Goal: Task Accomplishment & Management: Complete application form

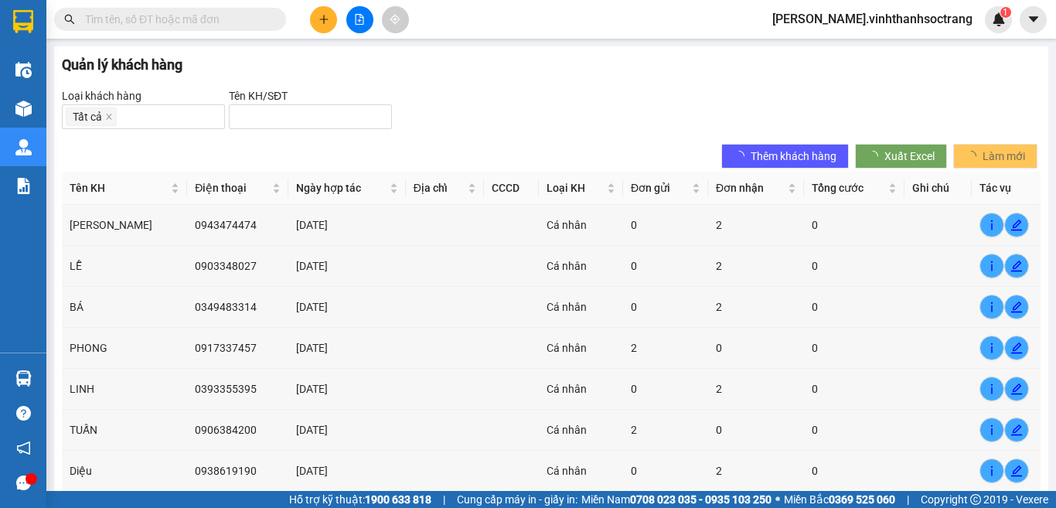
click at [330, 25] on button at bounding box center [323, 19] width 27 height 27
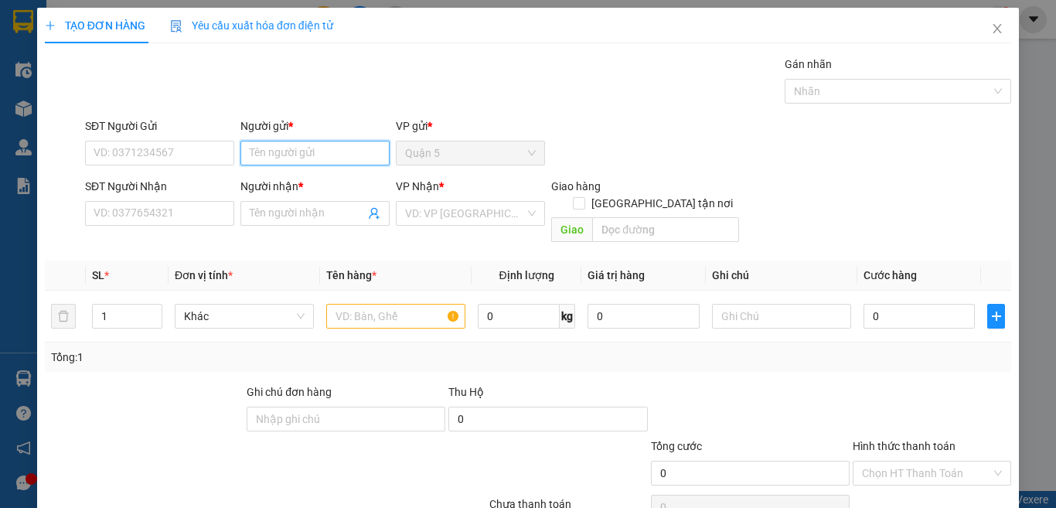
click at [272, 155] on input "Người gửi *" at bounding box center [314, 153] width 149 height 25
type input "SANG"
type input "GIANG 3"
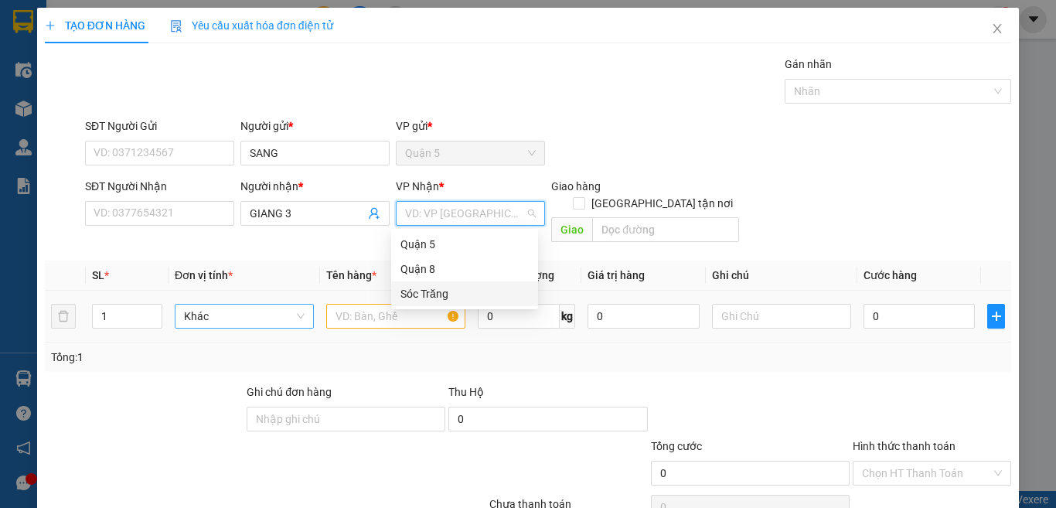
drag, startPoint x: 414, startPoint y: 296, endPoint x: 260, endPoint y: 301, distance: 154.7
click at [395, 299] on div "Sóc Trăng" at bounding box center [464, 293] width 147 height 25
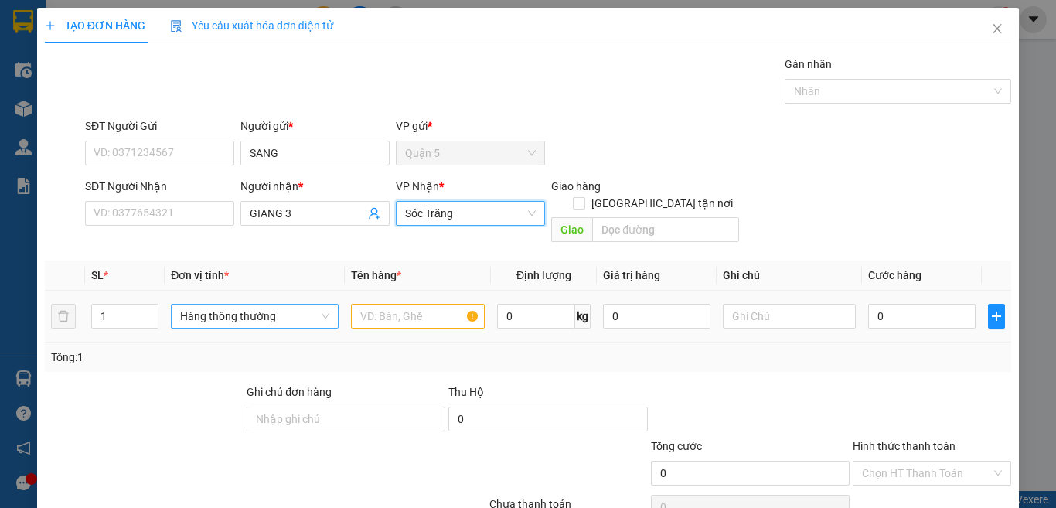
click at [257, 305] on span "Hàng thông thường" at bounding box center [254, 316] width 149 height 23
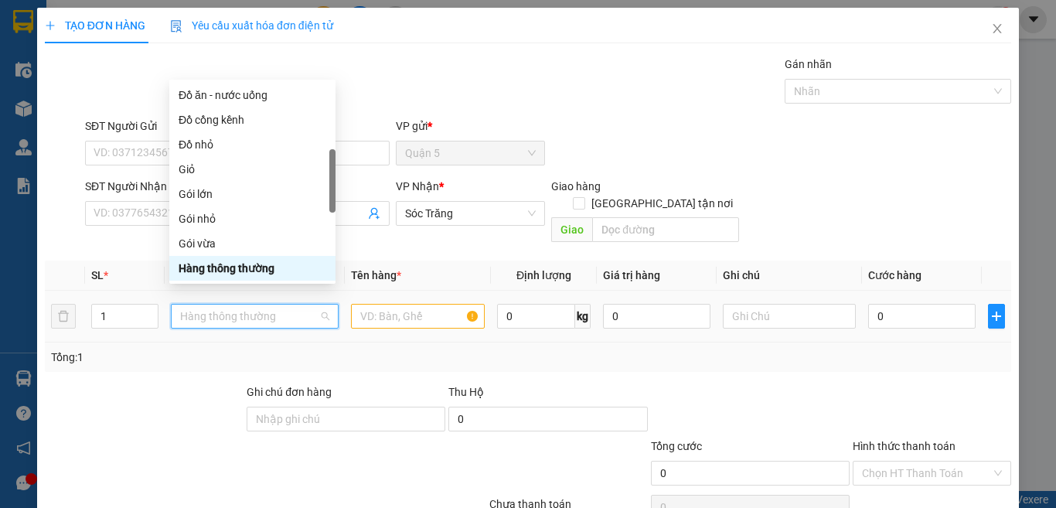
type input "G"
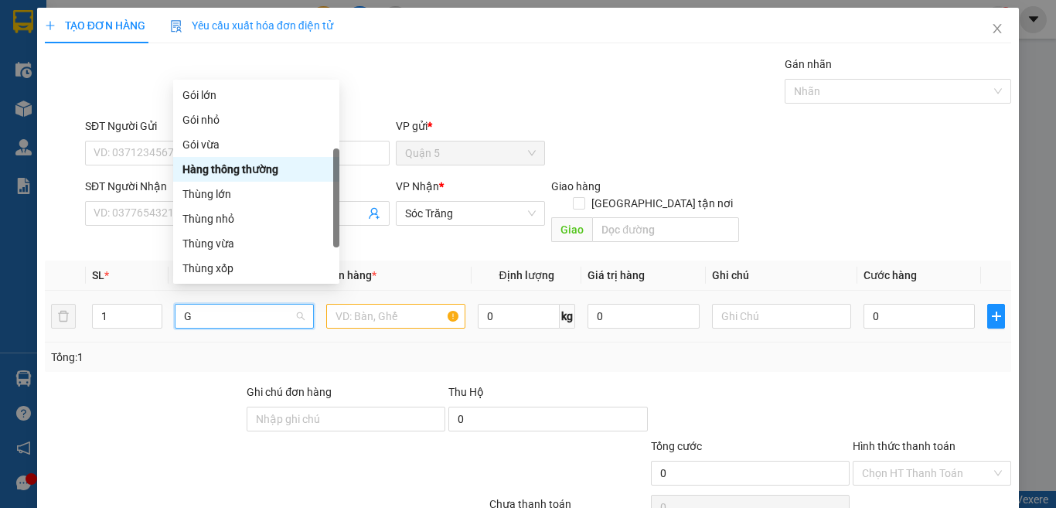
scroll to position [49, 0]
click at [206, 176] on div "Gói vừa" at bounding box center [256, 169] width 148 height 17
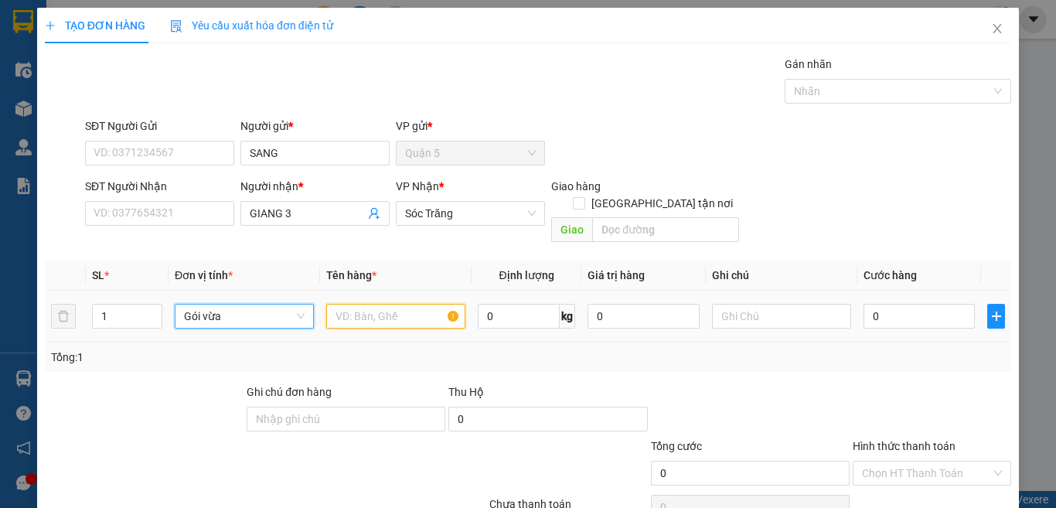
click at [380, 309] on input "text" at bounding box center [395, 316] width 139 height 25
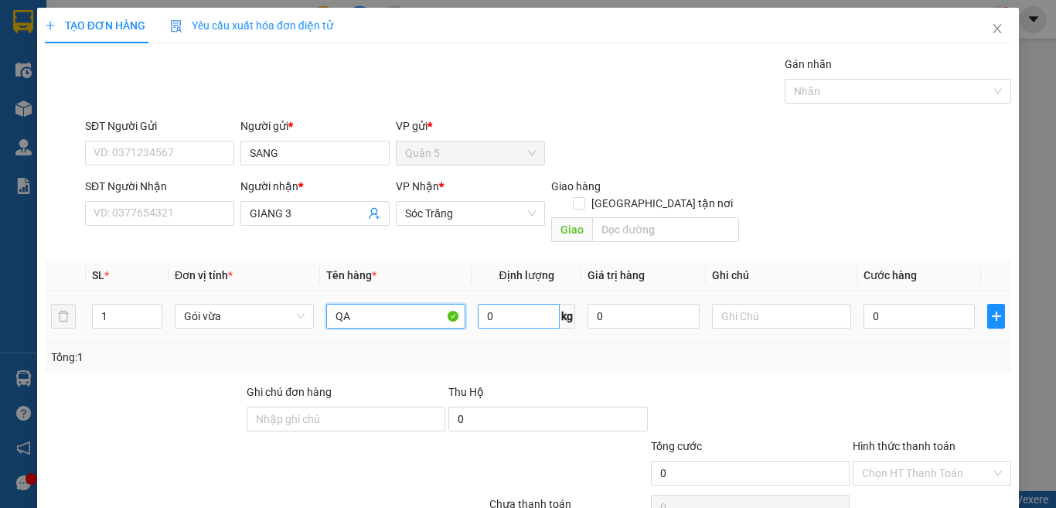
type input "QA"
type input "30"
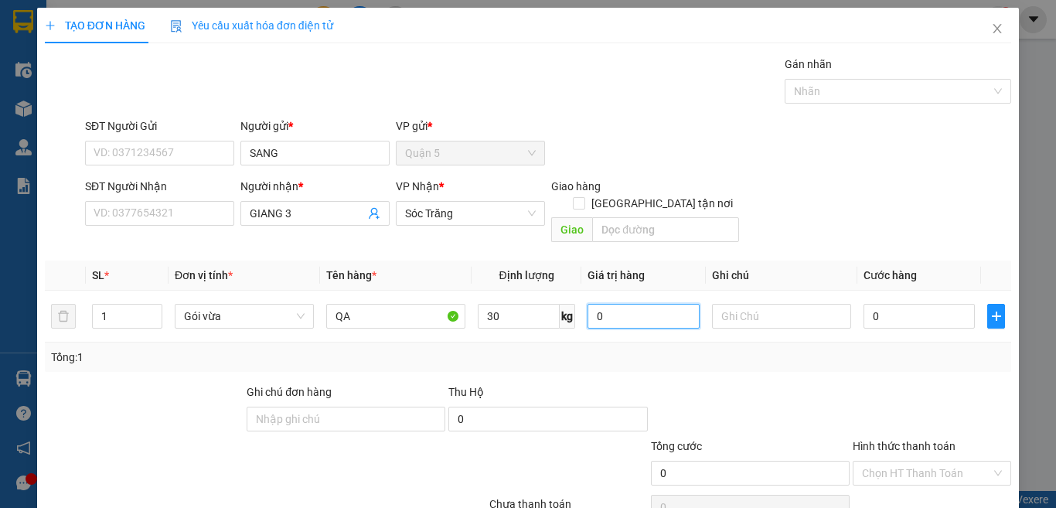
scroll to position [64, 0]
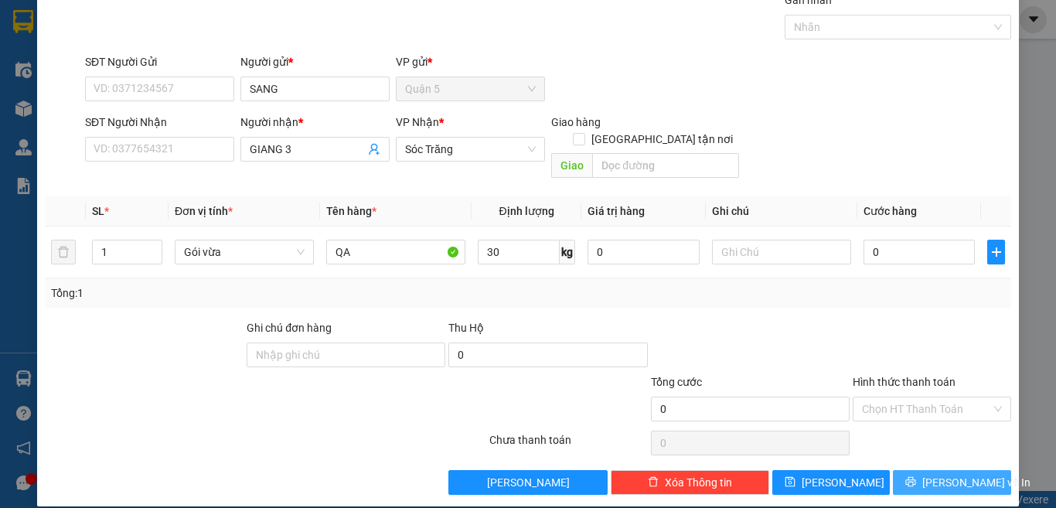
click at [946, 472] on span "[PERSON_NAME] và In" at bounding box center [976, 482] width 108 height 17
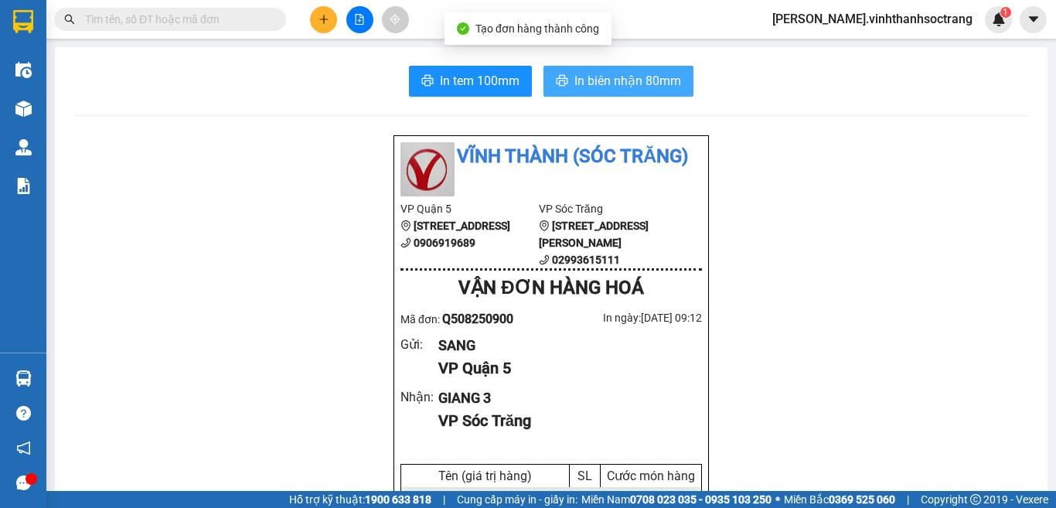
click at [587, 83] on span "In biên nhận 80mm" at bounding box center [627, 80] width 107 height 19
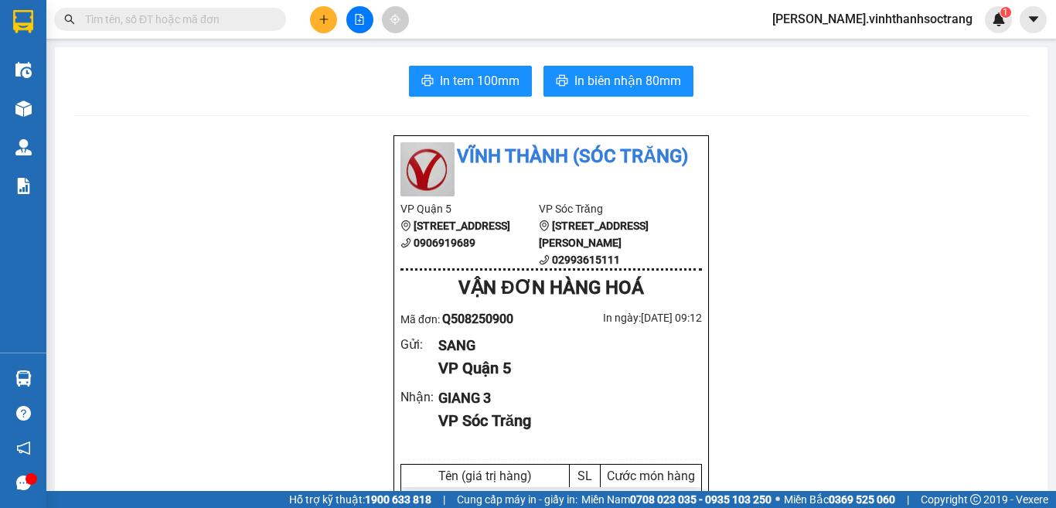
click at [333, 20] on button at bounding box center [323, 19] width 27 height 27
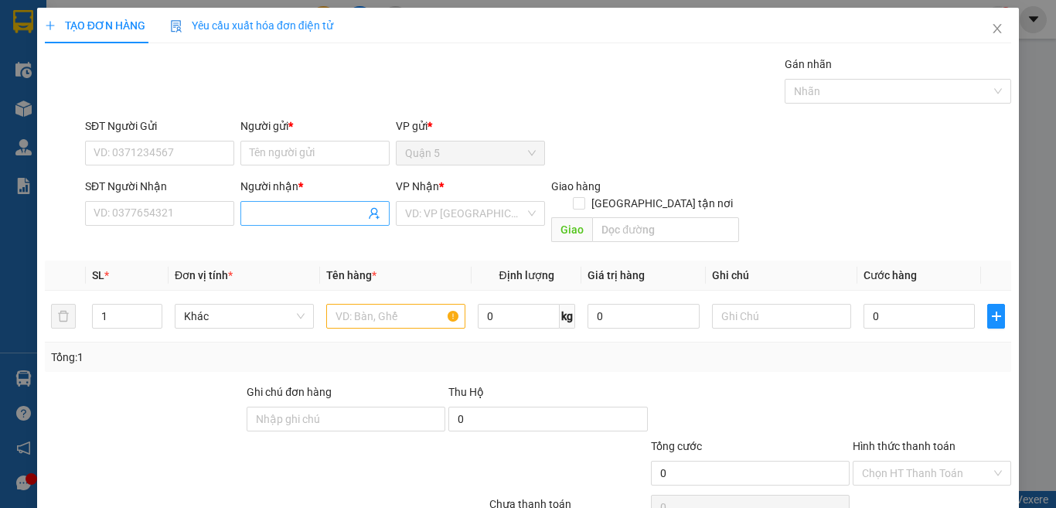
click at [270, 212] on input "Người nhận *" at bounding box center [307, 213] width 115 height 17
click at [440, 213] on input "search" at bounding box center [465, 213] width 120 height 23
click at [257, 212] on input "SSANG" at bounding box center [307, 213] width 115 height 17
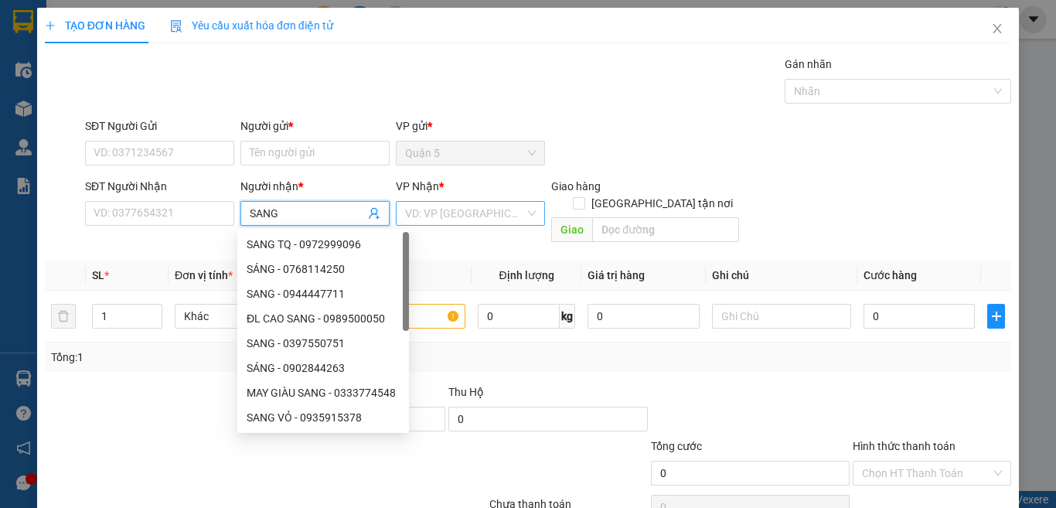
type input "SANG"
click at [489, 213] on input "search" at bounding box center [465, 213] width 120 height 23
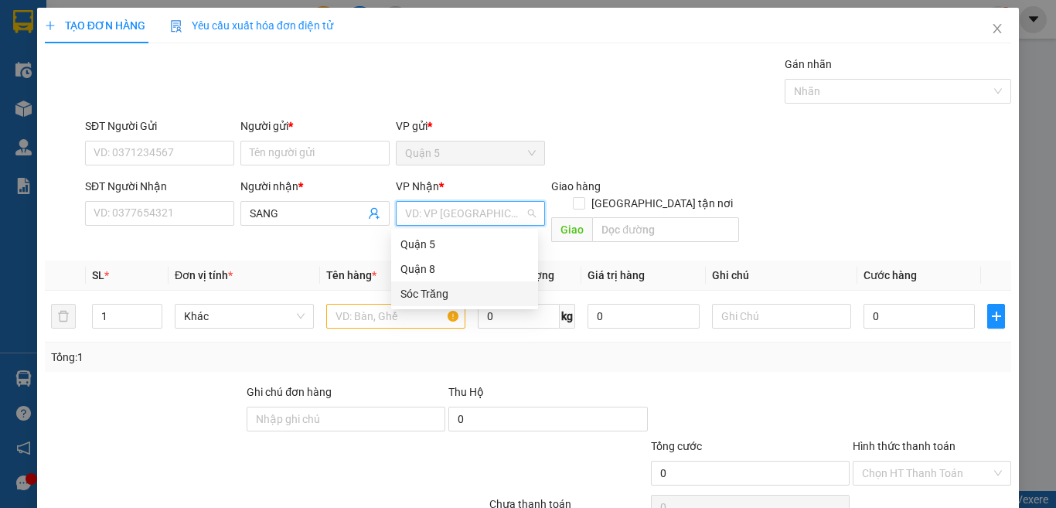
click at [458, 295] on div "Sóc Trăng" at bounding box center [464, 293] width 128 height 17
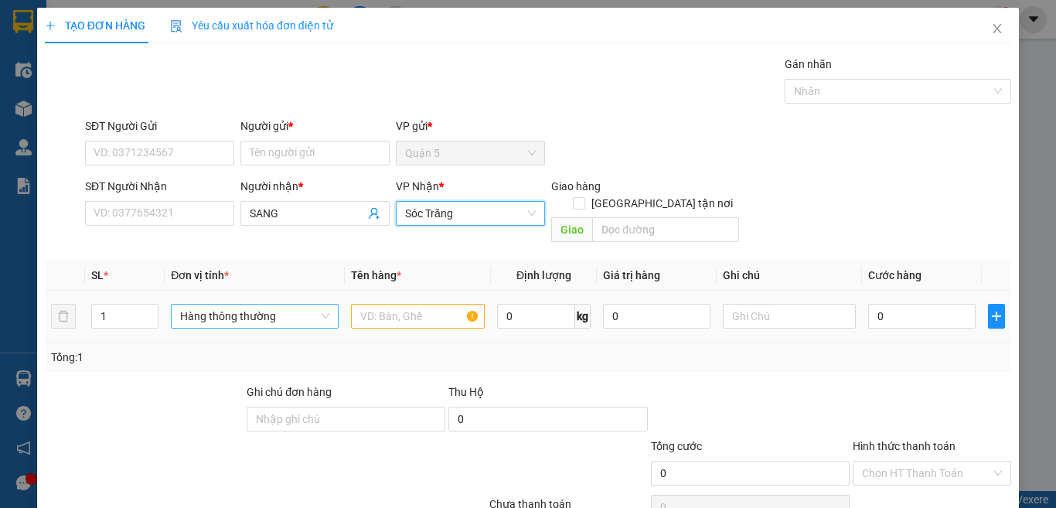
click at [281, 305] on span "Hàng thông thường" at bounding box center [254, 316] width 149 height 23
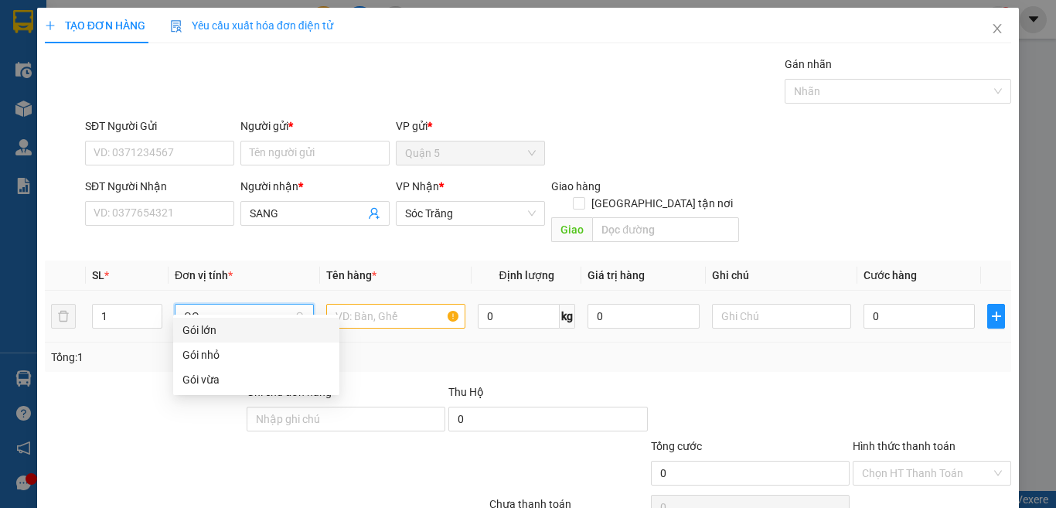
type input "GOI"
click at [225, 335] on div "Gói lớn" at bounding box center [256, 330] width 148 height 17
click at [339, 304] on input "text" at bounding box center [395, 316] width 139 height 25
type input "1"
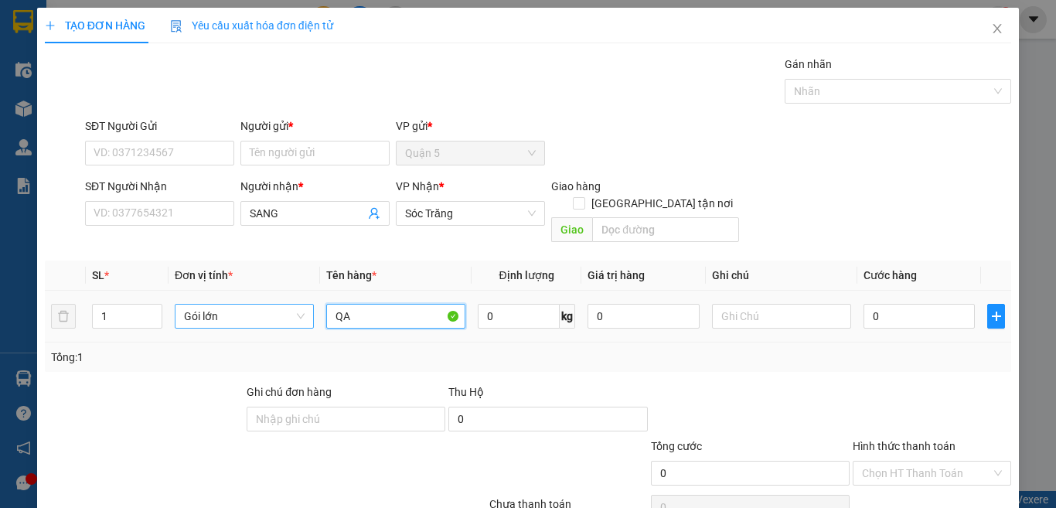
type input "QA"
click at [496, 312] on div "0 kg" at bounding box center [526, 316] width 97 height 31
click at [502, 305] on input "0" at bounding box center [519, 316] width 82 height 25
type input "30"
click at [584, 197] on input "[GEOGRAPHIC_DATA] tận nơi" at bounding box center [578, 202] width 11 height 11
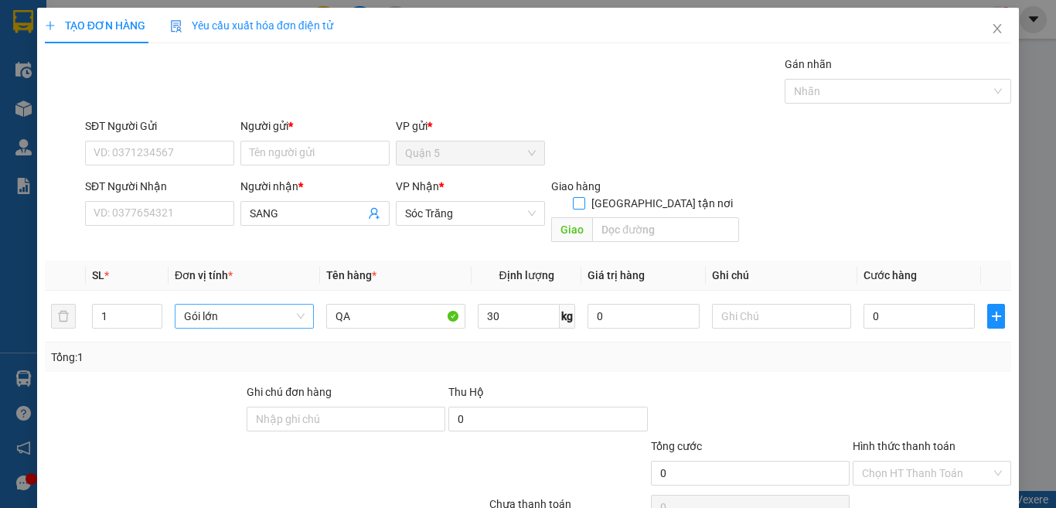
checkbox input "true"
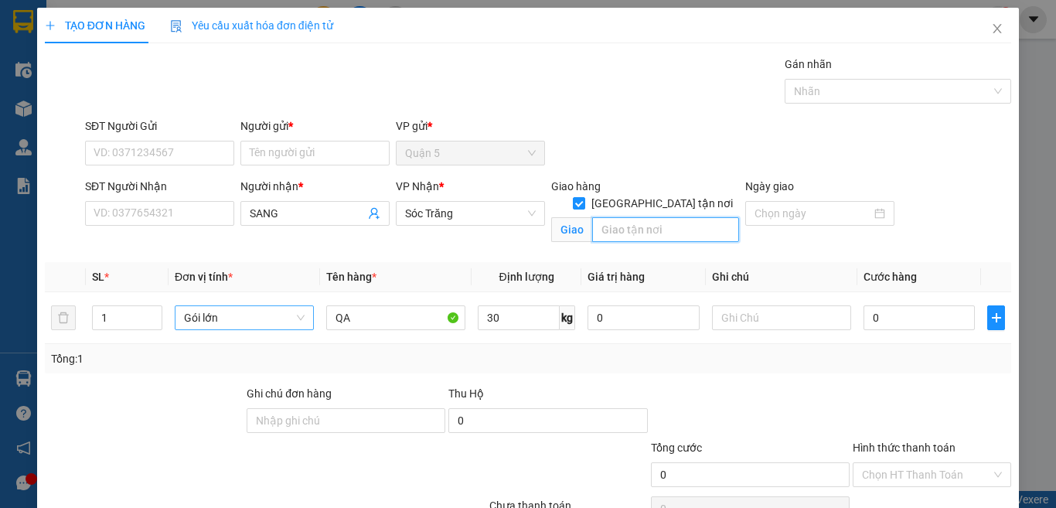
click at [628, 221] on input "text" at bounding box center [665, 229] width 147 height 25
click at [301, 152] on input "Người gửi *" at bounding box center [314, 153] width 149 height 25
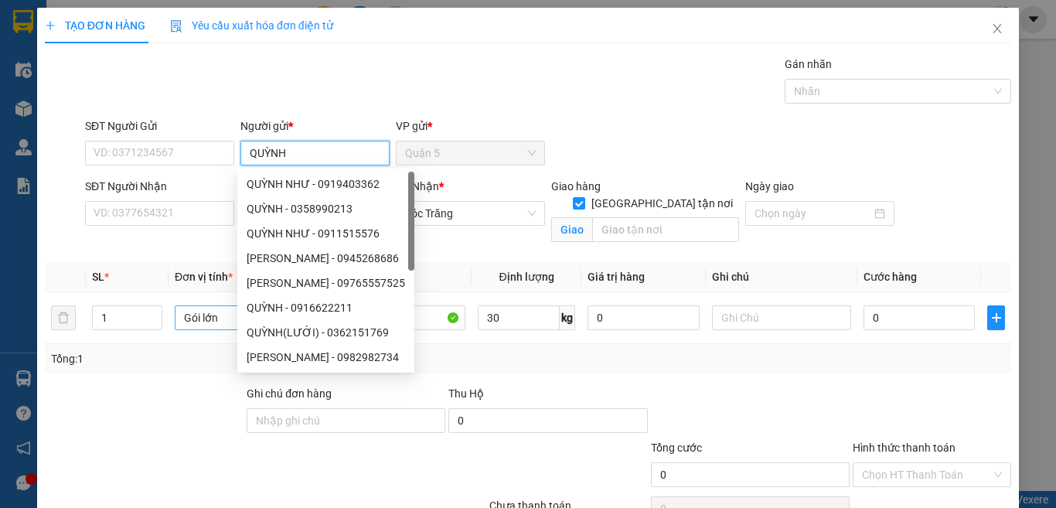
scroll to position [83, 0]
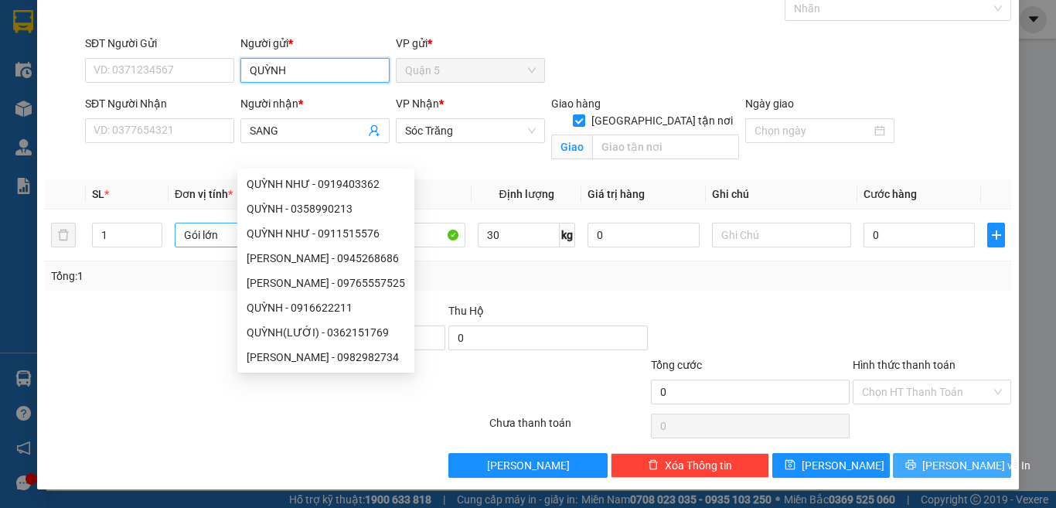
type input "QUỲNH"
click at [968, 468] on span "[PERSON_NAME] và In" at bounding box center [976, 465] width 108 height 17
click at [968, 467] on div "Transit Pickup Surcharge Ids Transit Deliver Surcharge Ids Transit Deliver Surc…" at bounding box center [528, 225] width 966 height 505
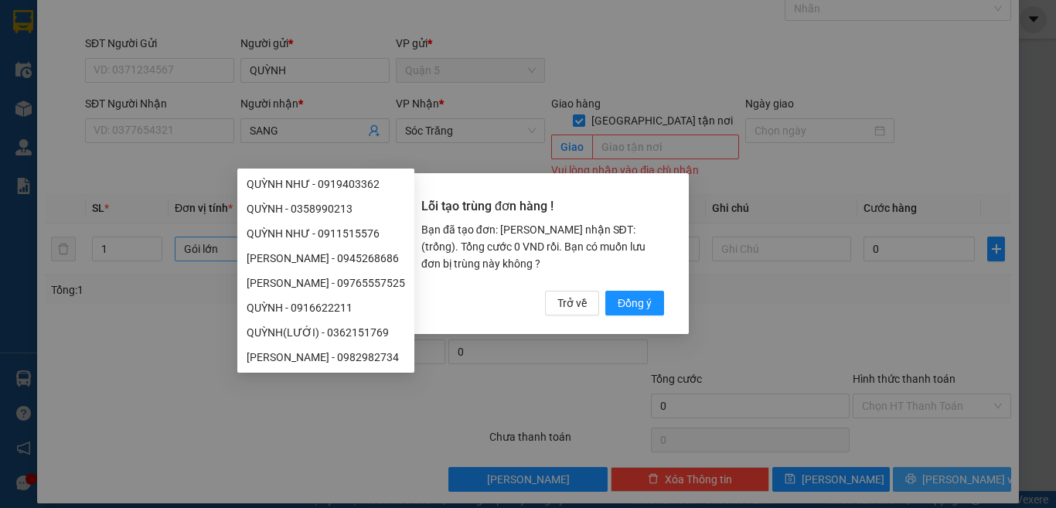
click at [968, 467] on div "Lỗi tạo trùng đơn hàng ! Bạn đã tạo đơn: Khách nhận SĐT: (trống). Tổng cước 0 V…" at bounding box center [528, 254] width 1056 height 508
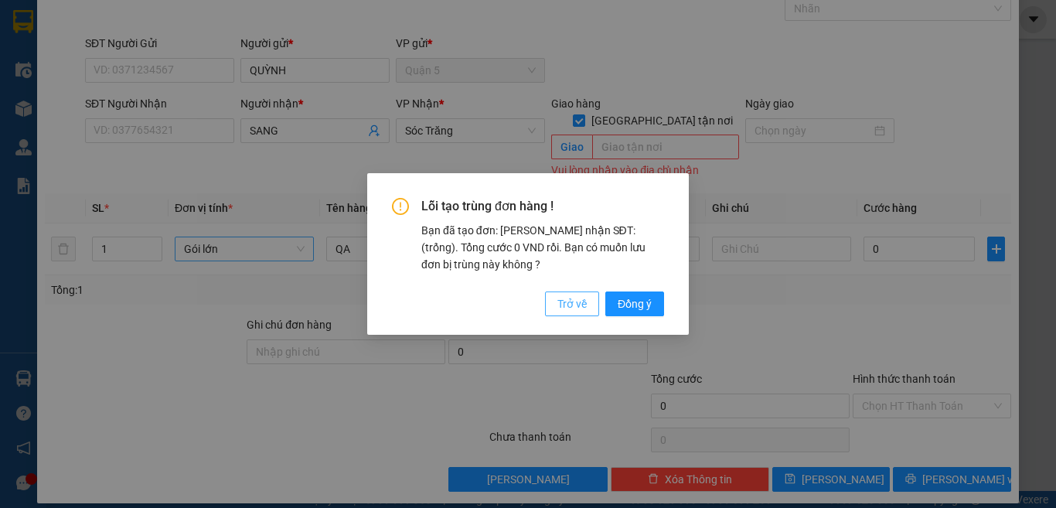
click at [581, 300] on span "Trở về" at bounding box center [571, 303] width 29 height 17
checkbox input "false"
type input "0"
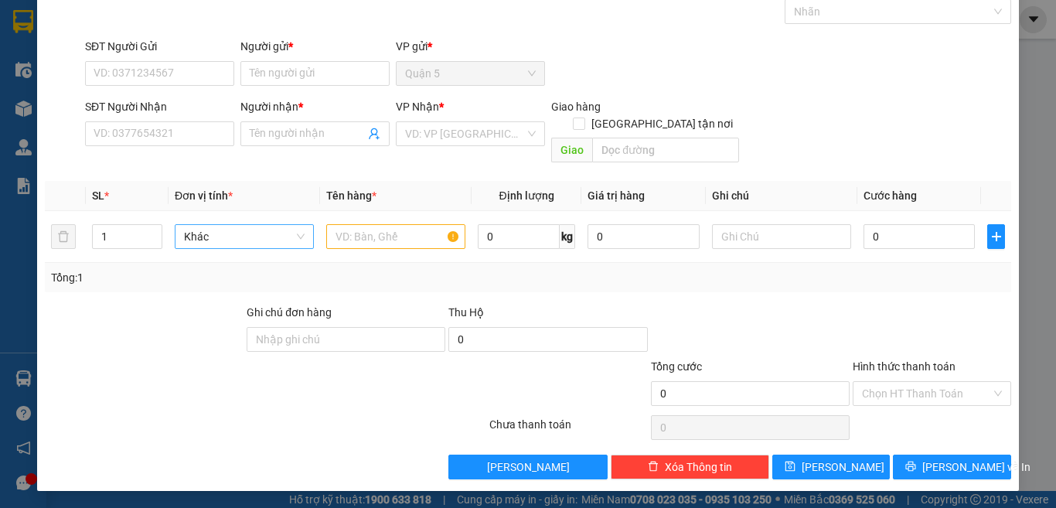
scroll to position [64, 0]
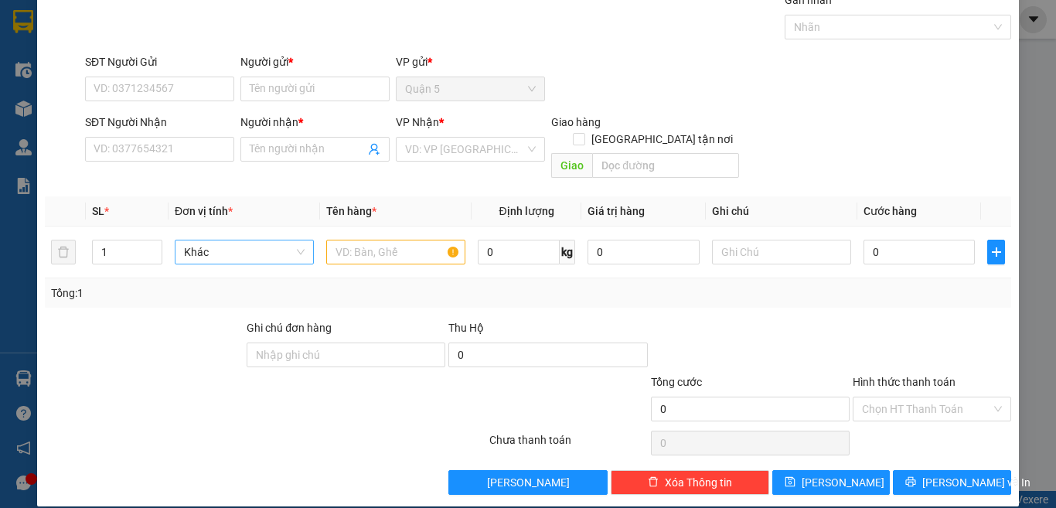
click at [611, 135] on div "Giao hàng [GEOGRAPHIC_DATA] tận nơi" at bounding box center [645, 134] width 188 height 40
click at [615, 153] on input "text" at bounding box center [665, 165] width 147 height 25
type input "15"
click at [584, 133] on input "[GEOGRAPHIC_DATA] tận nơi" at bounding box center [578, 138] width 11 height 11
checkbox input "true"
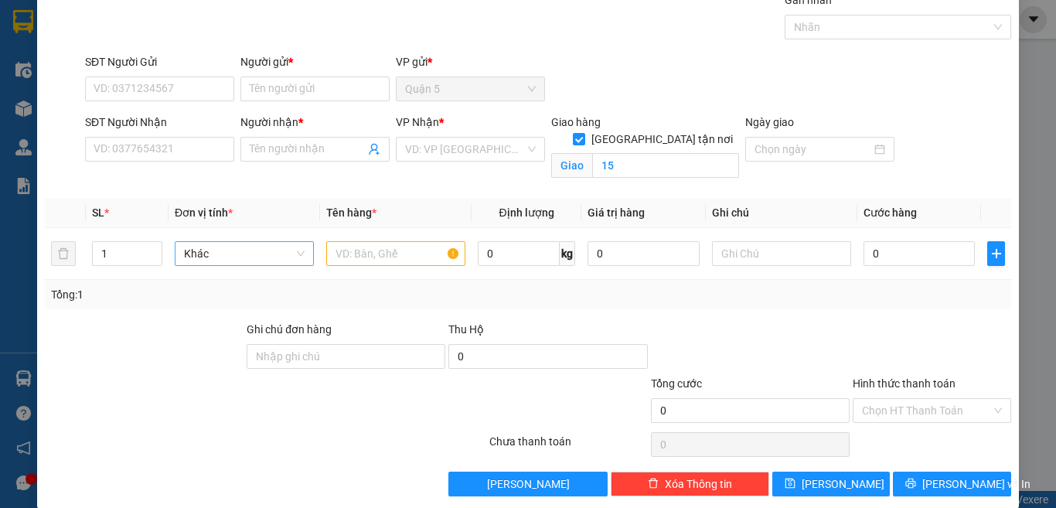
scroll to position [0, 0]
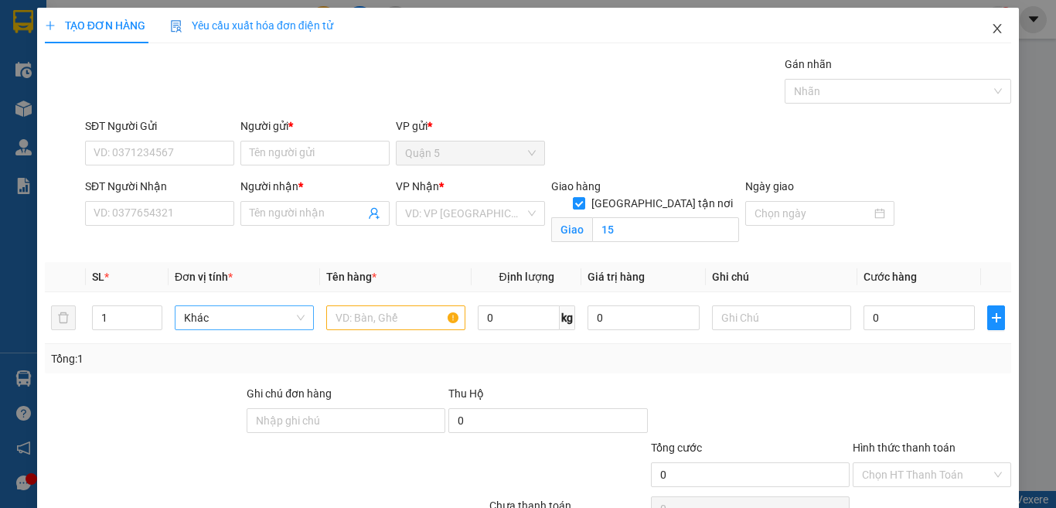
click at [986, 21] on span "Close" at bounding box center [997, 29] width 43 height 43
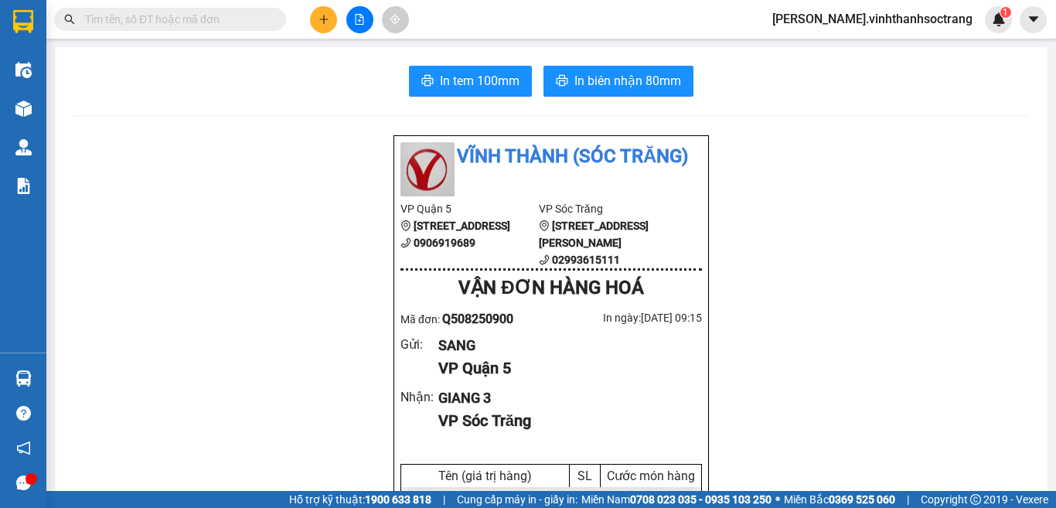
click at [323, 26] on button at bounding box center [323, 19] width 27 height 27
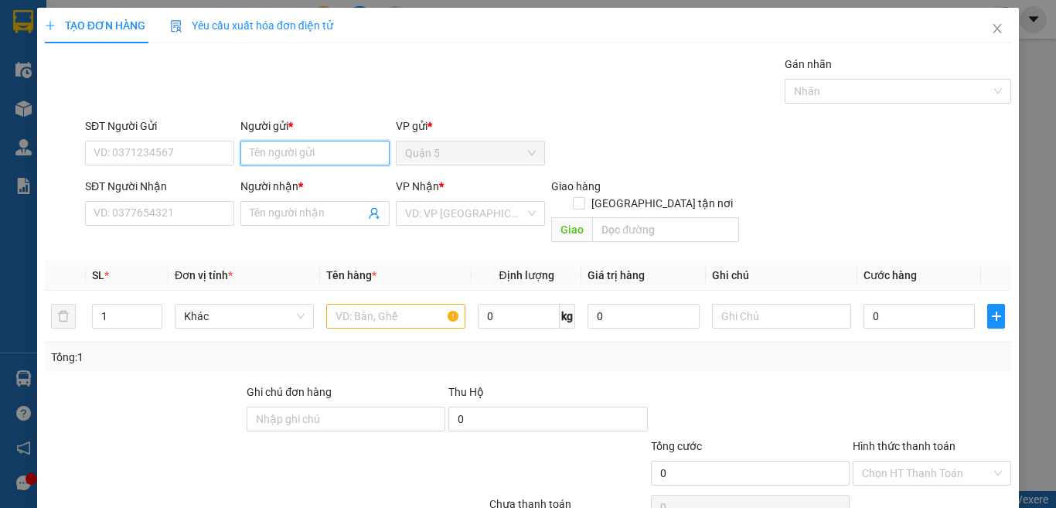
click at [333, 159] on input "Người gửi *" at bounding box center [314, 153] width 149 height 25
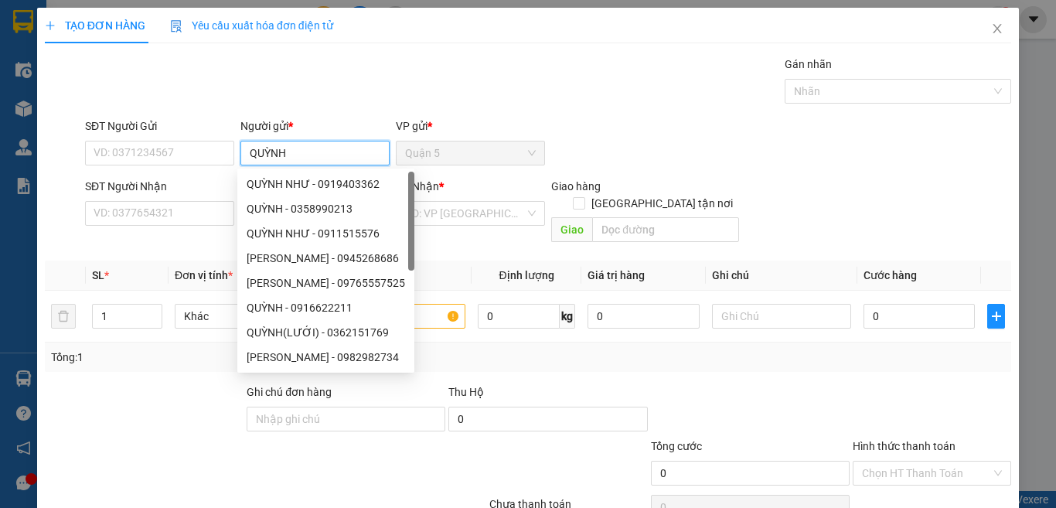
type input "QUỲNH"
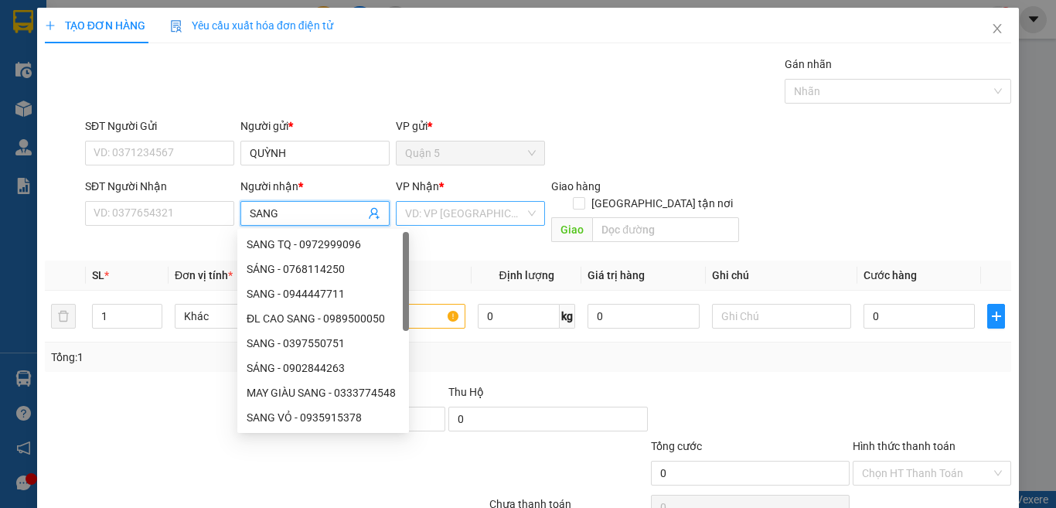
type input "SANG"
click at [405, 213] on input "search" at bounding box center [465, 213] width 120 height 23
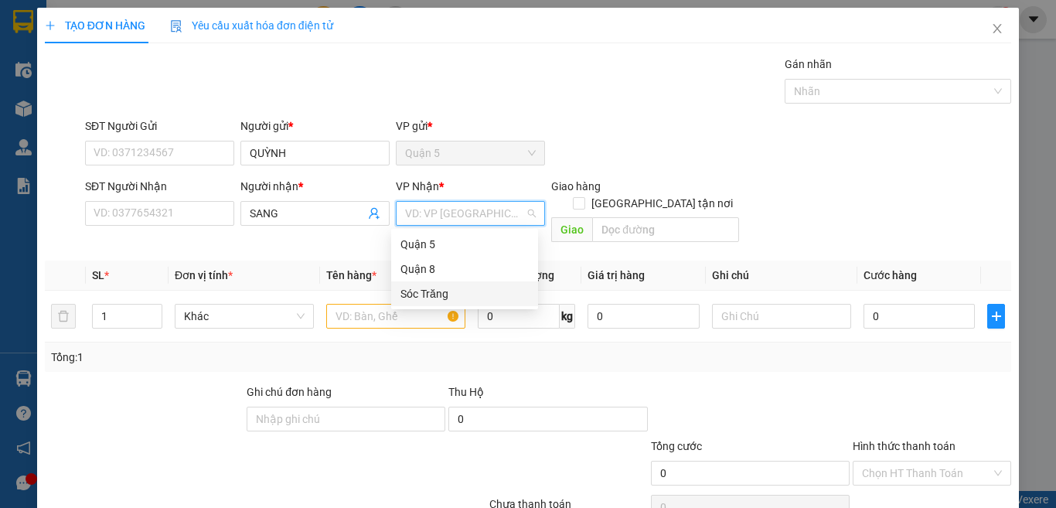
drag, startPoint x: 416, startPoint y: 293, endPoint x: 226, endPoint y: 271, distance: 190.6
click at [389, 296] on body "Kết quả tìm kiếm ( 0 ) Bộ lọc No Data thom.vinhthanhsoctrang 1 Điều hành xe Kho…" at bounding box center [528, 254] width 1056 height 508
click at [218, 315] on td "Khác" at bounding box center [245, 317] width 152 height 52
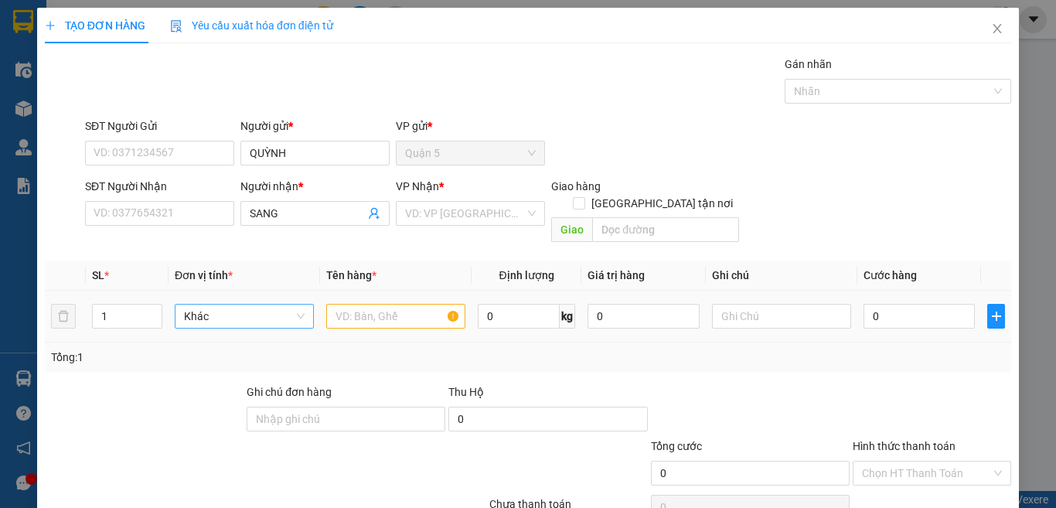
click at [222, 307] on span "Khác" at bounding box center [244, 316] width 121 height 23
type input "GÓI"
click at [515, 223] on input "search" at bounding box center [465, 213] width 120 height 23
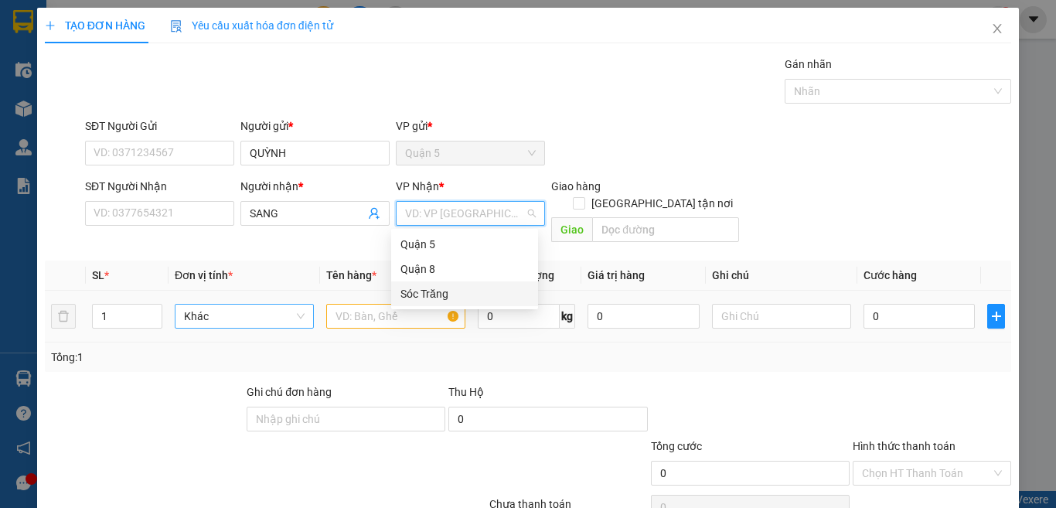
click at [468, 291] on div "Sóc Trăng" at bounding box center [464, 293] width 128 height 17
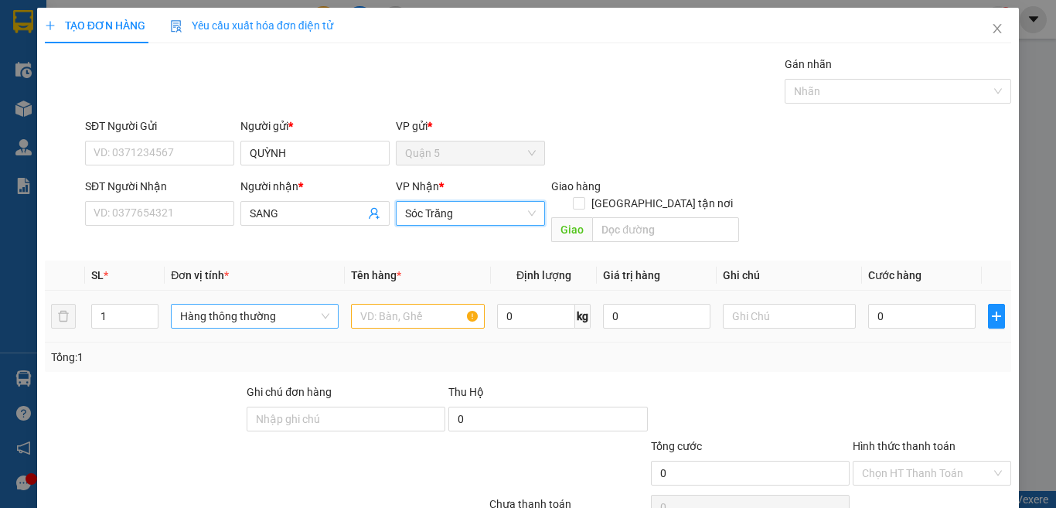
click at [278, 305] on span "Hàng thông thường" at bounding box center [254, 316] width 149 height 23
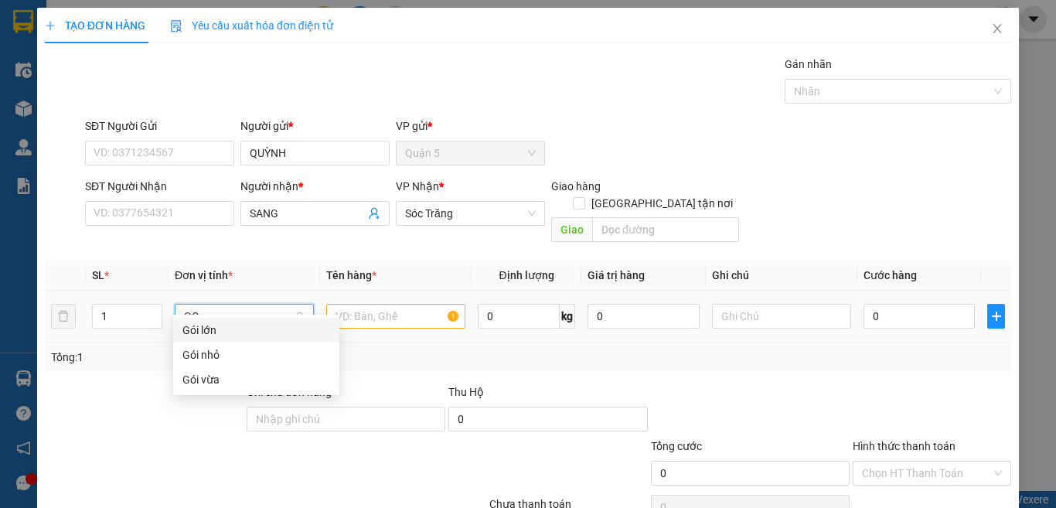
type input "GOI"
click at [244, 388] on div "Gói vừa" at bounding box center [256, 379] width 166 height 25
click at [375, 304] on input "text" at bounding box center [395, 316] width 139 height 25
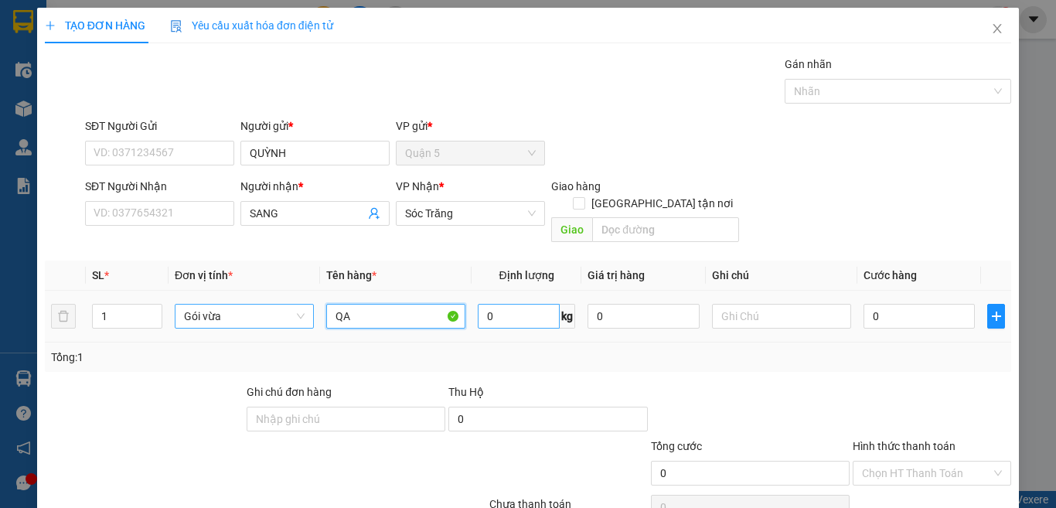
type input "QA"
click at [489, 304] on input "0" at bounding box center [519, 316] width 82 height 25
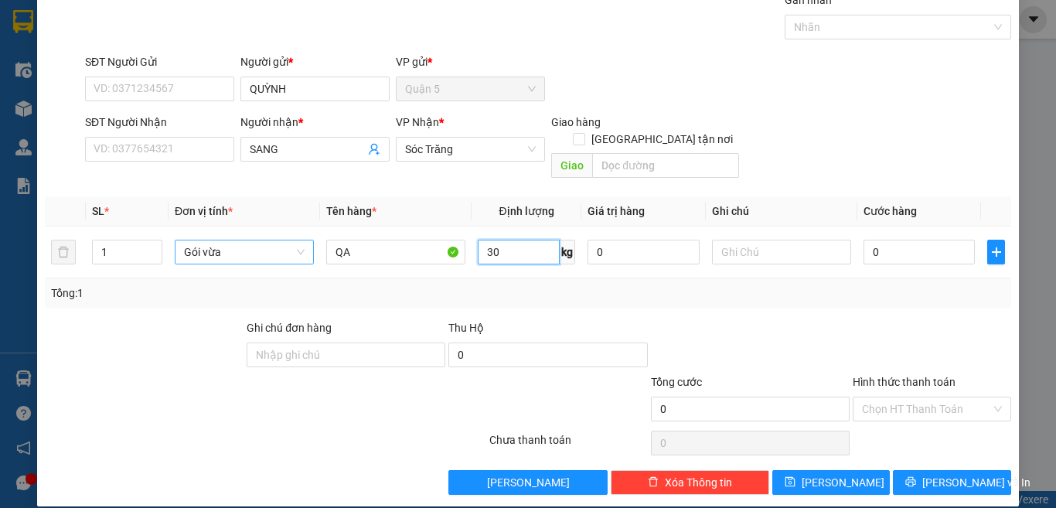
type input "30"
click at [1003, 465] on div "TẠO ĐƠN HÀNG Yêu cầu xuất hóa đơn điện tử Transit Pickup Surcharge Ids Transit …" at bounding box center [528, 254] width 1056 height 508
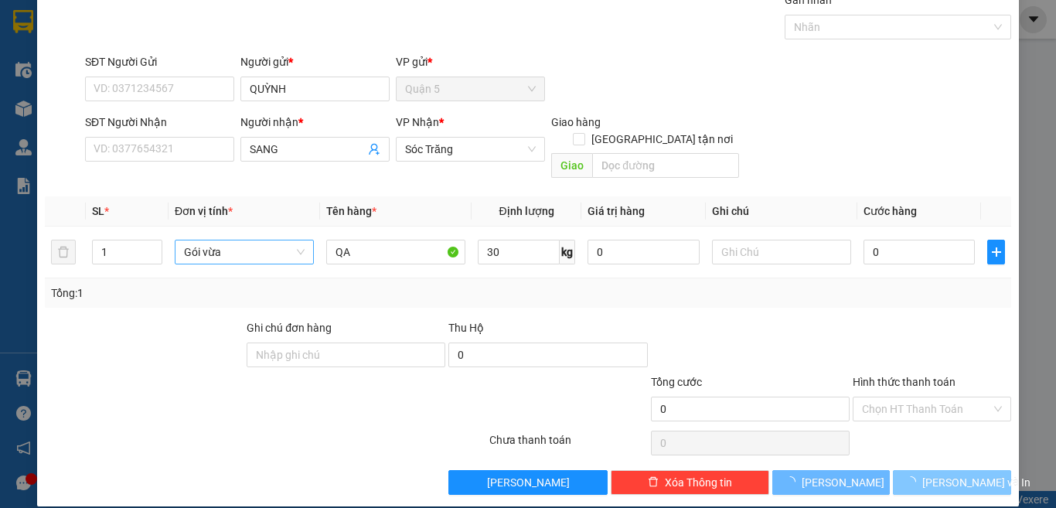
click at [981, 470] on button "[PERSON_NAME] và In" at bounding box center [952, 482] width 118 height 25
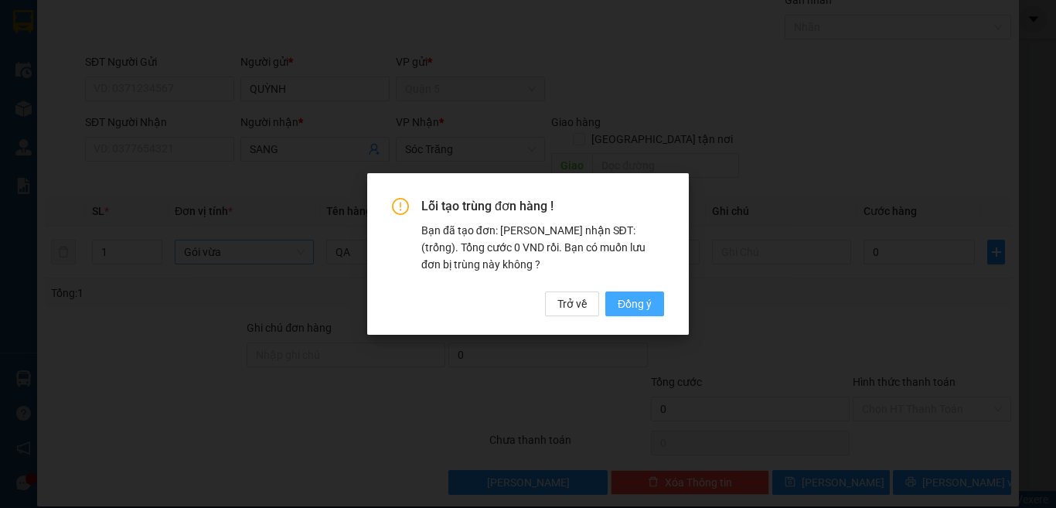
click at [649, 302] on span "Đồng ý" at bounding box center [635, 303] width 34 height 17
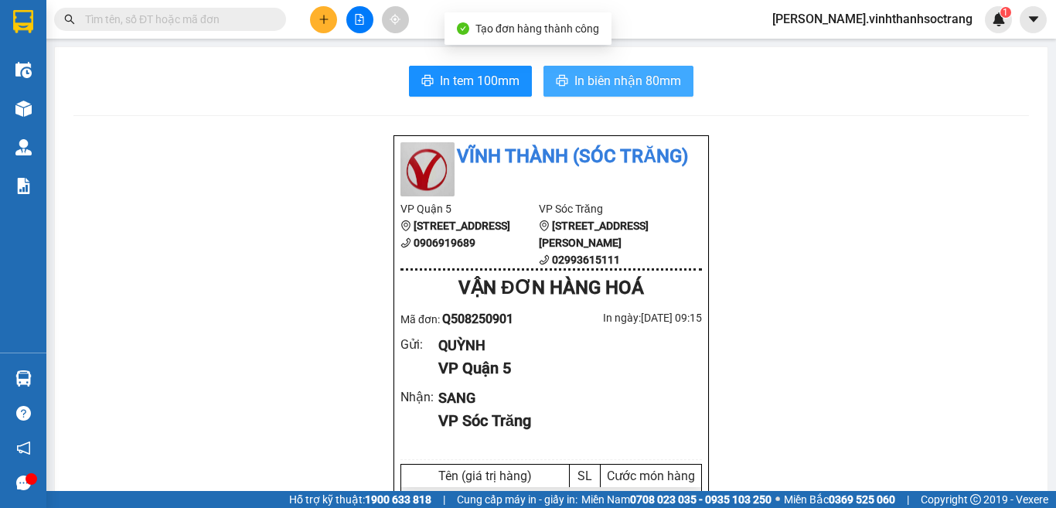
click at [560, 82] on icon "printer" at bounding box center [562, 80] width 12 height 12
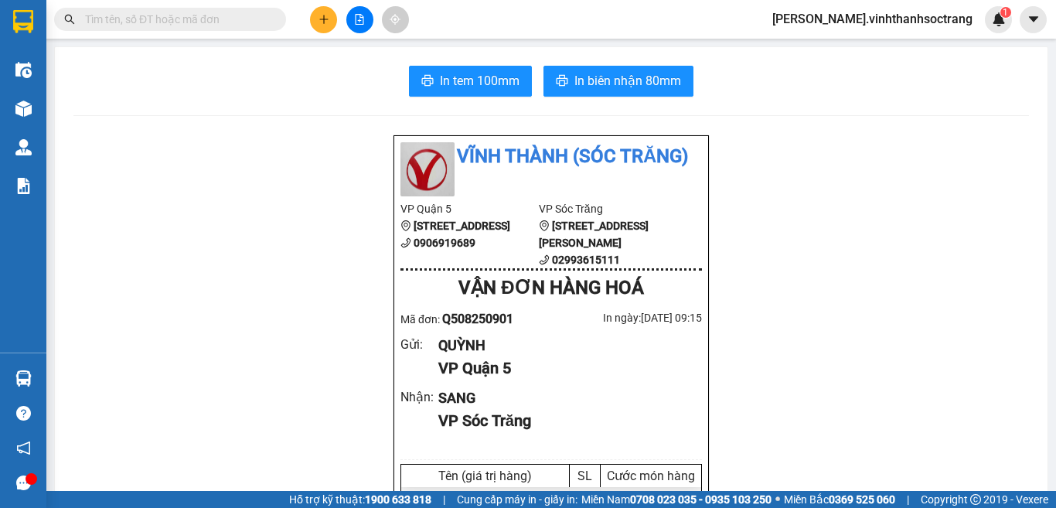
click at [322, 13] on button at bounding box center [323, 19] width 27 height 27
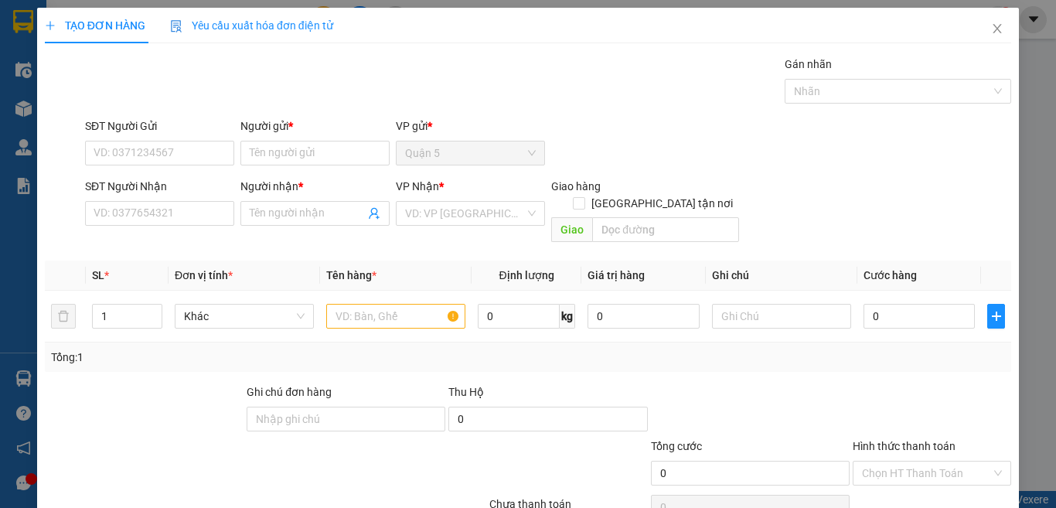
drag, startPoint x: 435, startPoint y: 215, endPoint x: 435, endPoint y: 226, distance: 11.6
click at [435, 216] on input "search" at bounding box center [465, 213] width 120 height 23
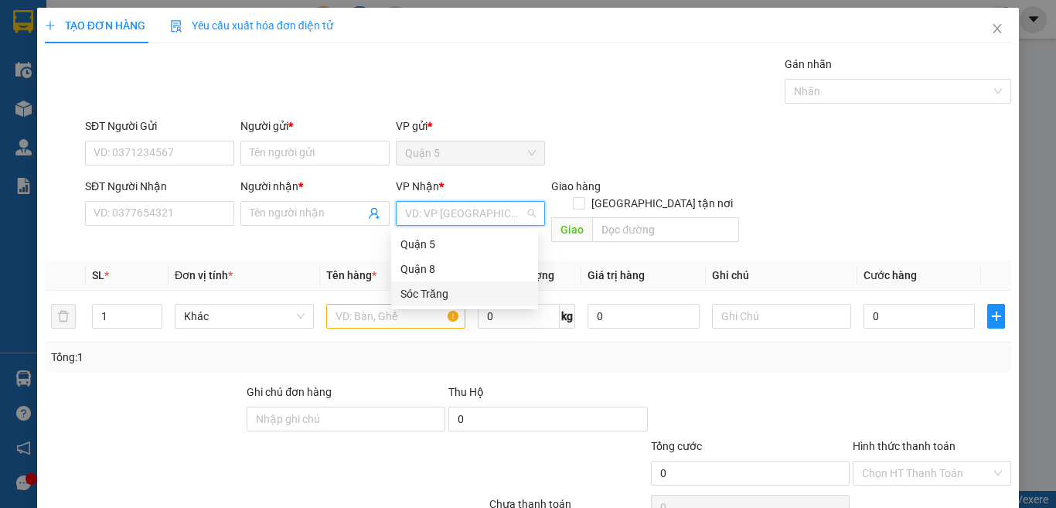
click at [466, 291] on div "Sóc Trăng" at bounding box center [464, 293] width 128 height 17
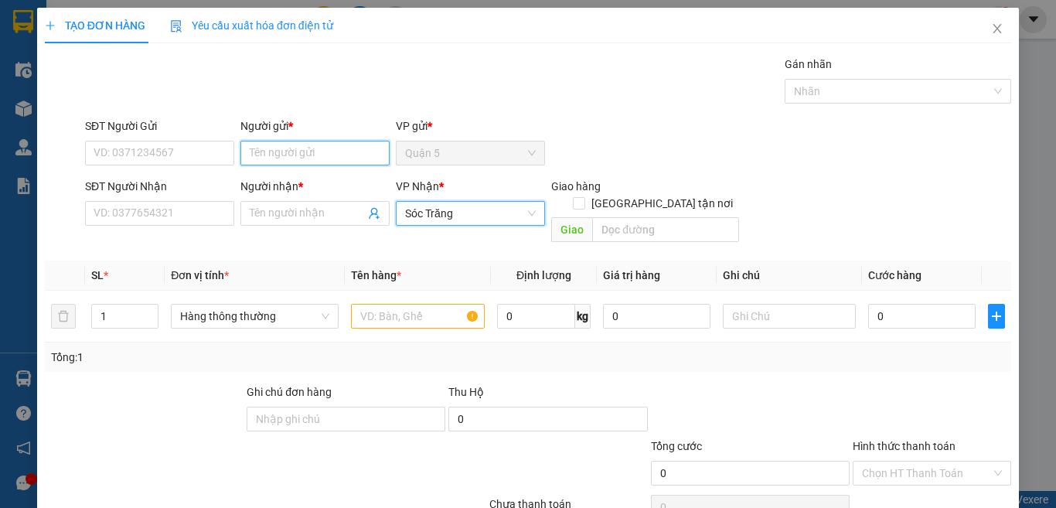
click at [288, 151] on input "Người gửi *" at bounding box center [314, 153] width 149 height 25
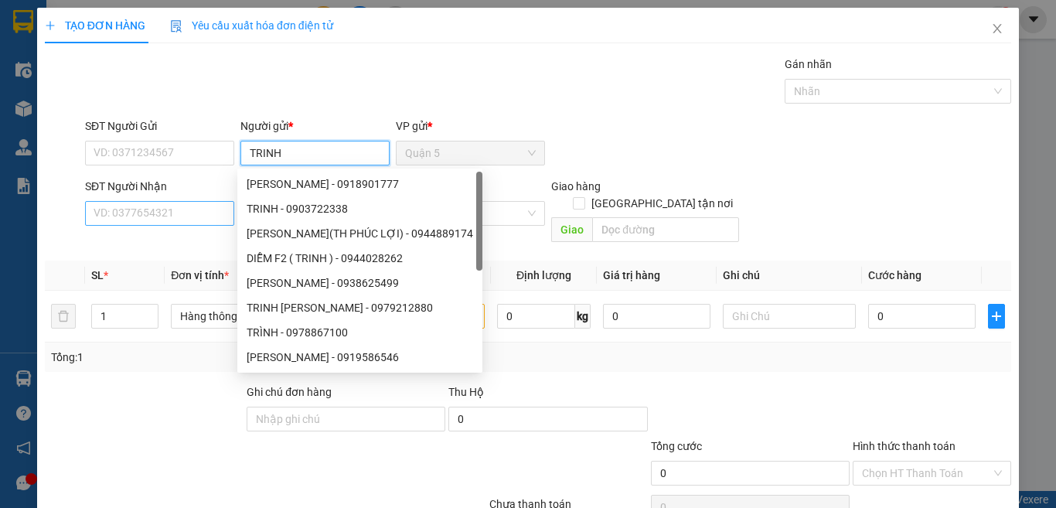
type input "TRINH"
drag, startPoint x: 186, startPoint y: 213, endPoint x: 202, endPoint y: 218, distance: 16.4
click at [187, 212] on input "SĐT Người Nhận" at bounding box center [159, 213] width 149 height 25
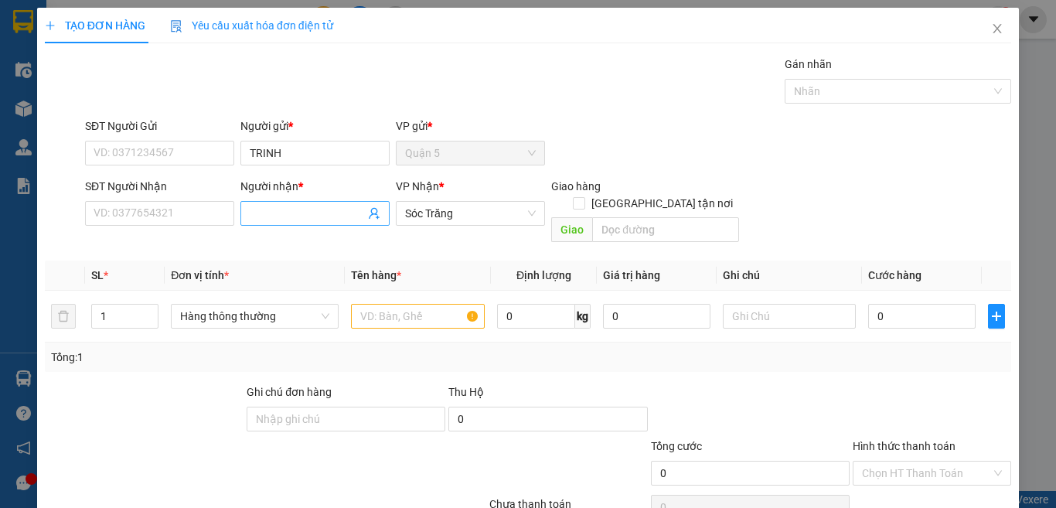
click at [252, 209] on input "Người nhận *" at bounding box center [307, 213] width 115 height 17
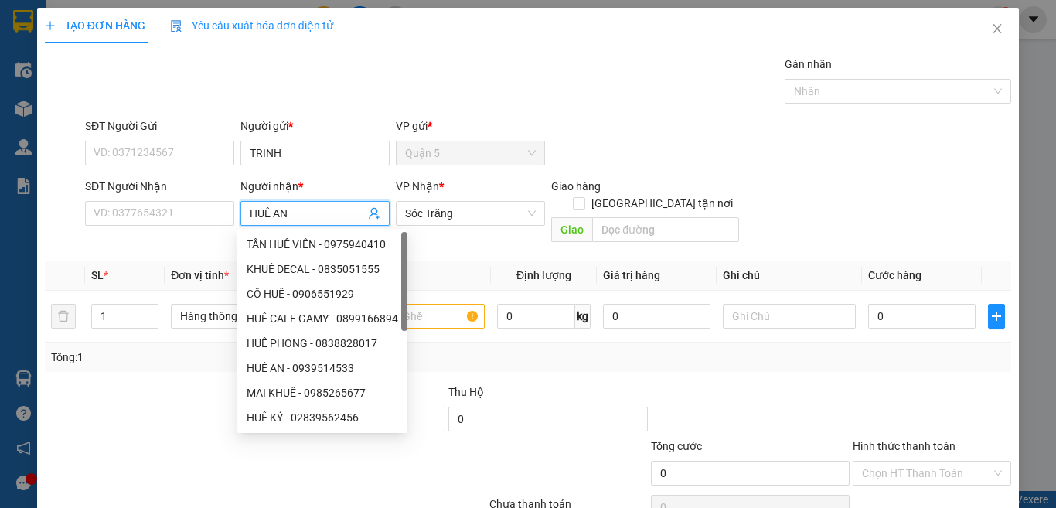
type input "HUÊ ANH"
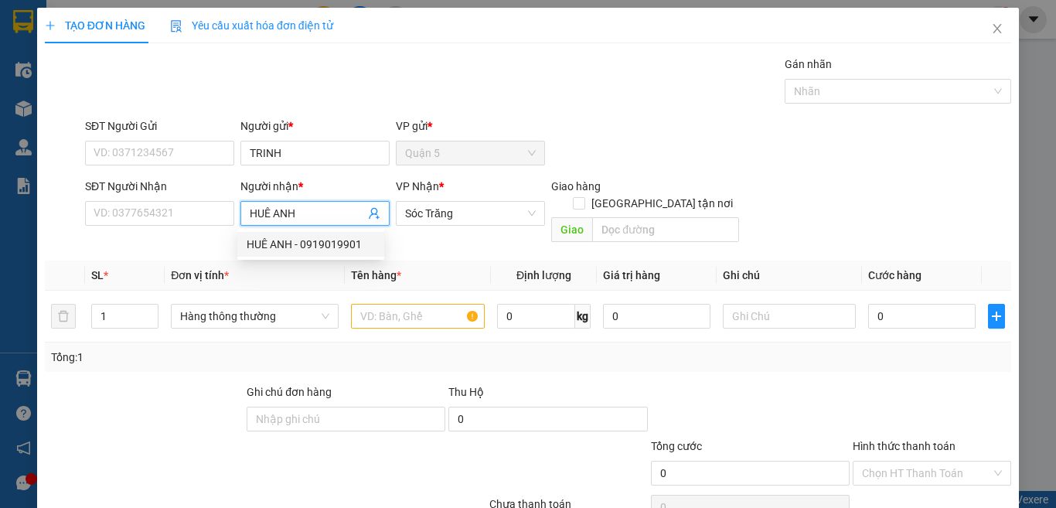
click at [345, 247] on div "HUÊ ANH - 0919019901" at bounding box center [311, 244] width 128 height 17
type input "0919019901"
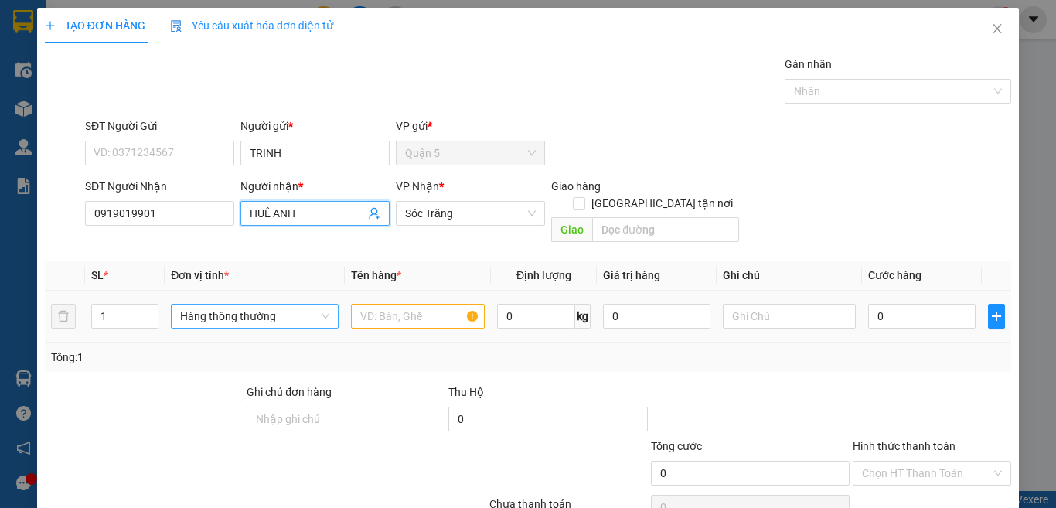
click at [288, 305] on span "Hàng thông thường" at bounding box center [254, 316] width 149 height 23
type input "HUÊ ANH"
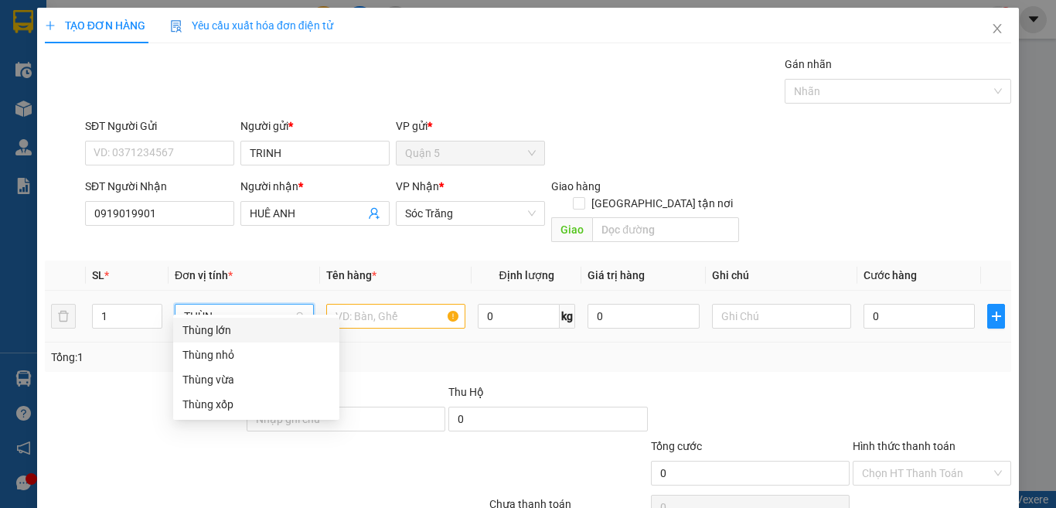
type input "THÙNG"
click at [271, 329] on div "Thùng lớn" at bounding box center [256, 330] width 148 height 17
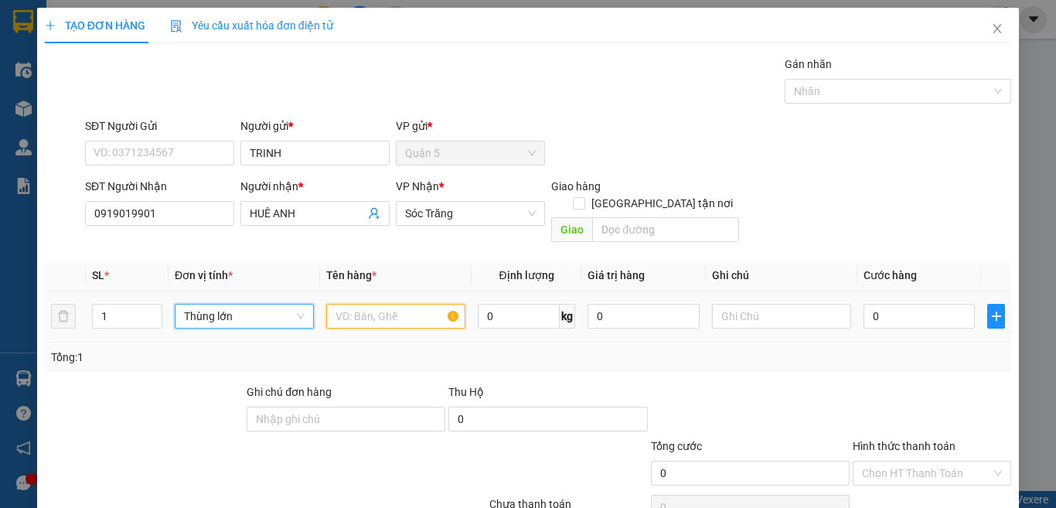
click at [347, 304] on input "text" at bounding box center [395, 316] width 139 height 25
type input "D"
type input "ĐTT"
click at [488, 305] on input "0" at bounding box center [519, 316] width 82 height 25
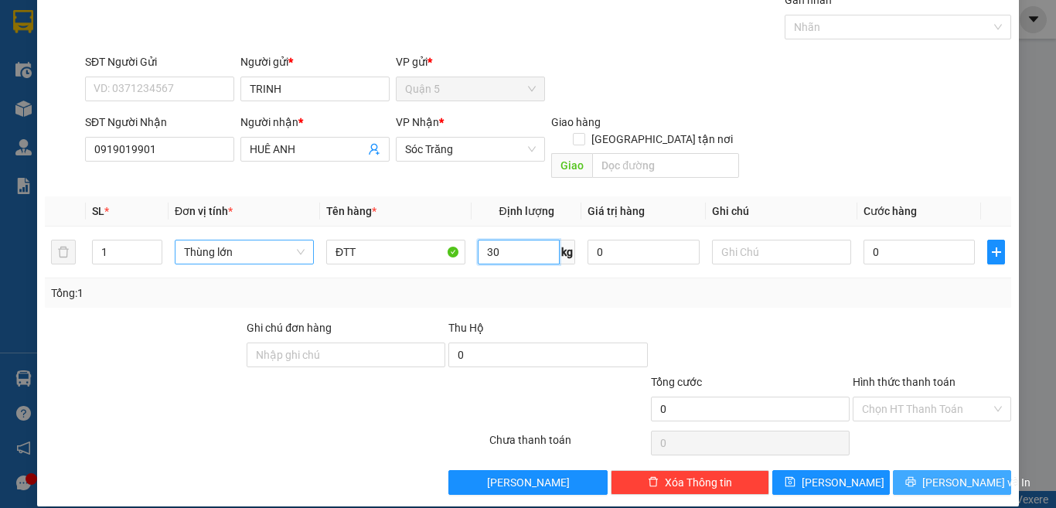
type input "30"
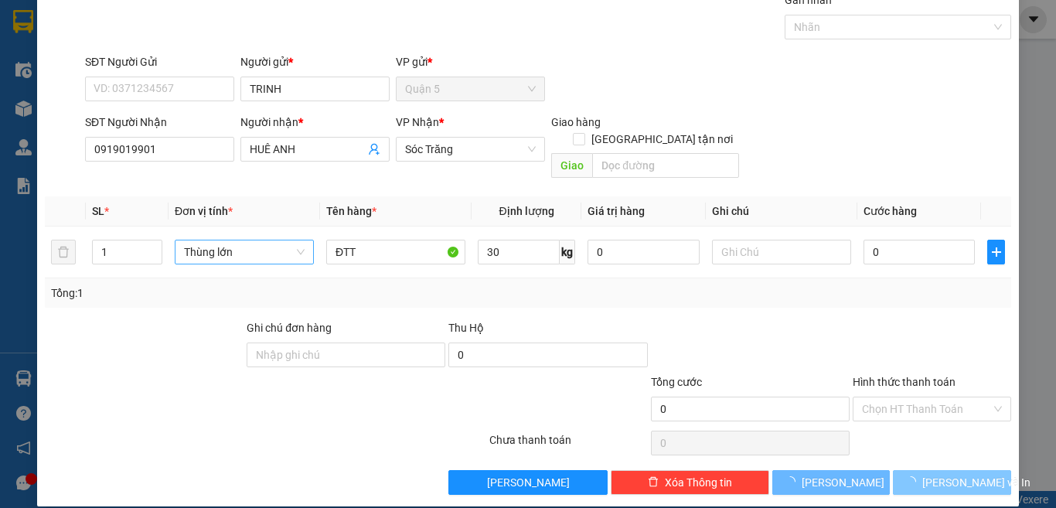
click at [964, 472] on span "[PERSON_NAME] và In" at bounding box center [976, 482] width 108 height 17
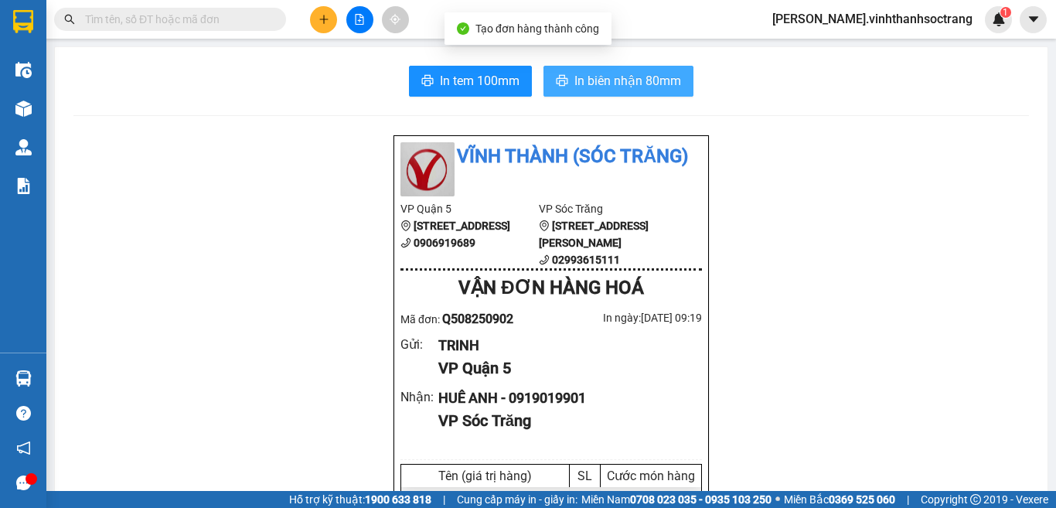
click at [623, 76] on span "In biên nhận 80mm" at bounding box center [627, 80] width 107 height 19
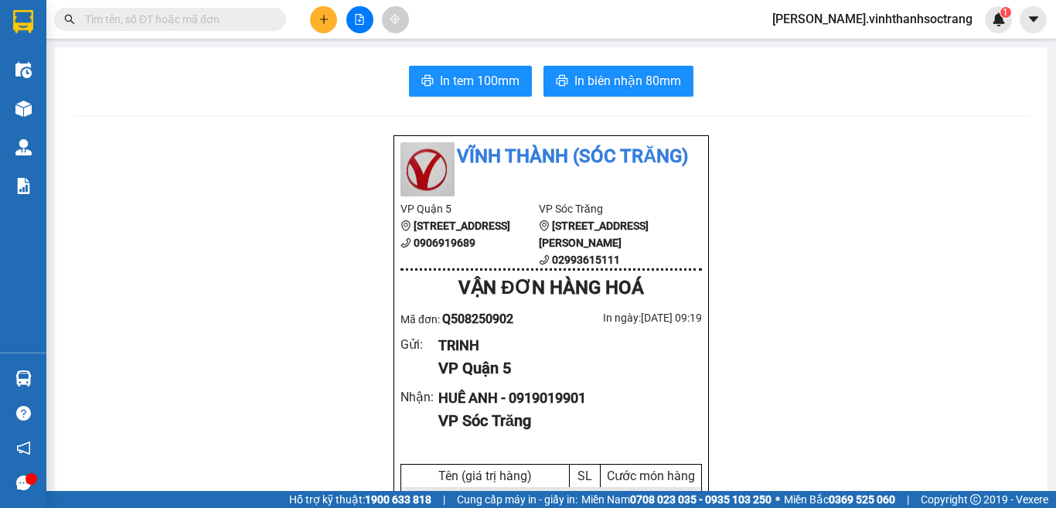
click at [320, 24] on icon "plus" at bounding box center [323, 19] width 11 height 11
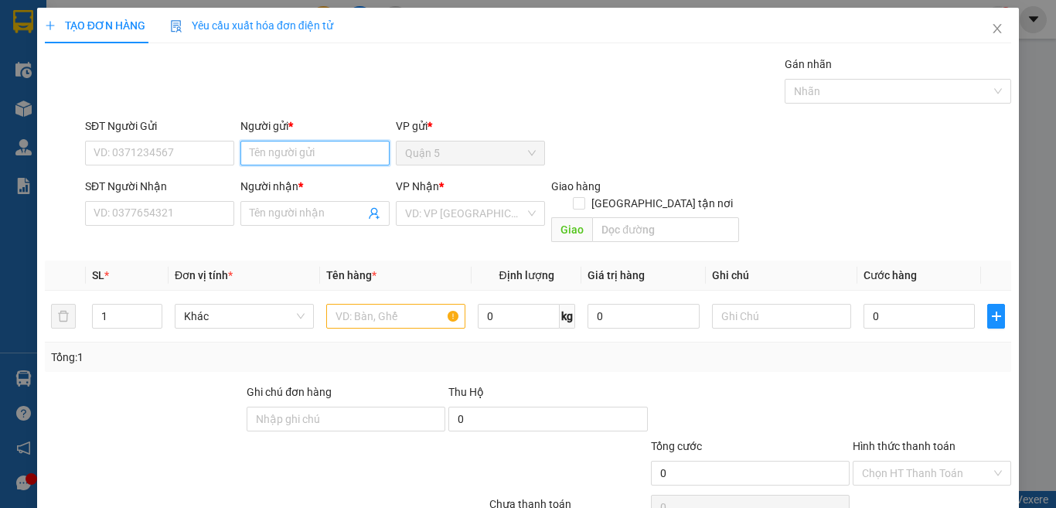
click at [327, 156] on input "Người gửi *" at bounding box center [314, 153] width 149 height 25
type input "D"
type input "ĐỨC THÀNH"
type input "VIỆT THUÝ"
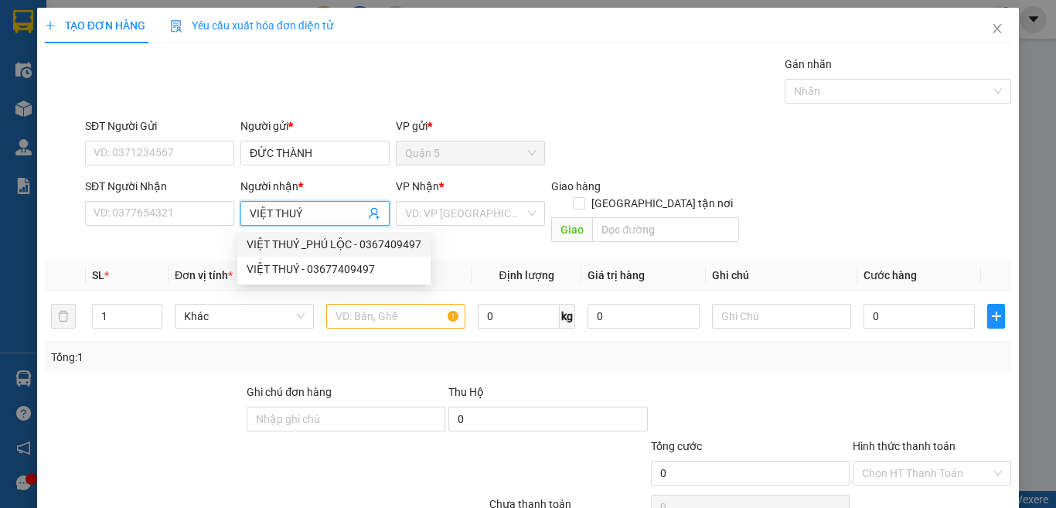
click at [376, 236] on div "VIỆT THUÝ _PHÚ LỘC - 0367409497" at bounding box center [334, 244] width 175 height 17
type input "0367409497"
type input "VIỆT THUÝ _PHÚ LỘC"
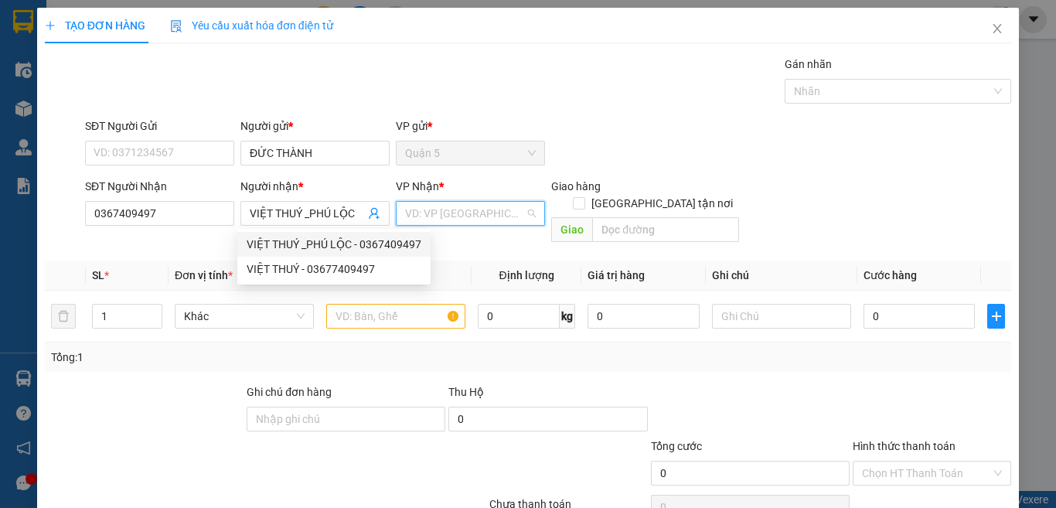
click at [433, 219] on input "search" at bounding box center [465, 213] width 120 height 23
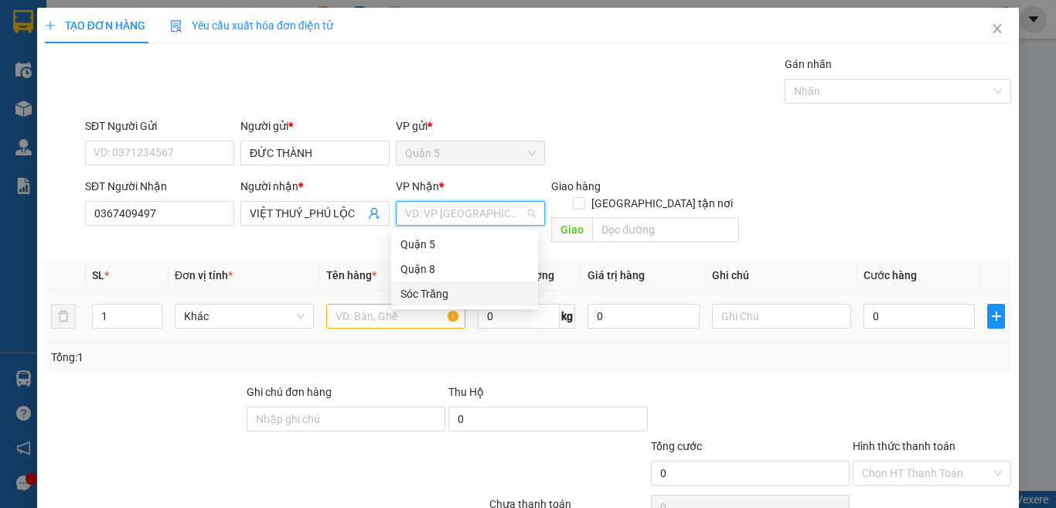
drag, startPoint x: 438, startPoint y: 297, endPoint x: 301, endPoint y: 278, distance: 137.4
click at [414, 292] on div "Sóc Trăng" at bounding box center [464, 293] width 128 height 17
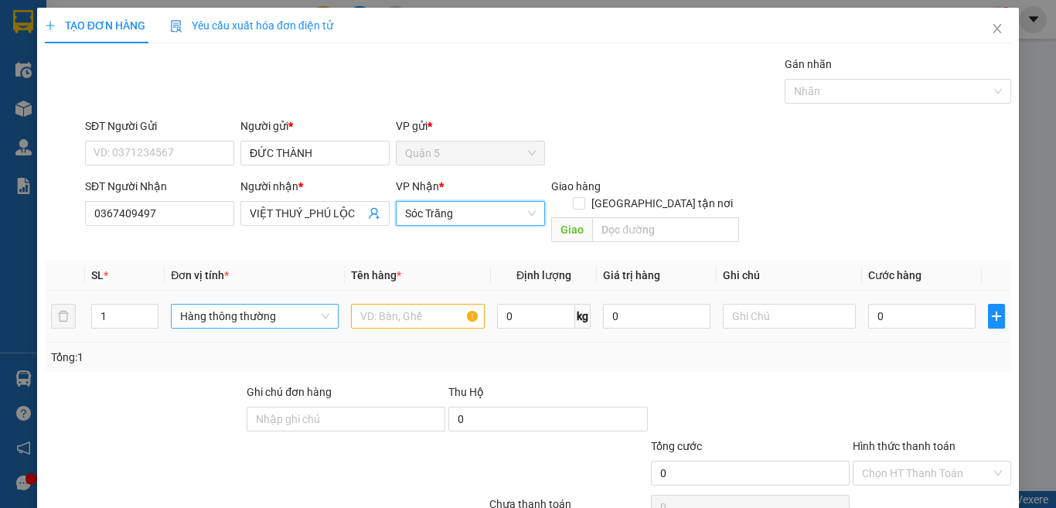
click at [280, 305] on span "Hàng thông thường" at bounding box center [254, 316] width 149 height 23
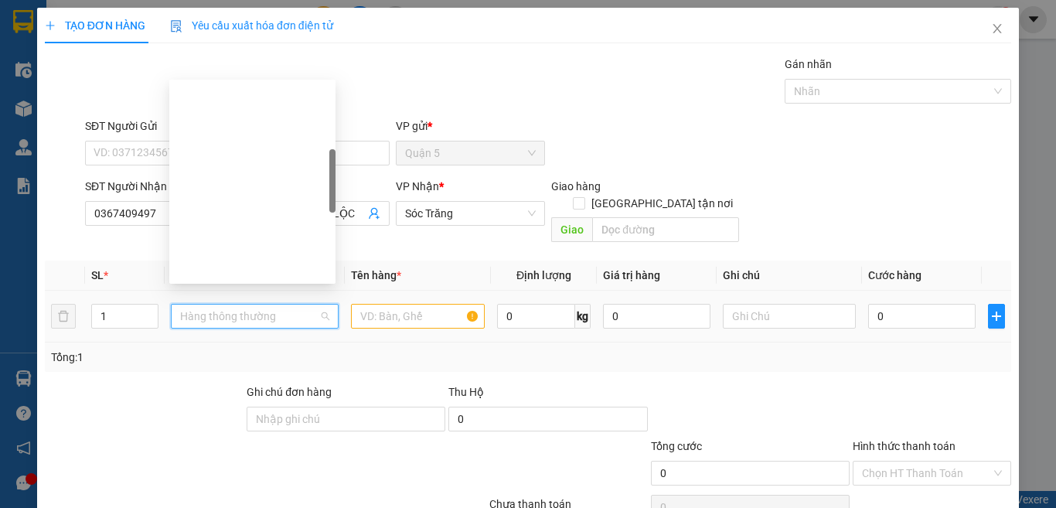
type input "B"
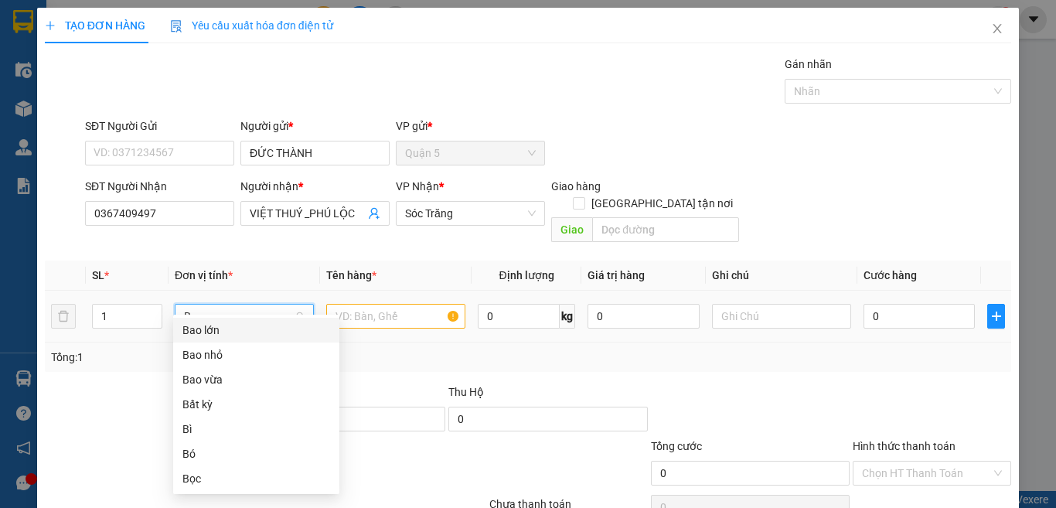
drag, startPoint x: 247, startPoint y: 328, endPoint x: 310, endPoint y: 314, distance: 64.1
click at [274, 331] on div "Bao lớn" at bounding box center [256, 330] width 148 height 17
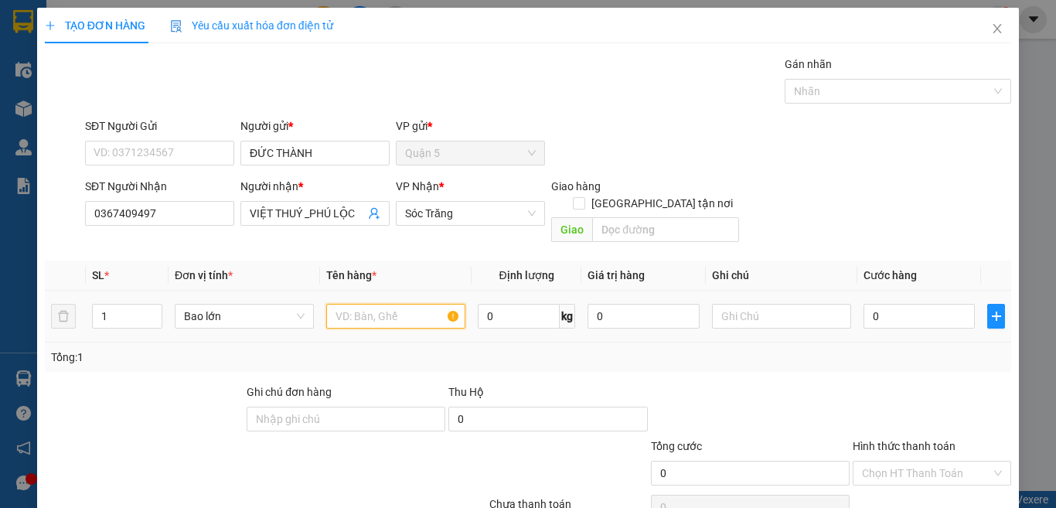
click at [350, 304] on input "text" at bounding box center [395, 316] width 139 height 25
type input "DÉP"
type input "40"
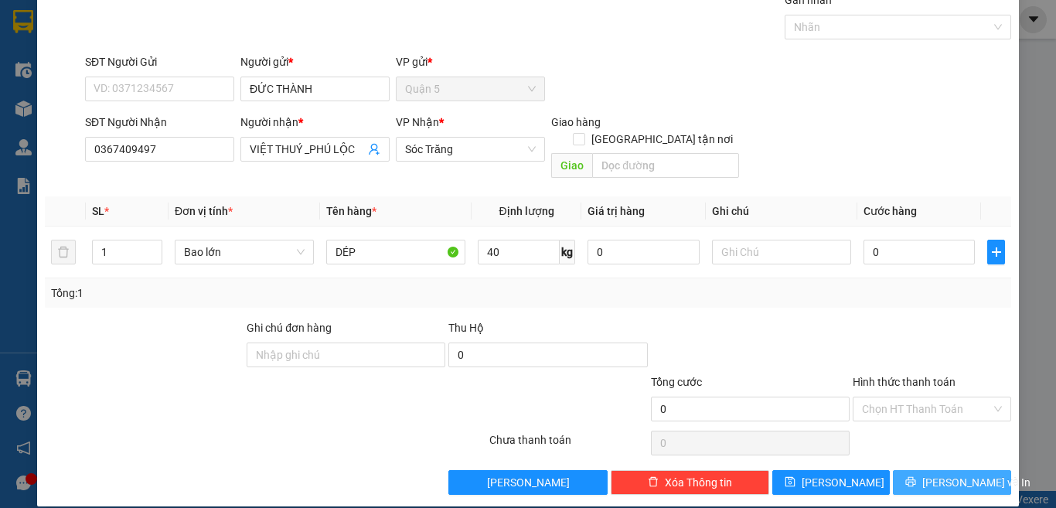
click at [935, 472] on span "[PERSON_NAME] và In" at bounding box center [976, 482] width 108 height 17
click at [934, 472] on span "[PERSON_NAME] và In" at bounding box center [976, 482] width 108 height 17
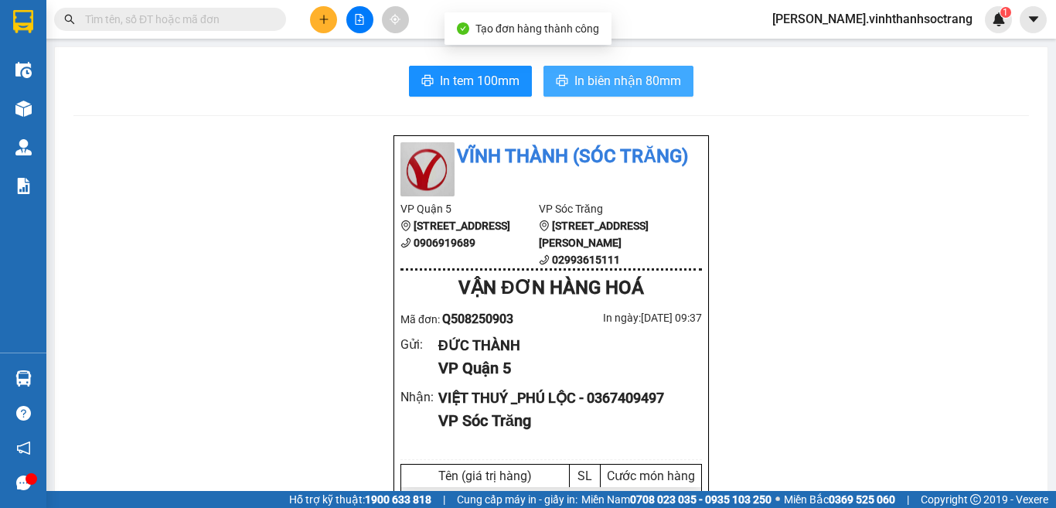
click at [614, 85] on span "In biên nhận 80mm" at bounding box center [627, 80] width 107 height 19
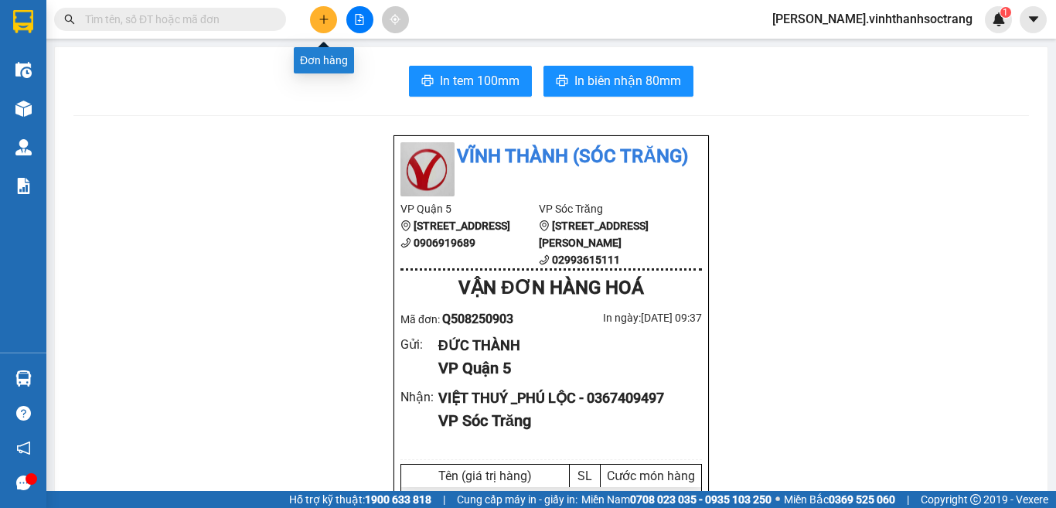
click at [322, 16] on icon "plus" at bounding box center [323, 19] width 11 height 11
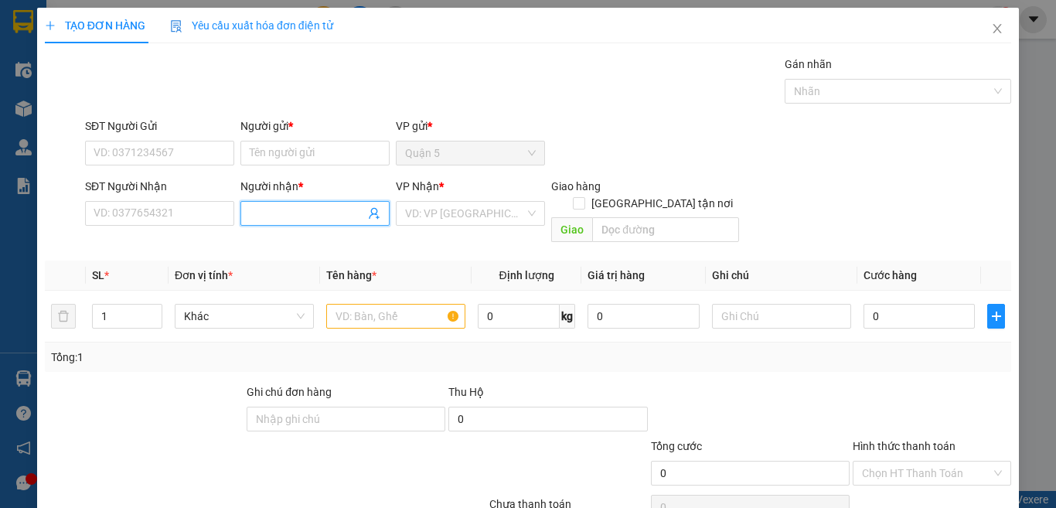
click at [266, 215] on input "Người nhận *" at bounding box center [307, 213] width 115 height 17
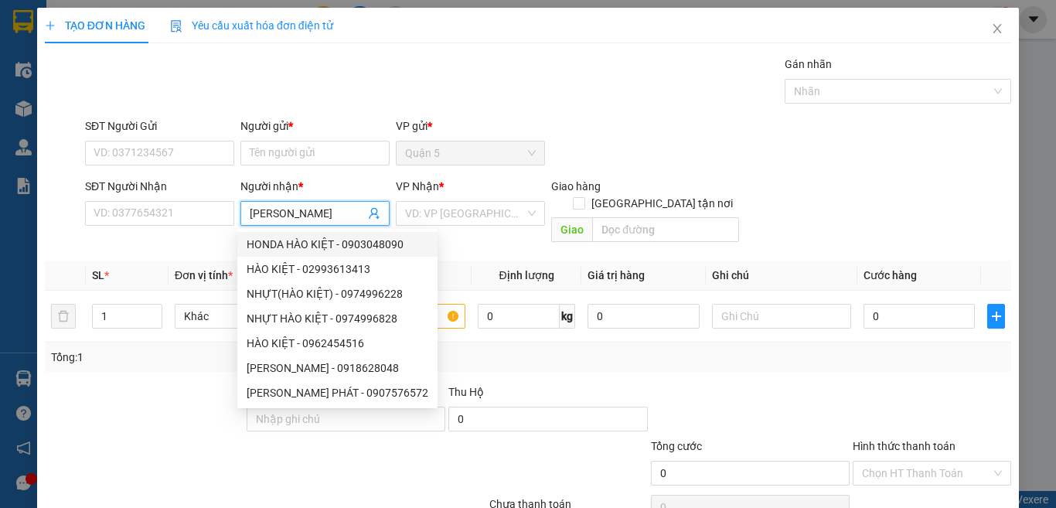
type input "[PERSON_NAME]"
click at [439, 189] on b "*" at bounding box center [441, 186] width 5 height 12
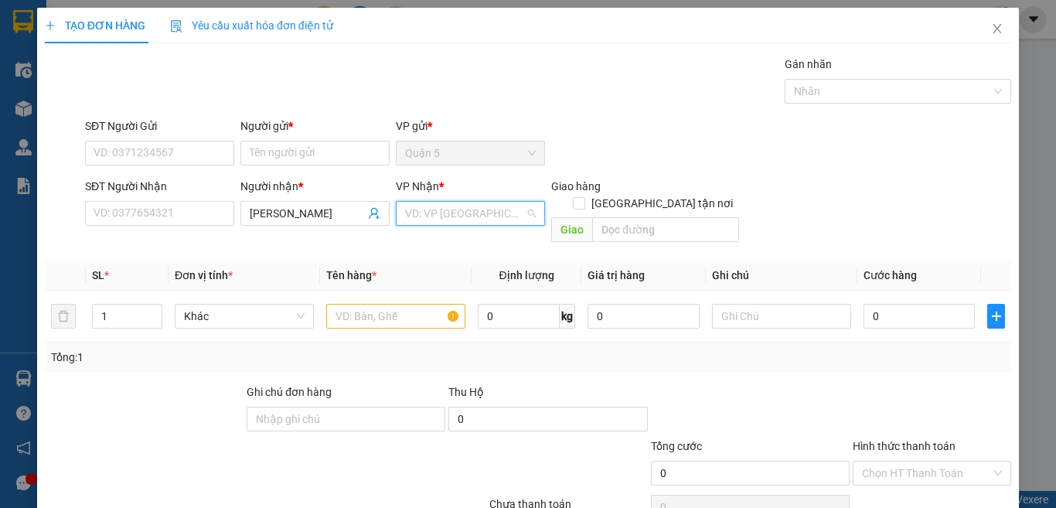
click at [434, 211] on input "search" at bounding box center [465, 213] width 120 height 23
click at [439, 295] on div "Sóc Trăng" at bounding box center [464, 293] width 128 height 17
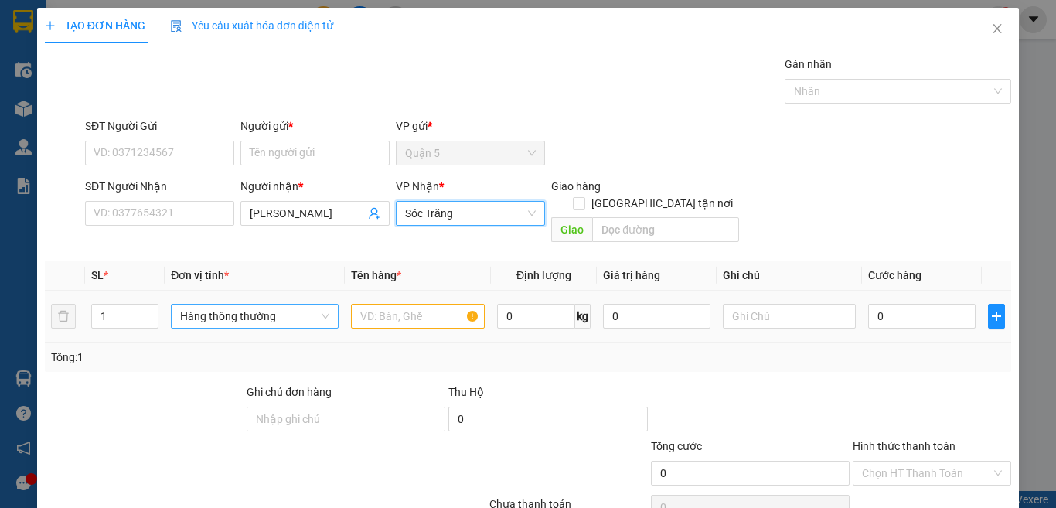
click at [251, 305] on span "Hàng thông thường" at bounding box center [254, 316] width 149 height 23
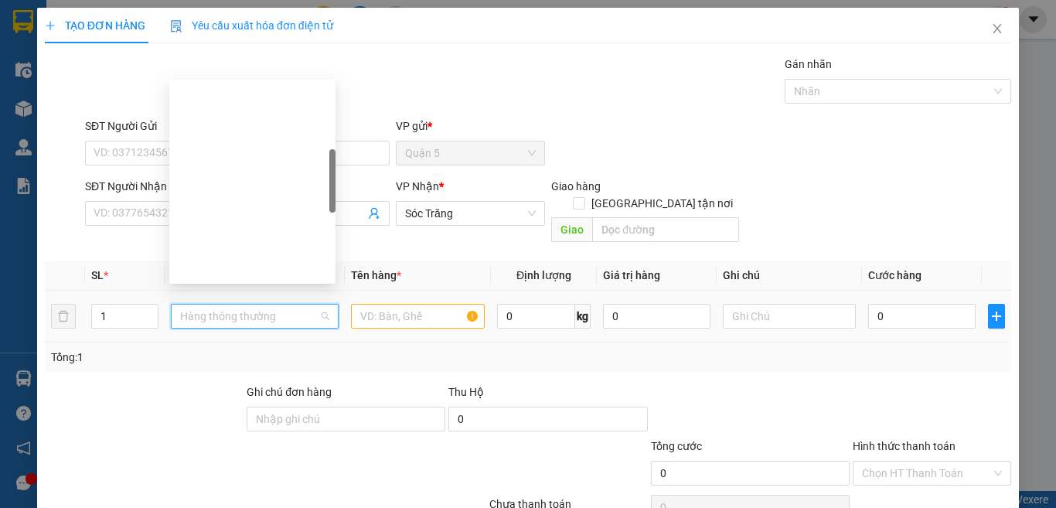
scroll to position [247, 0]
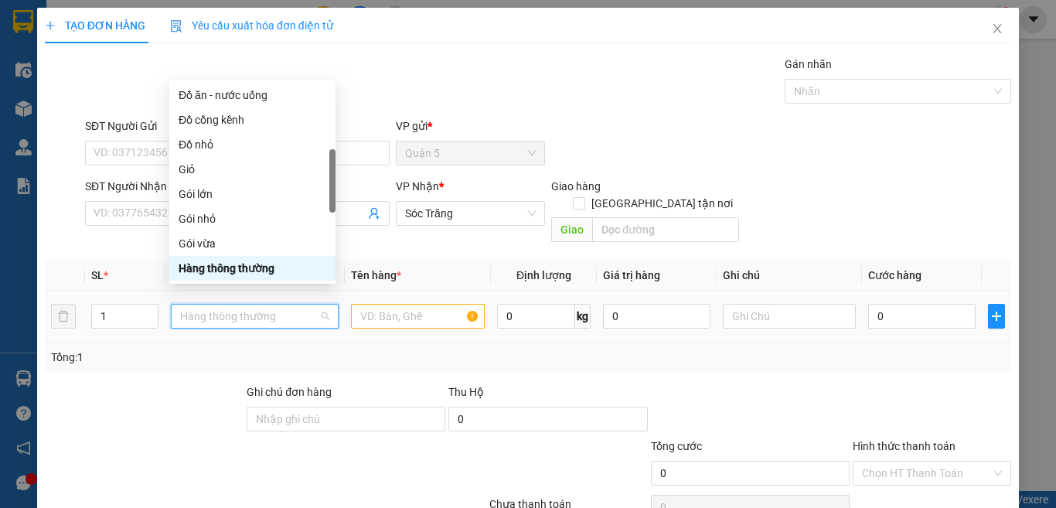
type input "T"
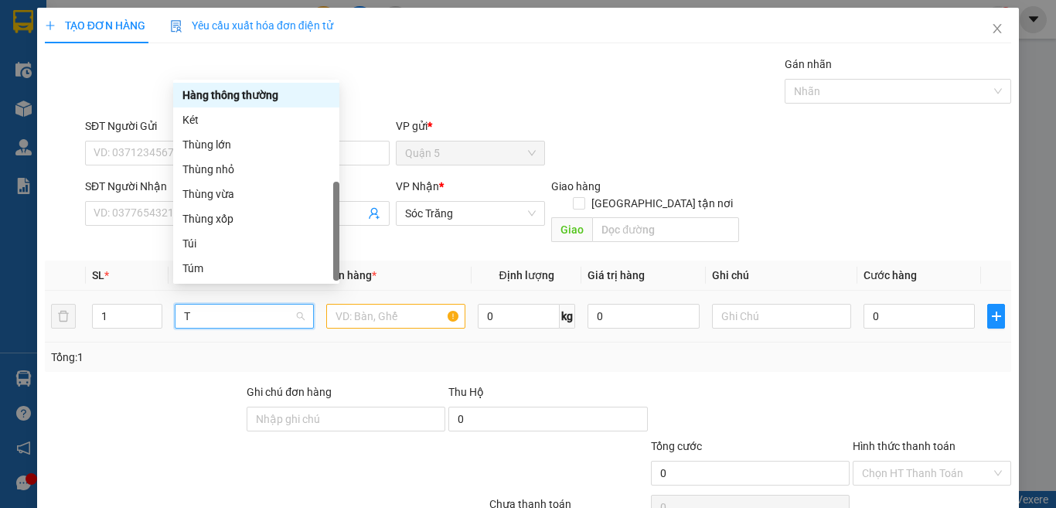
scroll to position [49, 0]
click at [243, 136] on div "Thùng lớn" at bounding box center [256, 144] width 148 height 17
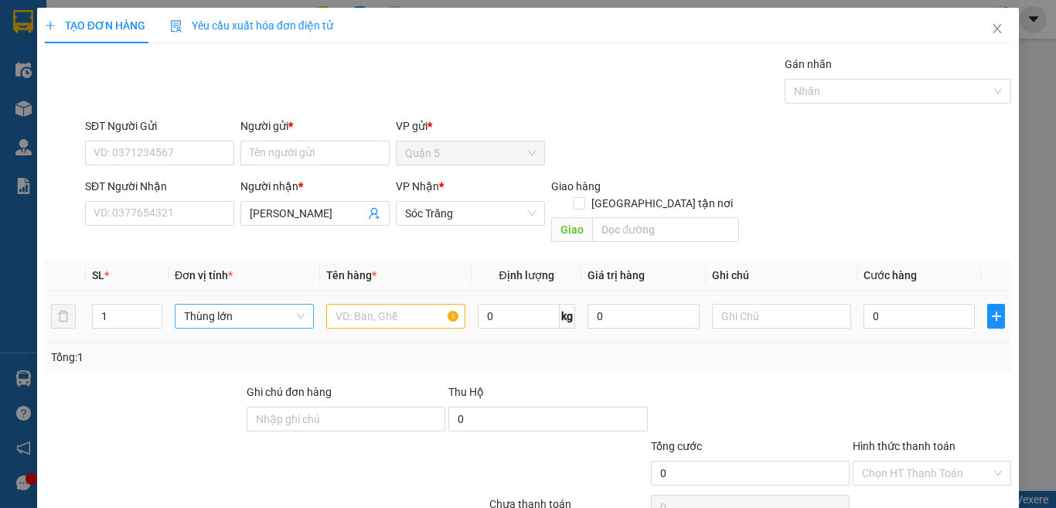
click at [348, 291] on td at bounding box center [396, 317] width 152 height 52
click at [352, 304] on input "text" at bounding box center [395, 316] width 139 height 25
type input "DL"
type input "2"
click at [152, 310] on icon "up" at bounding box center [153, 312] width 5 height 5
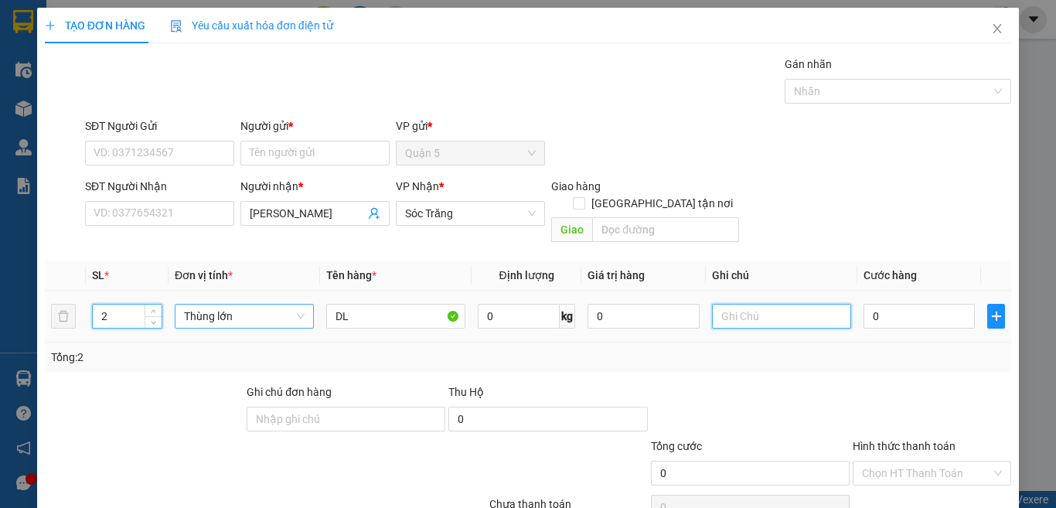
click at [737, 304] on input "text" at bounding box center [781, 316] width 139 height 25
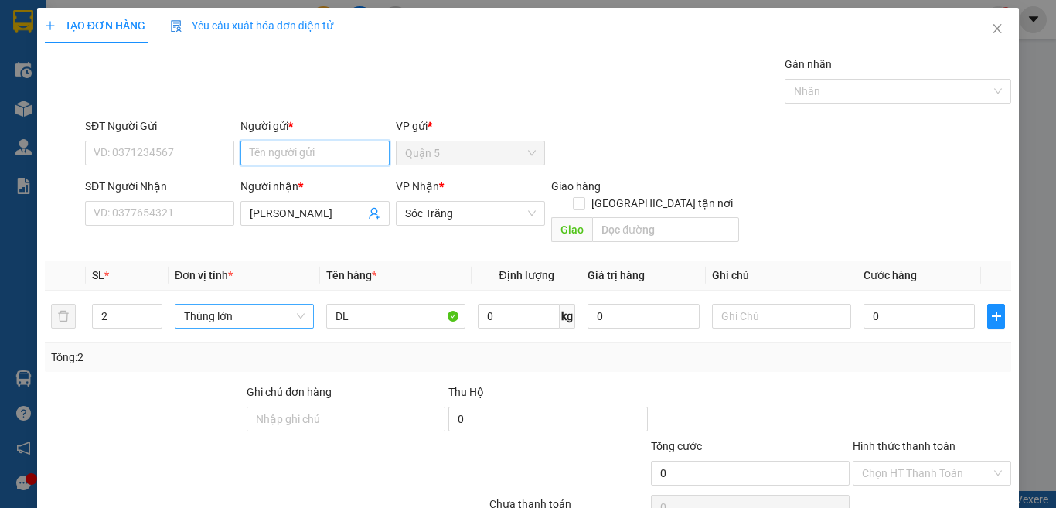
click at [290, 145] on input "Người gửi *" at bounding box center [314, 153] width 149 height 25
type input "KỶ NGHỆ VIỆT"
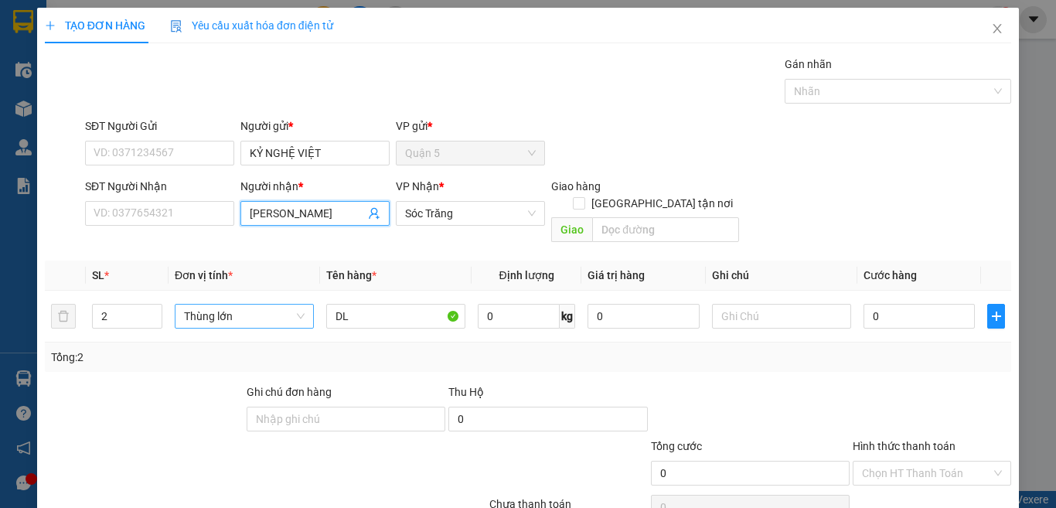
click at [244, 211] on span "[PERSON_NAME]" at bounding box center [314, 213] width 149 height 25
click at [246, 210] on span "[PERSON_NAME]" at bounding box center [314, 213] width 149 height 25
click at [252, 215] on input "[PERSON_NAME]" at bounding box center [307, 213] width 115 height 17
type input "AS [PERSON_NAME]"
click at [333, 151] on input "KỶ NGHỆ VIỆT" at bounding box center [314, 153] width 149 height 25
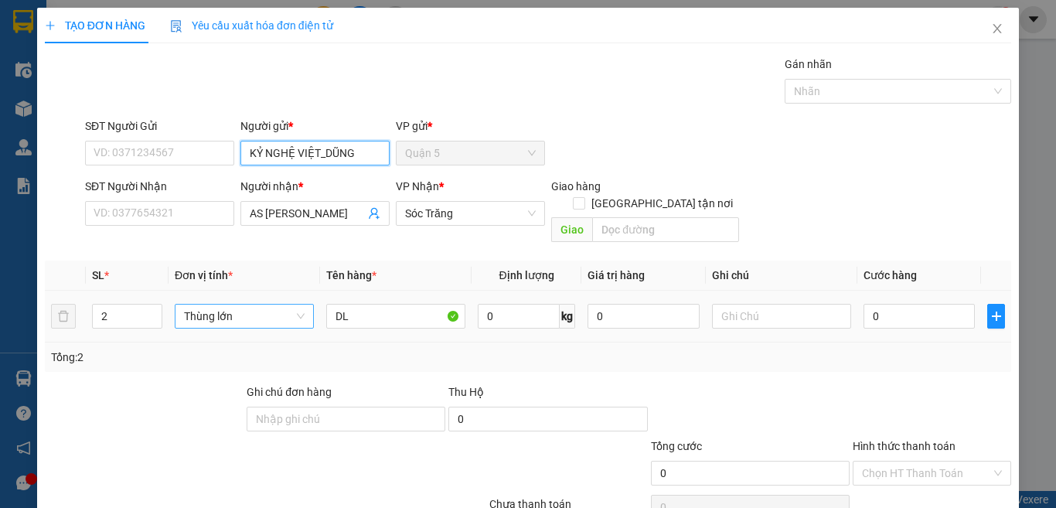
scroll to position [64, 0]
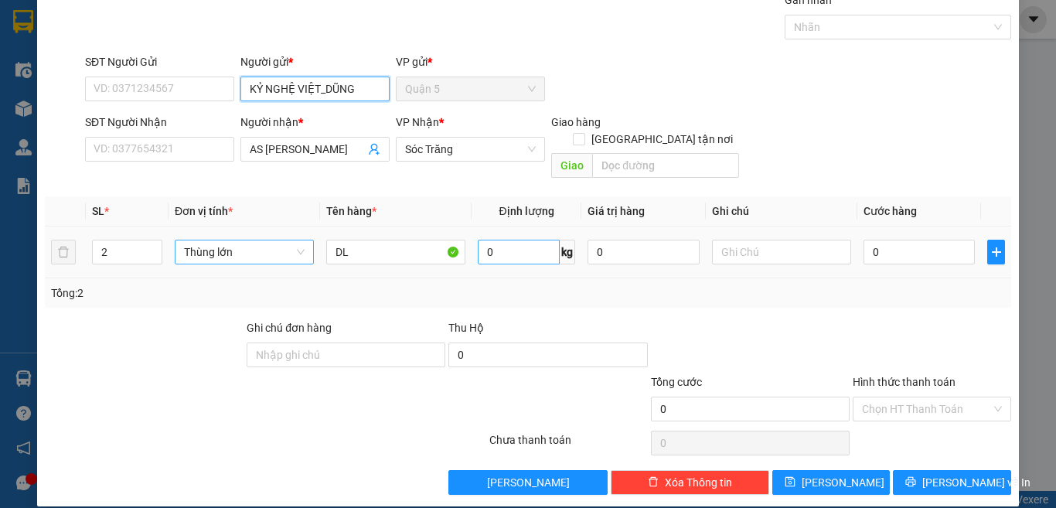
type input "KỶ NGHỆ VIỆT_DŨNG"
click at [504, 242] on input "0" at bounding box center [519, 252] width 82 height 25
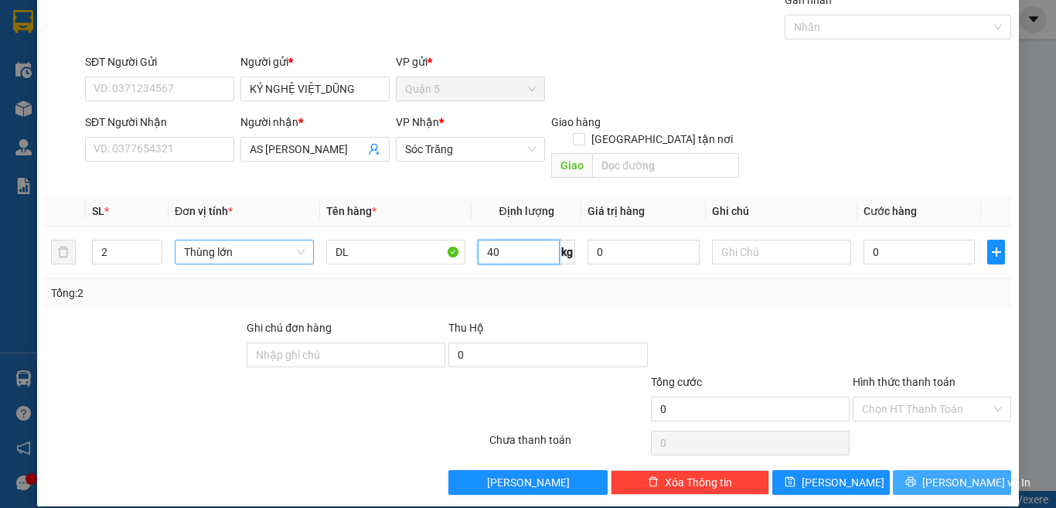
type input "40"
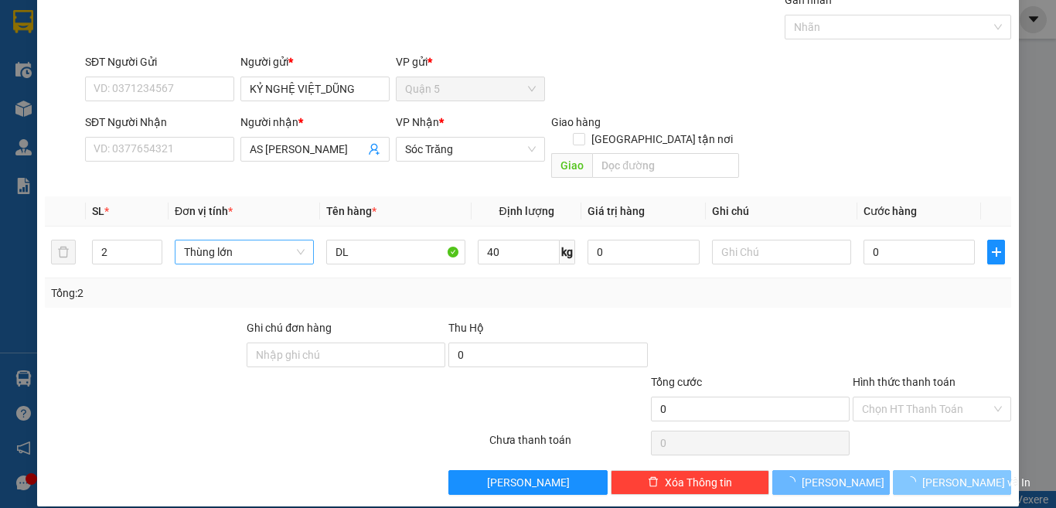
click at [969, 472] on span "[PERSON_NAME] và In" at bounding box center [976, 482] width 108 height 17
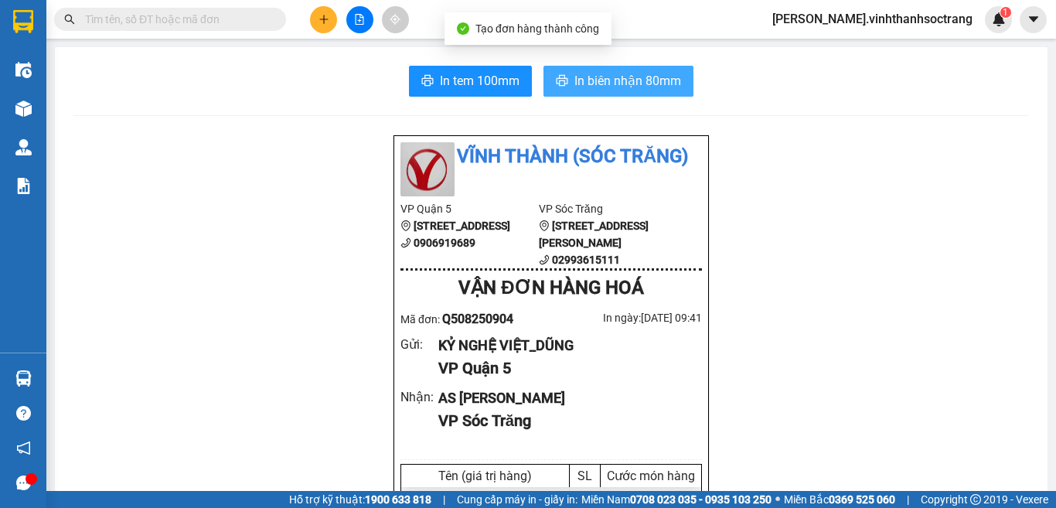
click at [590, 73] on button "In biên nhận 80mm" at bounding box center [618, 81] width 150 height 31
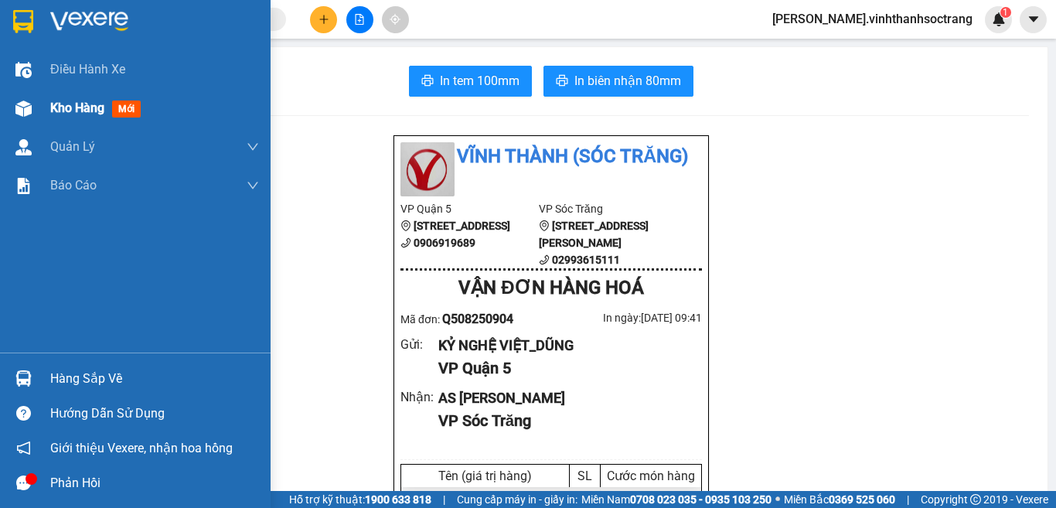
click at [33, 109] on div at bounding box center [23, 108] width 27 height 27
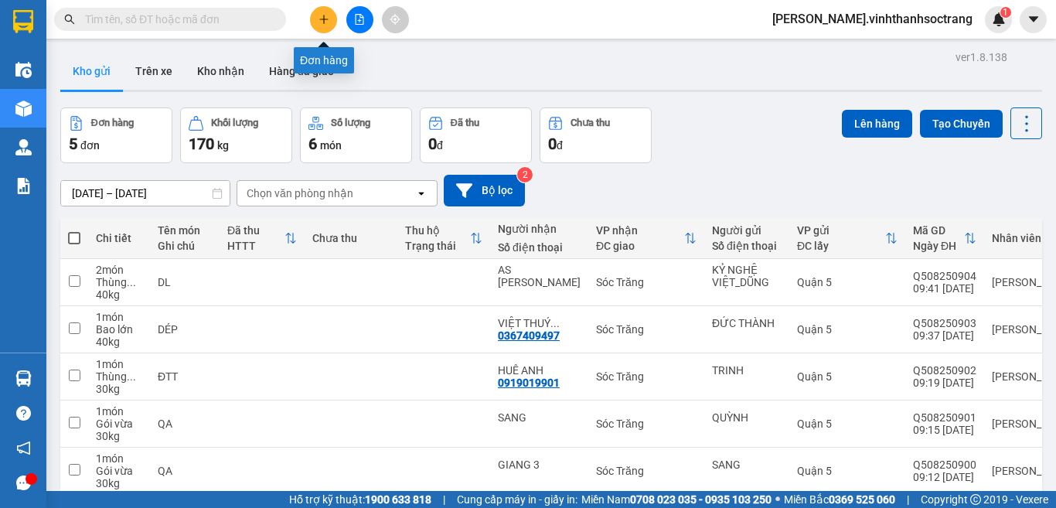
click at [326, 20] on icon "plus" at bounding box center [323, 19] width 11 height 11
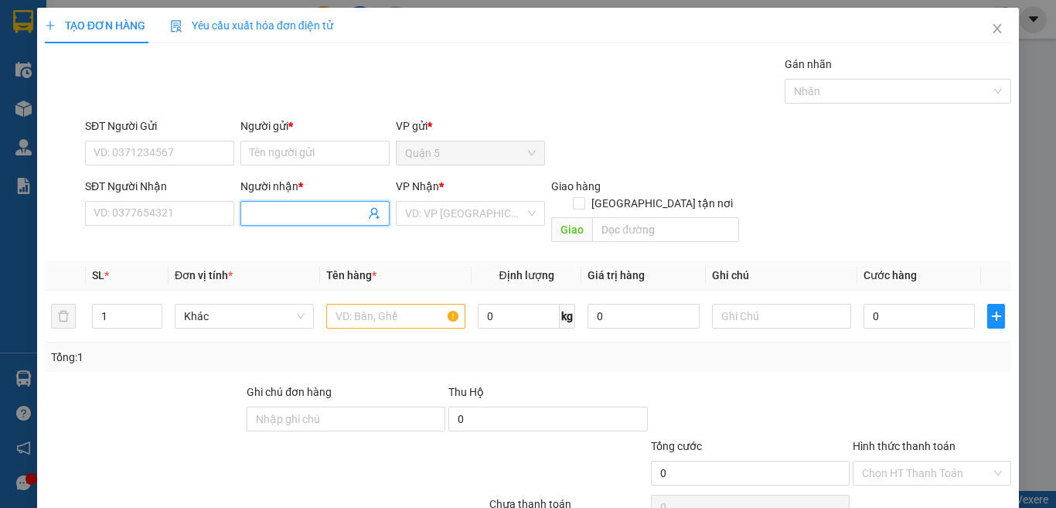
click at [305, 220] on input "Người nhận *" at bounding box center [307, 213] width 115 height 17
type input "[PERSON_NAME]"
drag, startPoint x: 324, startPoint y: 159, endPoint x: 332, endPoint y: 155, distance: 9.3
click at [325, 158] on input "Người gửi *" at bounding box center [314, 153] width 149 height 25
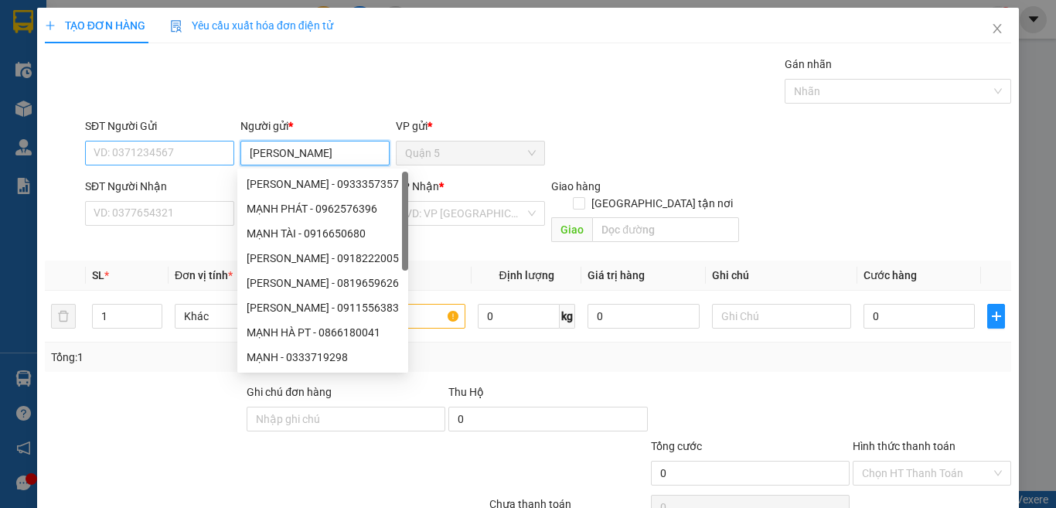
type input "[PERSON_NAME]"
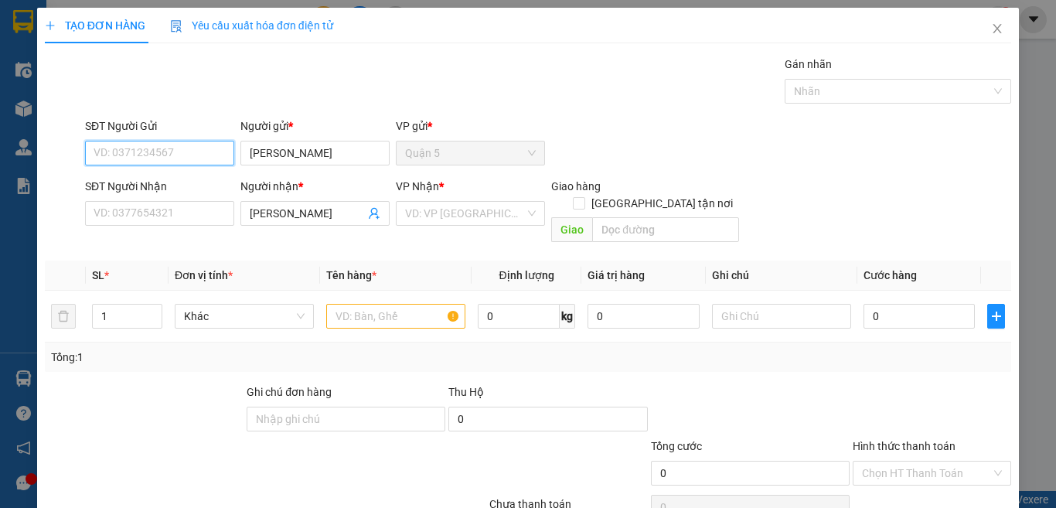
click at [135, 157] on input "SĐT Người Gửi" at bounding box center [159, 153] width 149 height 25
type input "0973891935"
click at [425, 220] on input "search" at bounding box center [465, 213] width 120 height 23
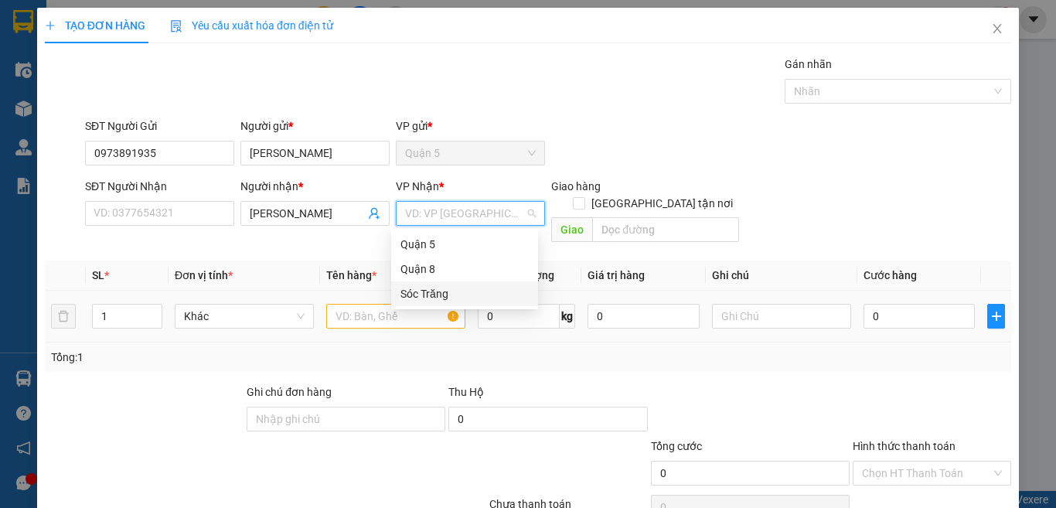
drag, startPoint x: 403, startPoint y: 295, endPoint x: 298, endPoint y: 282, distance: 105.9
click at [403, 294] on div "Sóc Trăng" at bounding box center [464, 293] width 128 height 17
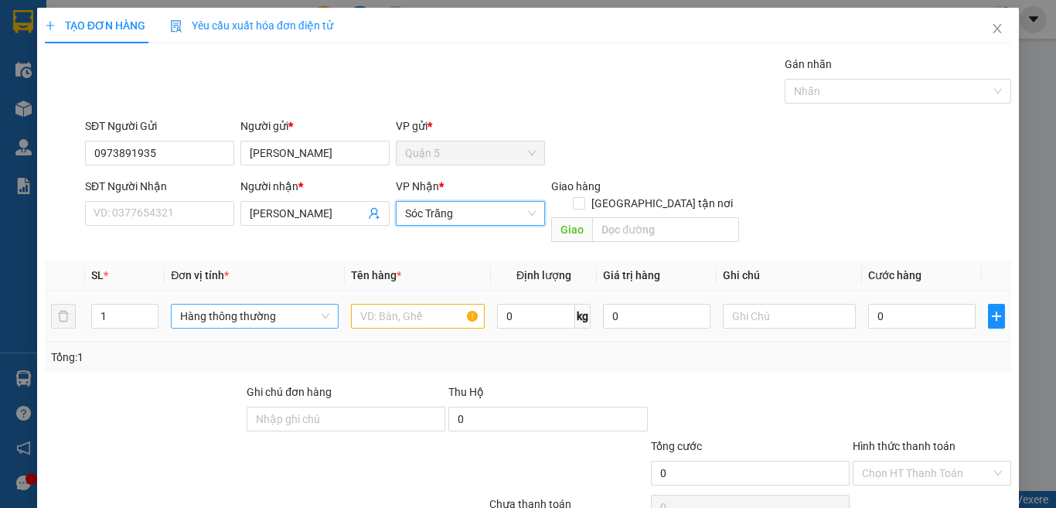
click at [254, 305] on span "Hàng thông thường" at bounding box center [254, 316] width 149 height 23
type input "G"
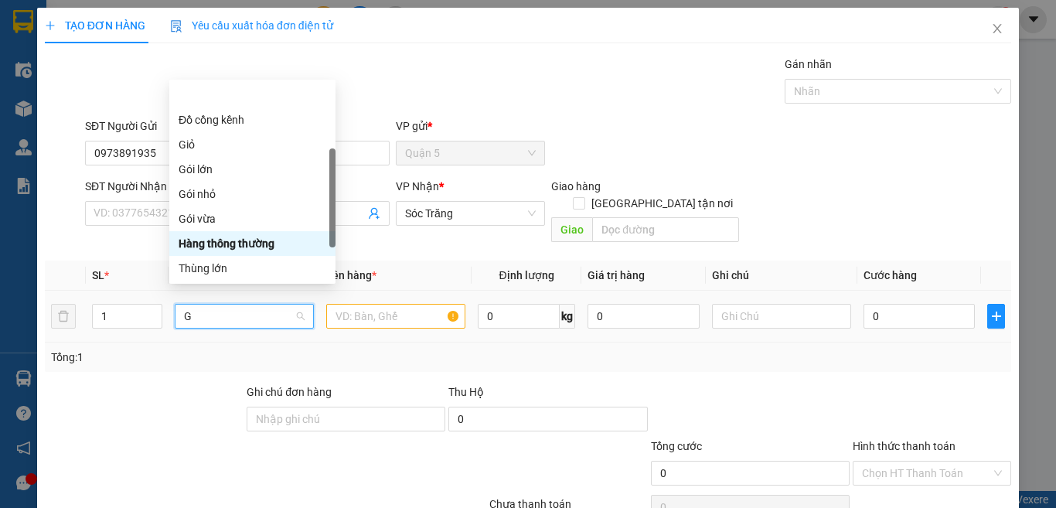
scroll to position [49, 0]
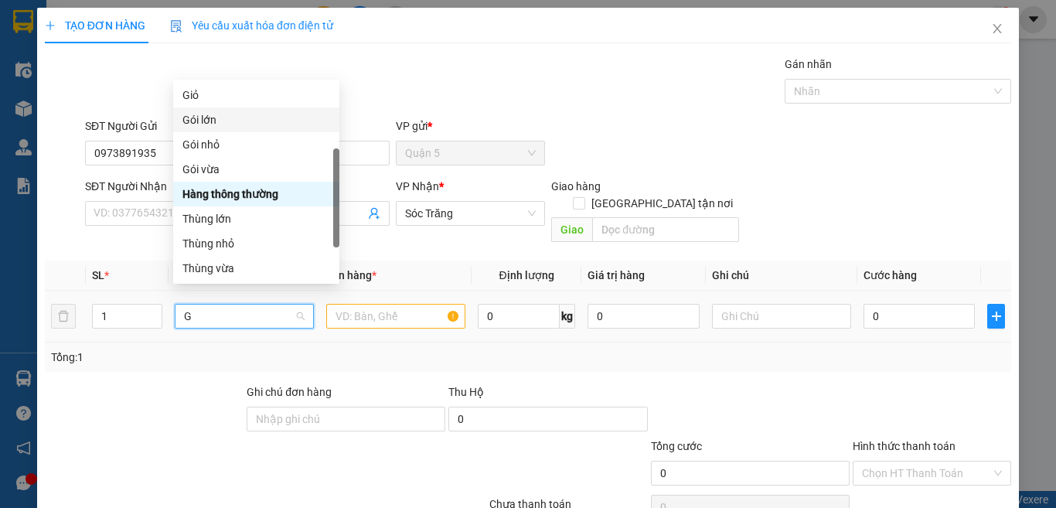
drag, startPoint x: 222, startPoint y: 118, endPoint x: 340, endPoint y: 305, distance: 221.3
click at [223, 117] on div "Gói lớn" at bounding box center [256, 119] width 148 height 17
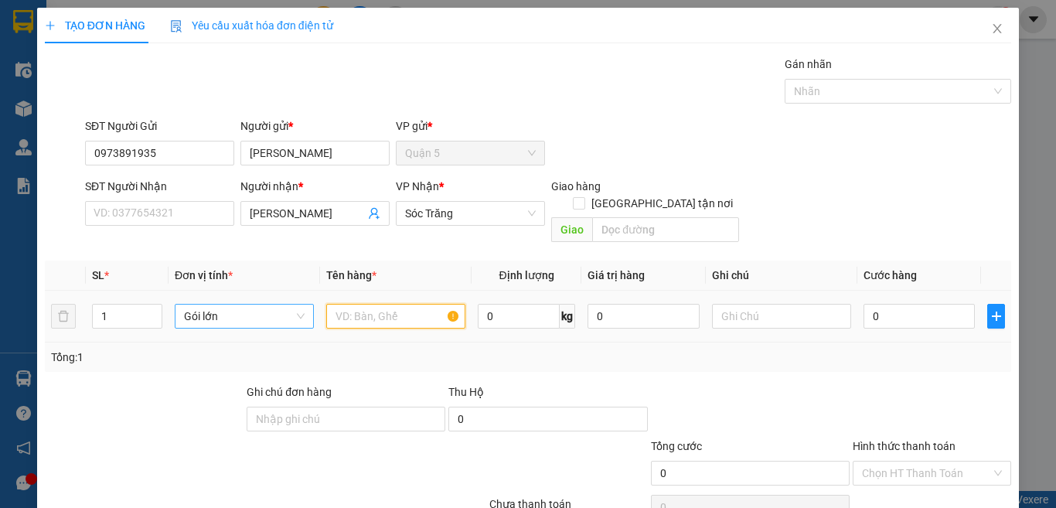
click at [362, 307] on input "text" at bounding box center [395, 316] width 139 height 25
type input "QA"
type input "2"
click at [152, 308] on span "up" at bounding box center [153, 312] width 9 height 9
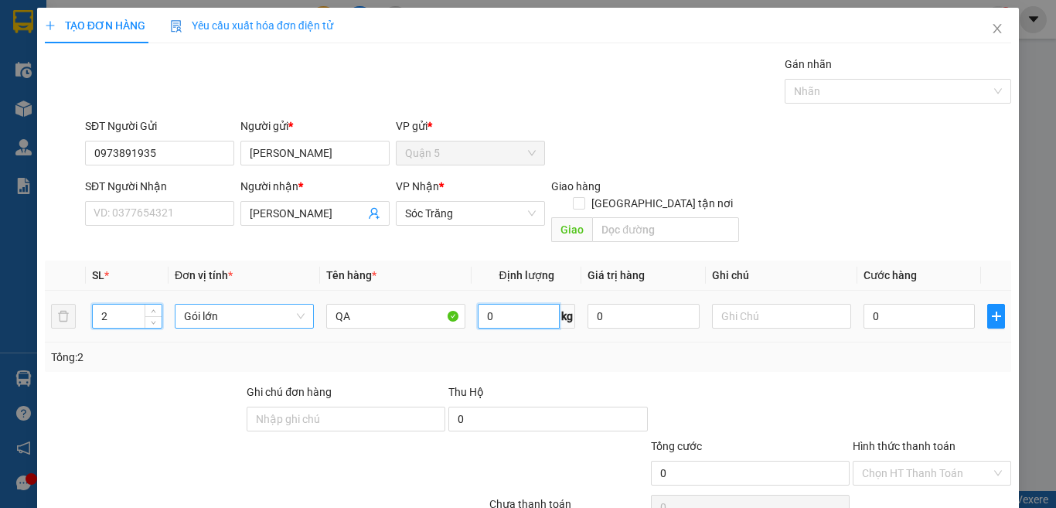
click at [513, 304] on input "0" at bounding box center [519, 316] width 82 height 25
type input "100"
type input "2 GÓI 100KG"
type input "8"
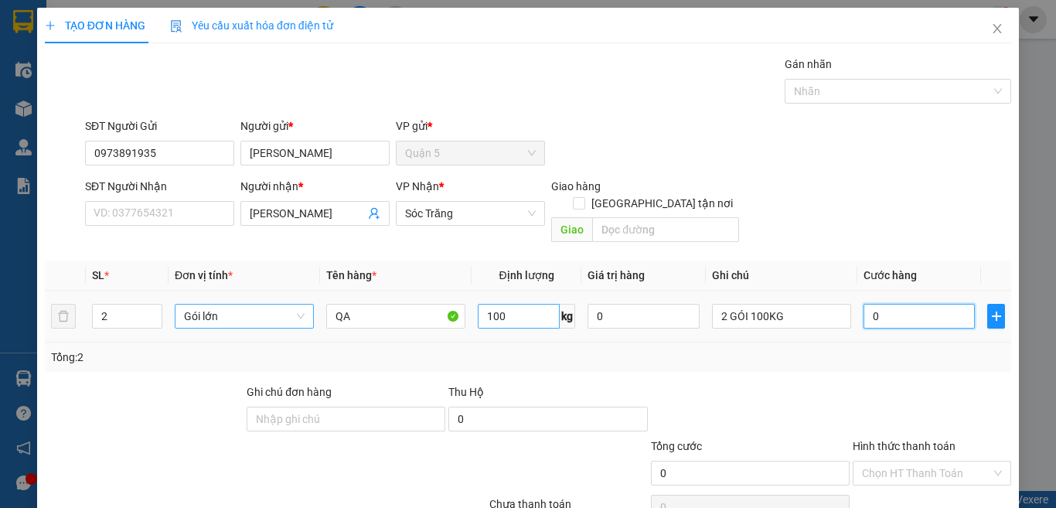
type input "8"
type input "80"
type input "80.000"
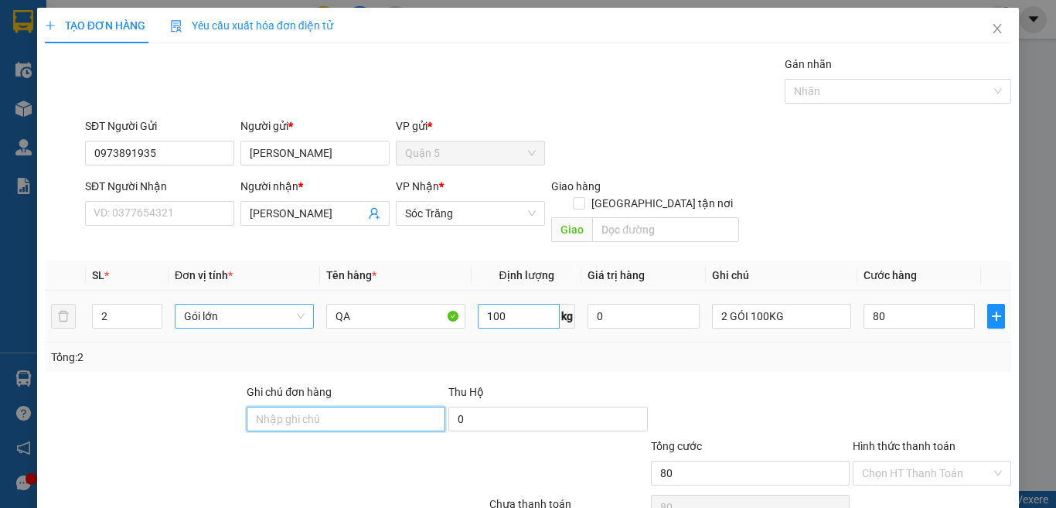
type input "80.000"
click at [585, 197] on span at bounding box center [579, 203] width 12 height 12
click at [584, 197] on input "[GEOGRAPHIC_DATA] tận nơi" at bounding box center [578, 202] width 11 height 11
checkbox input "true"
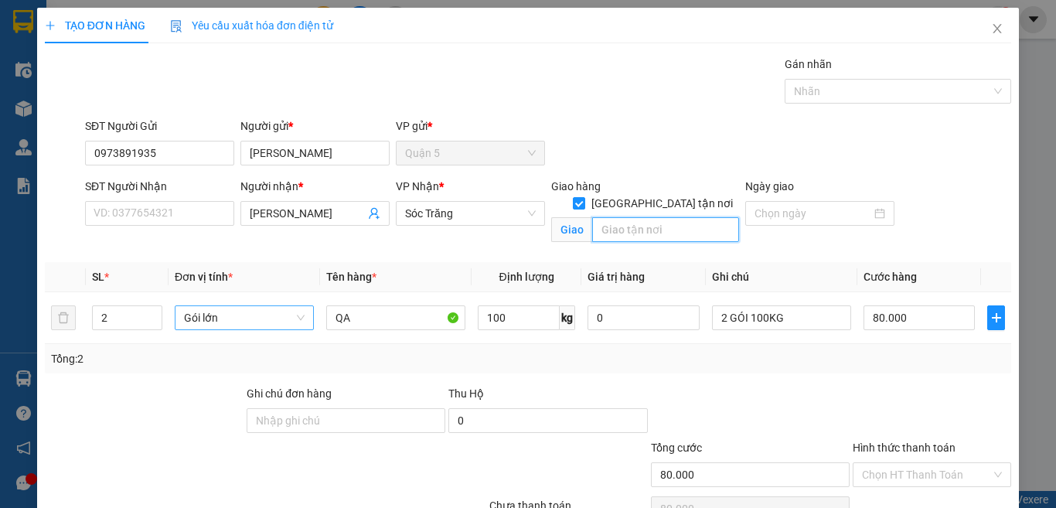
click at [662, 217] on input "text" at bounding box center [665, 229] width 147 height 25
type input "15"
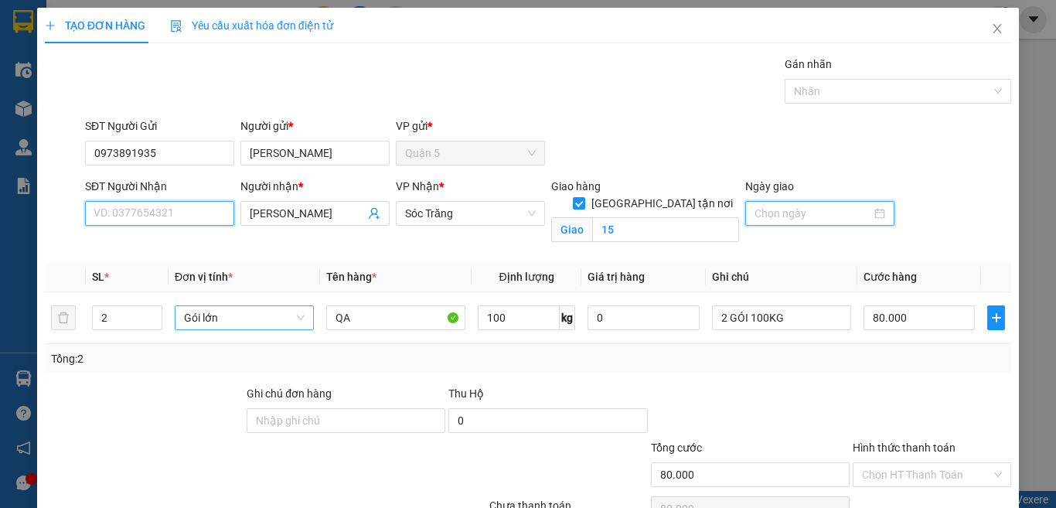
click at [112, 225] on input "SĐT Người Nhận" at bounding box center [159, 213] width 149 height 25
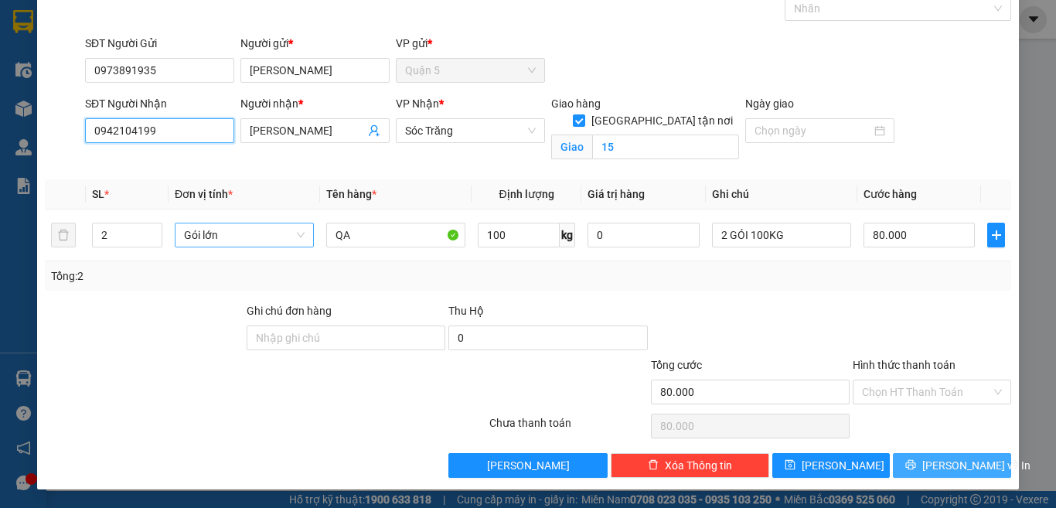
type input "0942104199"
click at [910, 465] on icon "printer" at bounding box center [910, 464] width 11 height 11
click at [910, 465] on main at bounding box center [528, 245] width 1056 height 491
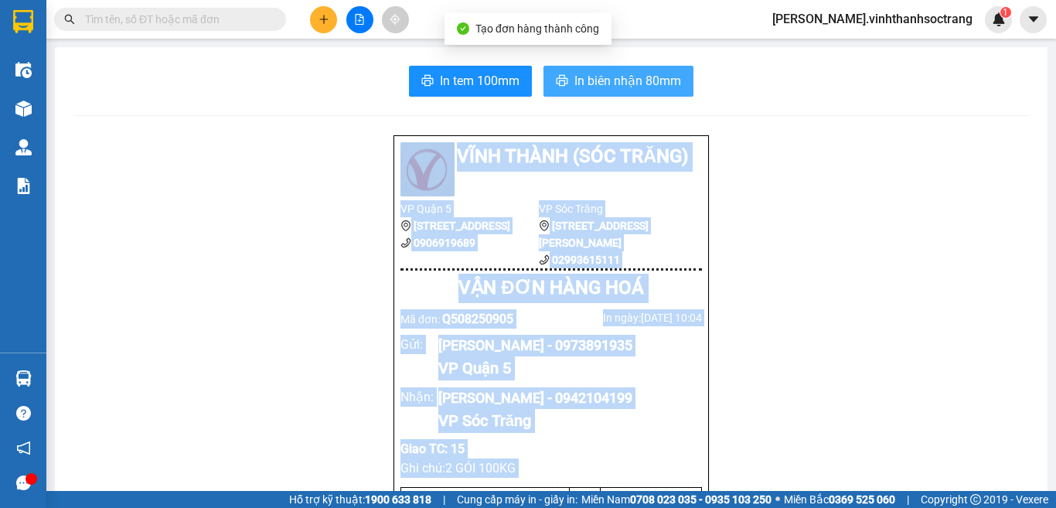
click at [675, 89] on button "In biên nhận 80mm" at bounding box center [618, 81] width 150 height 31
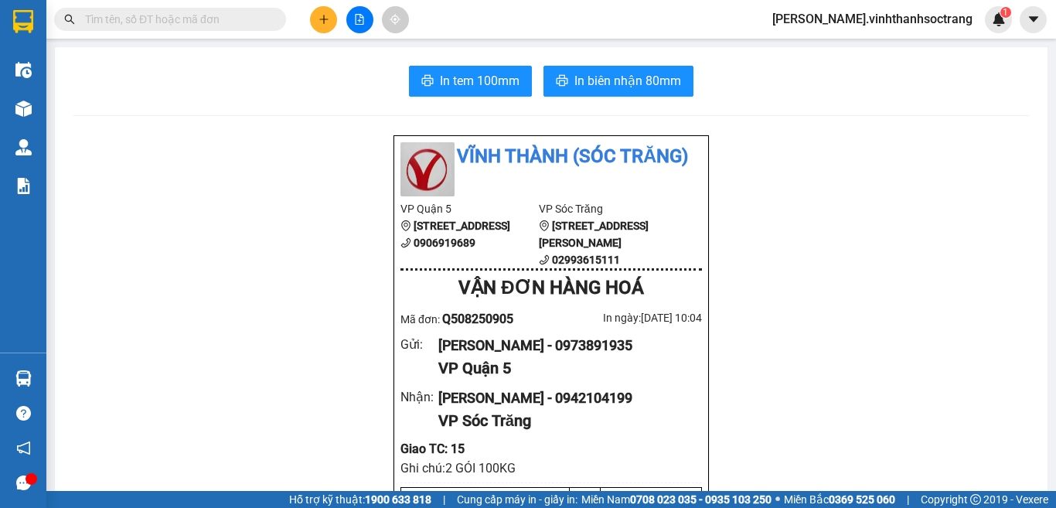
click at [328, 15] on icon "plus" at bounding box center [323, 19] width 11 height 11
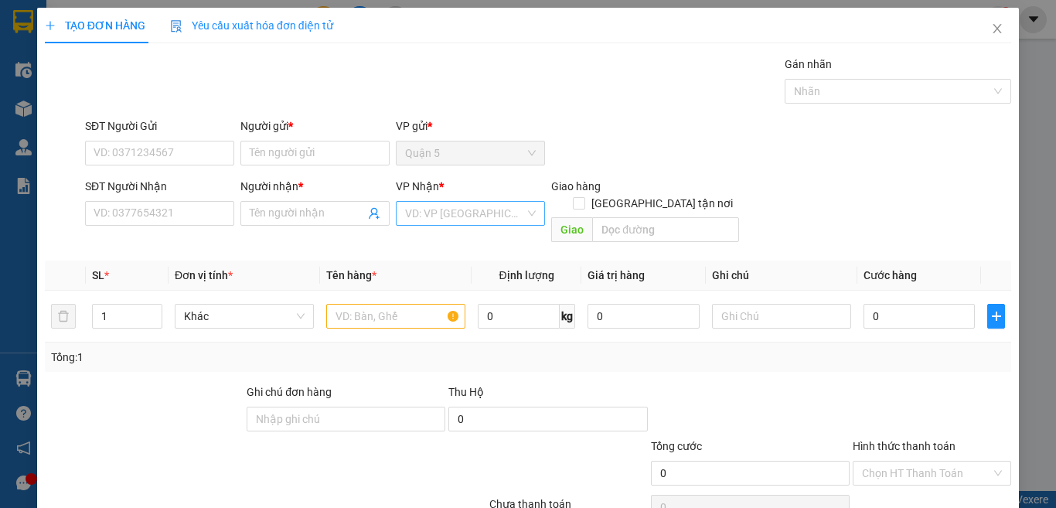
click at [448, 204] on input "search" at bounding box center [465, 213] width 120 height 23
drag, startPoint x: 437, startPoint y: 299, endPoint x: 356, endPoint y: 285, distance: 82.4
click at [432, 295] on div "Sóc Trăng" at bounding box center [464, 293] width 128 height 17
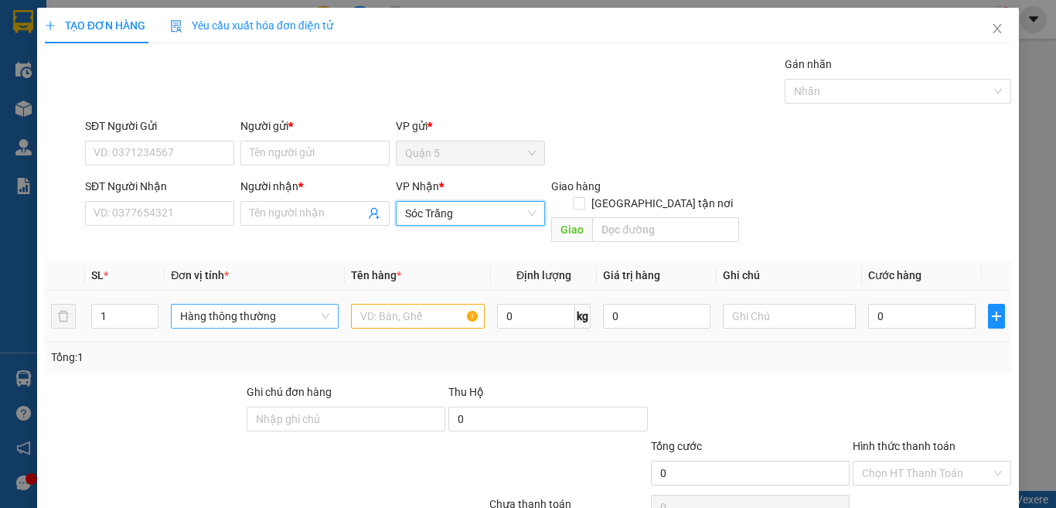
click at [235, 305] on span "Hàng thông thường" at bounding box center [254, 316] width 149 height 23
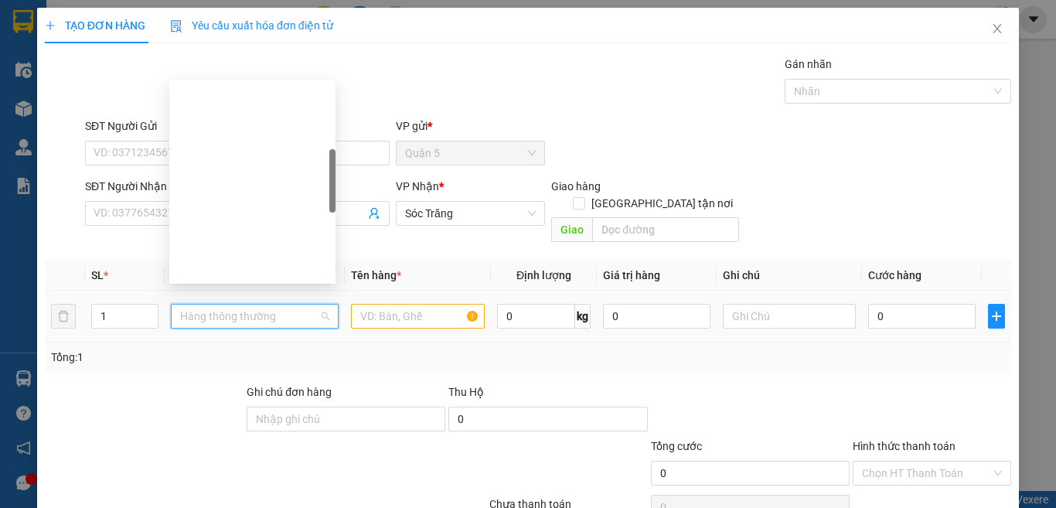
type input "G"
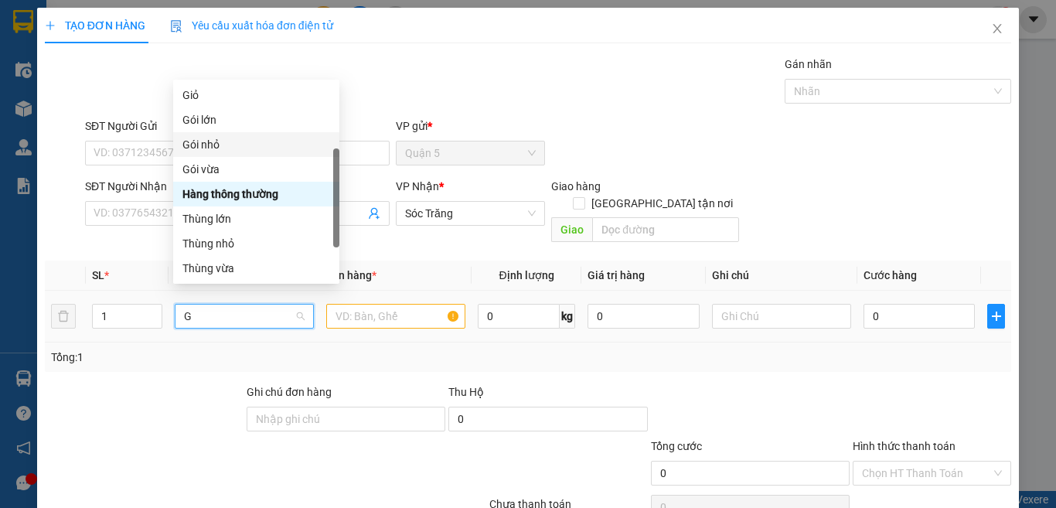
drag, startPoint x: 233, startPoint y: 172, endPoint x: 237, endPoint y: 155, distance: 18.0
click at [237, 155] on div "Đồ cồng kềnh Giỏ Gói lớn Gói nhỏ Gói vừa Hàng thông thường Thùng lớn Thùng nhỏ …" at bounding box center [256, 181] width 166 height 247
click at [240, 147] on div "Gói nhỏ" at bounding box center [256, 144] width 148 height 17
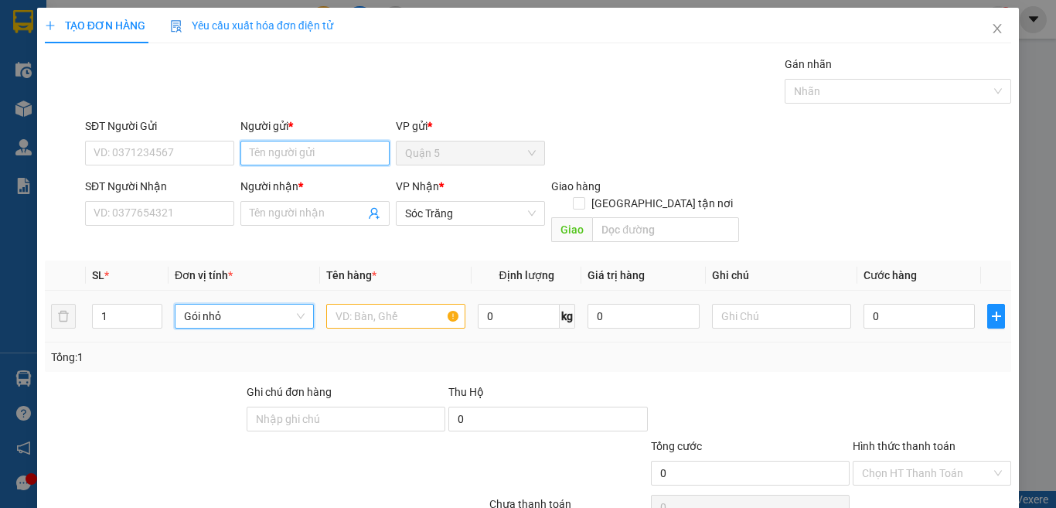
click at [307, 152] on input "Người gửi *" at bounding box center [314, 153] width 149 height 25
type input "THÀNH DUYÊN"
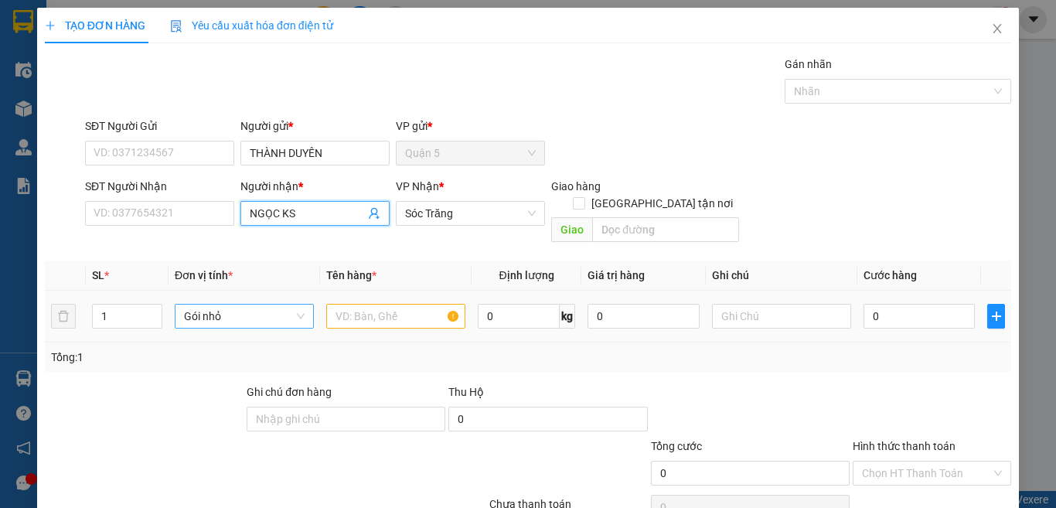
type input "NGỌC KS"
click at [351, 304] on input "text" at bounding box center [395, 316] width 139 height 25
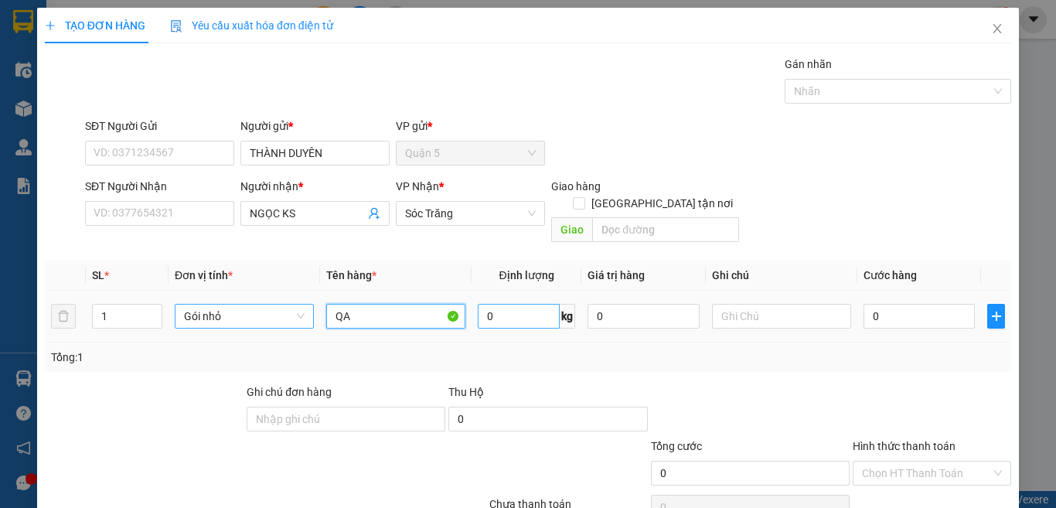
type input "QA"
click at [530, 304] on input "0" at bounding box center [519, 316] width 82 height 25
type input "10"
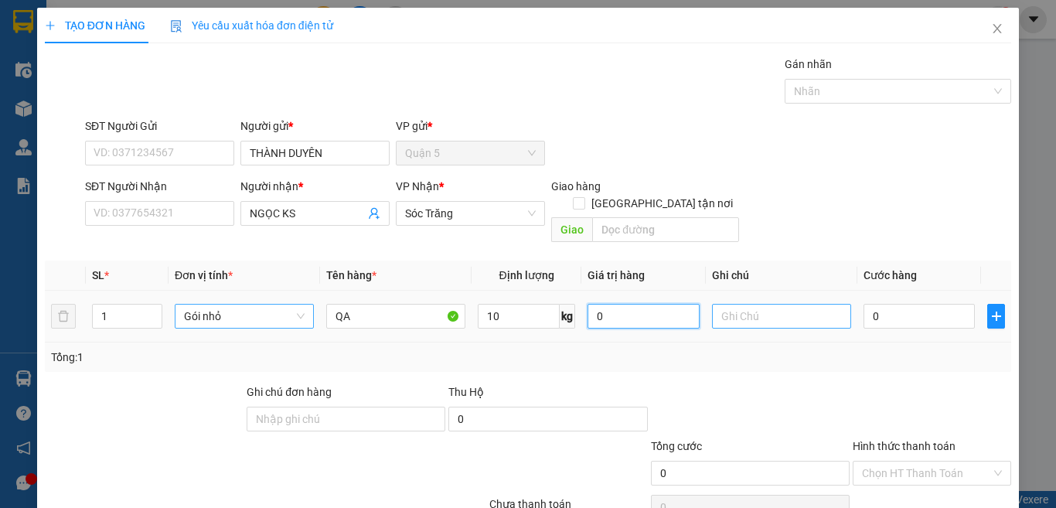
scroll to position [64, 0]
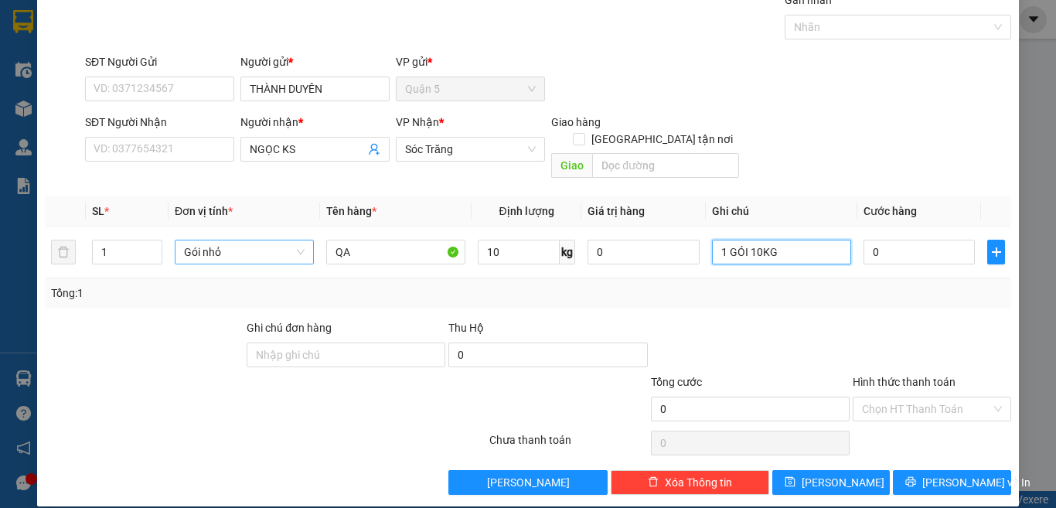
type input "1 GÓI 10KG"
type input "3"
type input "30"
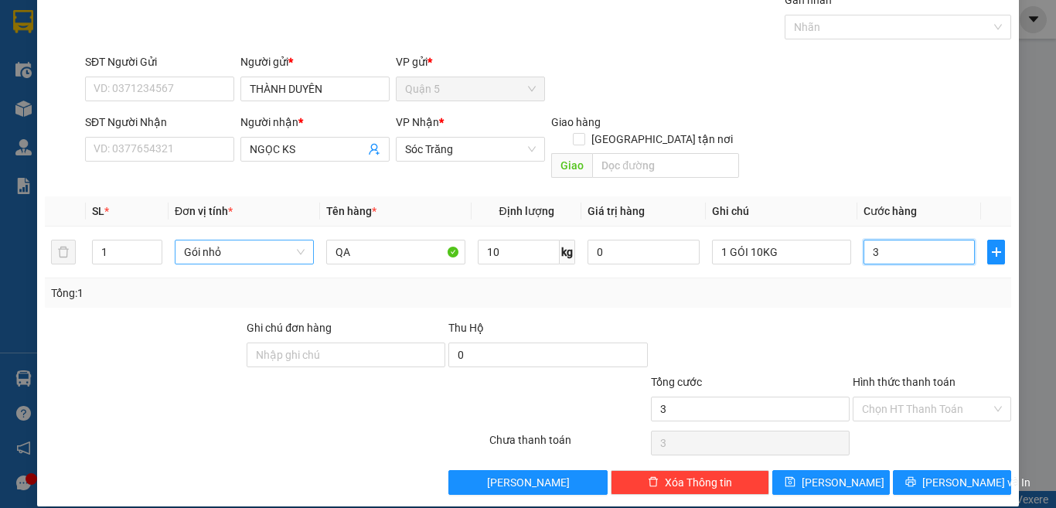
type input "30"
type input "30.000"
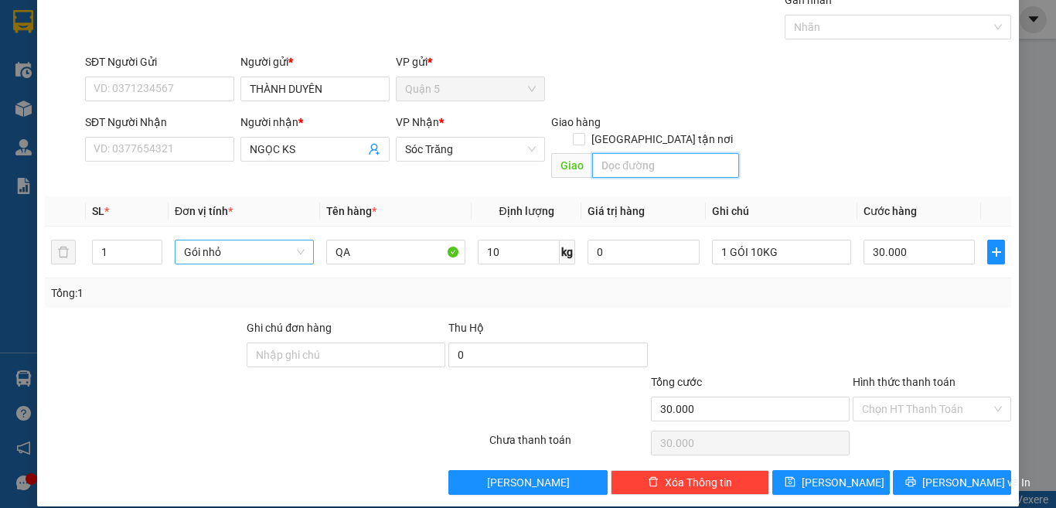
click at [647, 153] on input "text" at bounding box center [665, 165] width 147 height 25
type input "15"
click at [584, 133] on input "[GEOGRAPHIC_DATA] tận nơi" at bounding box center [578, 138] width 11 height 11
checkbox input "true"
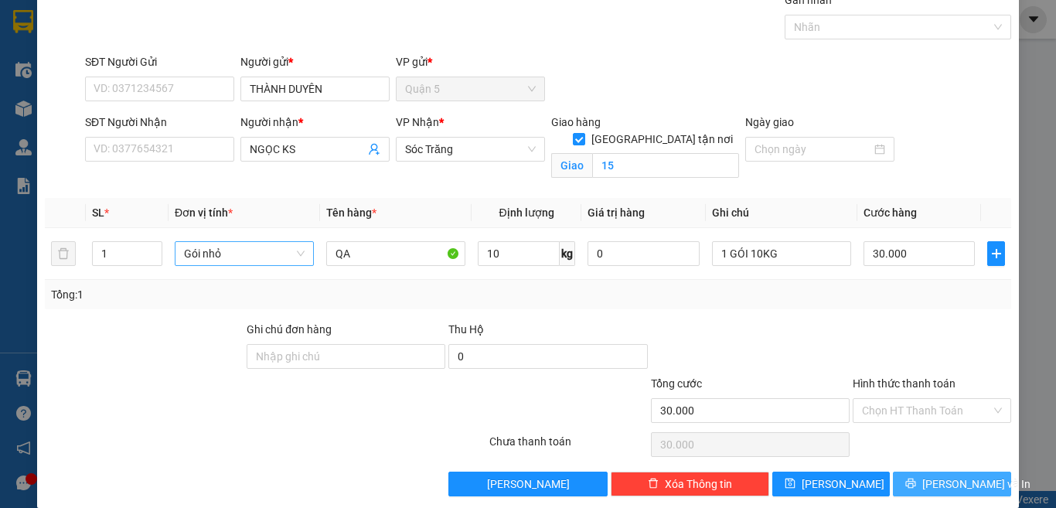
click at [926, 496] on div "TẠO ĐƠN HÀNG Yêu cầu xuất hóa đơn điện tử Transit Pickup Surcharge Ids Transit …" at bounding box center [528, 226] width 982 height 564
click at [928, 490] on span "[PERSON_NAME] và In" at bounding box center [976, 483] width 108 height 17
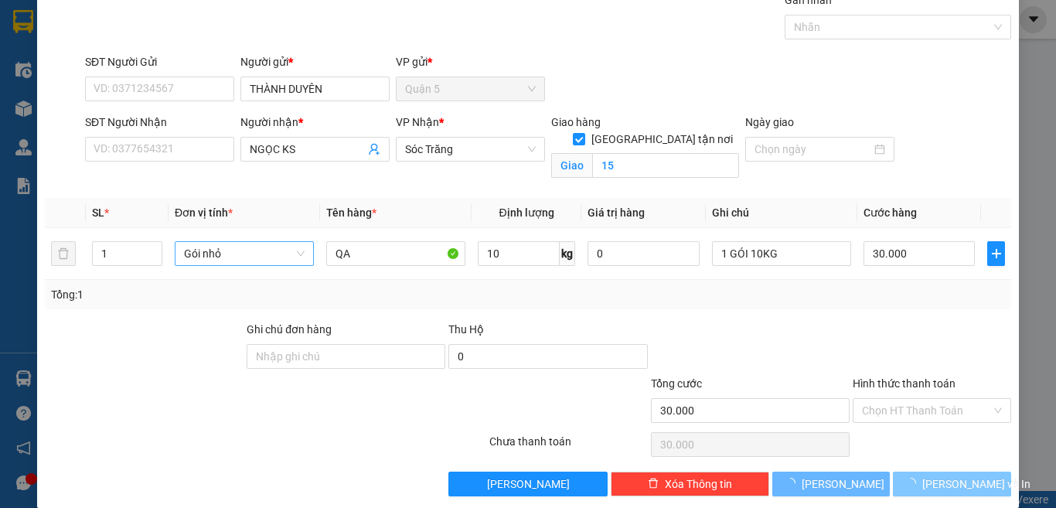
click at [928, 486] on span "[PERSON_NAME] và In" at bounding box center [976, 483] width 108 height 17
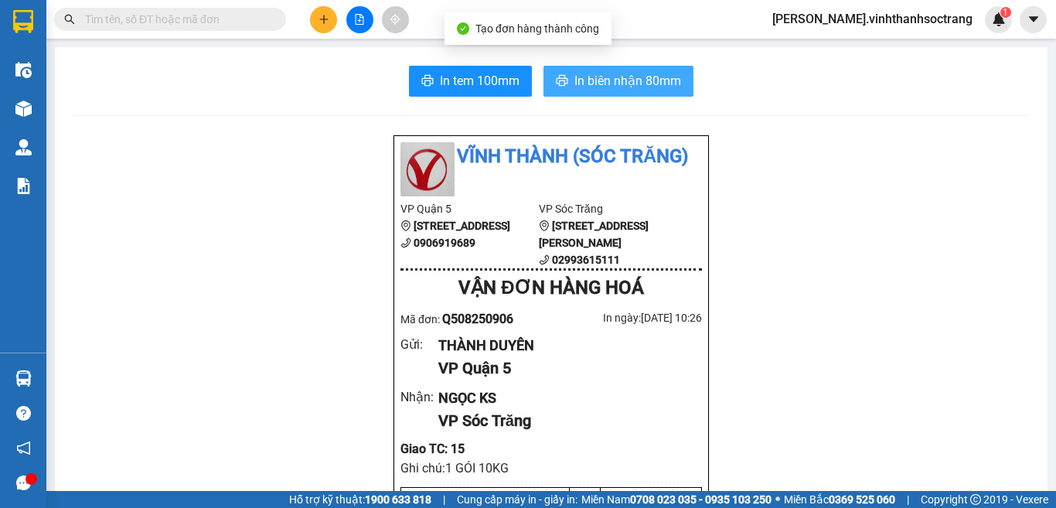
click at [636, 83] on span "In biên nhận 80mm" at bounding box center [627, 80] width 107 height 19
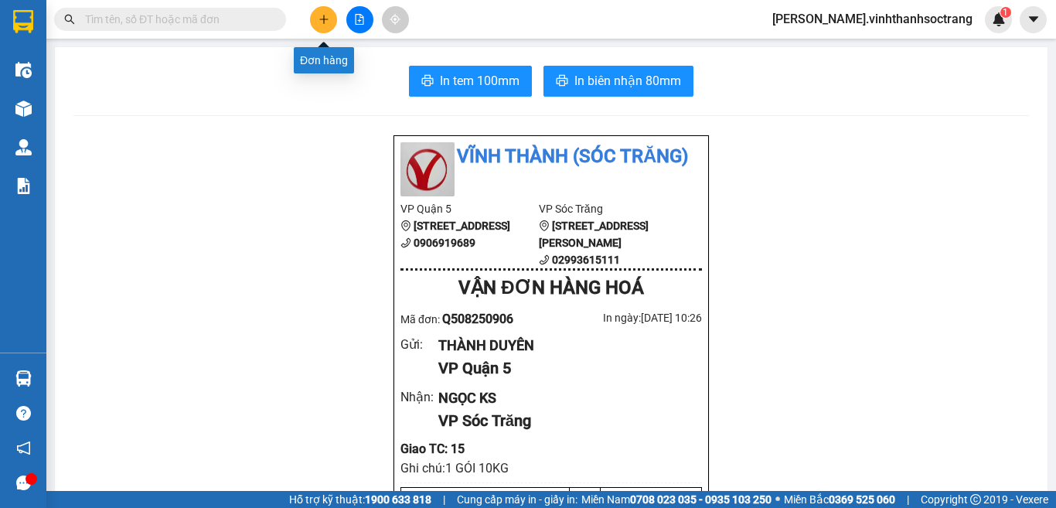
click at [327, 15] on icon "plus" at bounding box center [323, 19] width 11 height 11
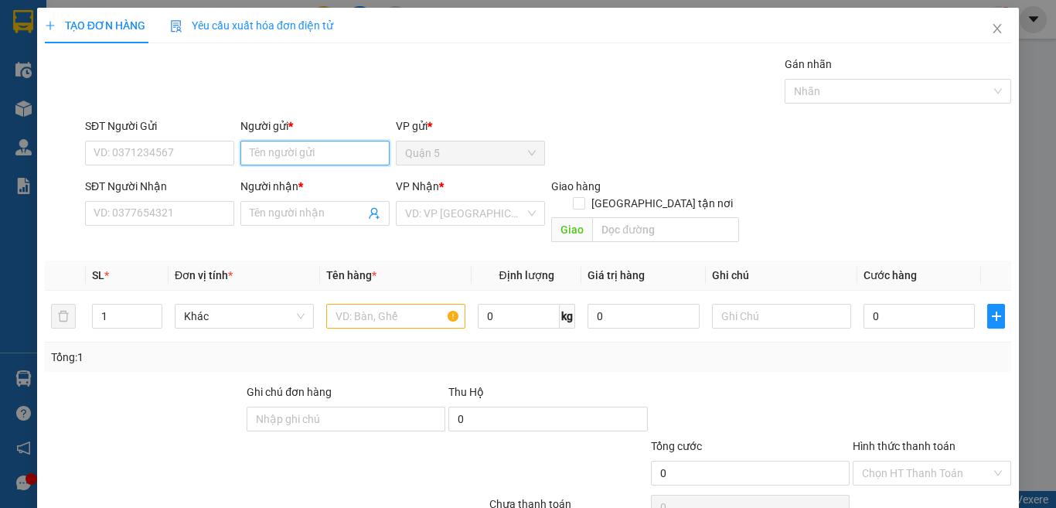
drag, startPoint x: 308, startPoint y: 155, endPoint x: 311, endPoint y: 138, distance: 16.4
click at [308, 154] on input "Người gửi *" at bounding box center [314, 153] width 149 height 25
type input "HƯƠNG"
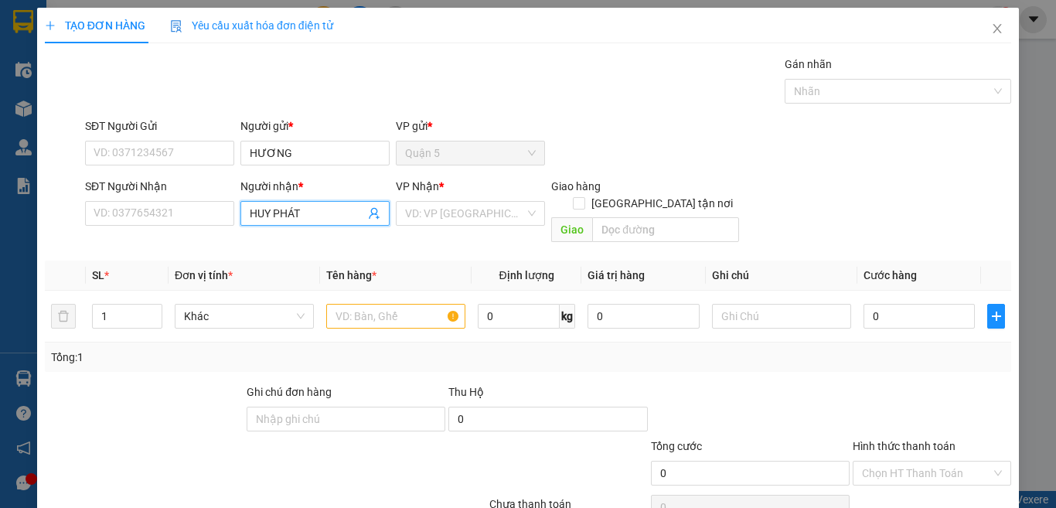
type input "HUY PHÁT"
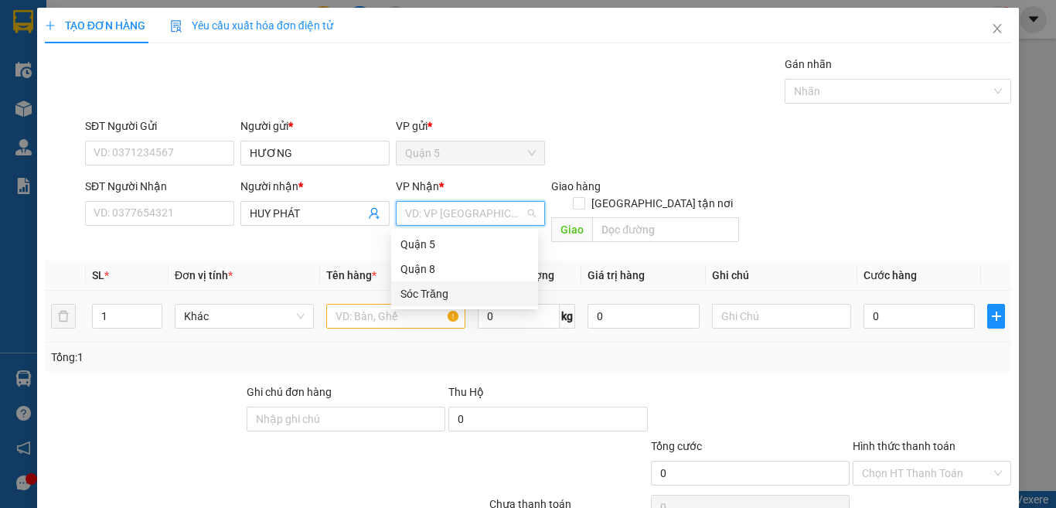
drag, startPoint x: 412, startPoint y: 291, endPoint x: 207, endPoint y: 279, distance: 205.2
click at [408, 284] on div "Sóc Trăng" at bounding box center [464, 293] width 147 height 25
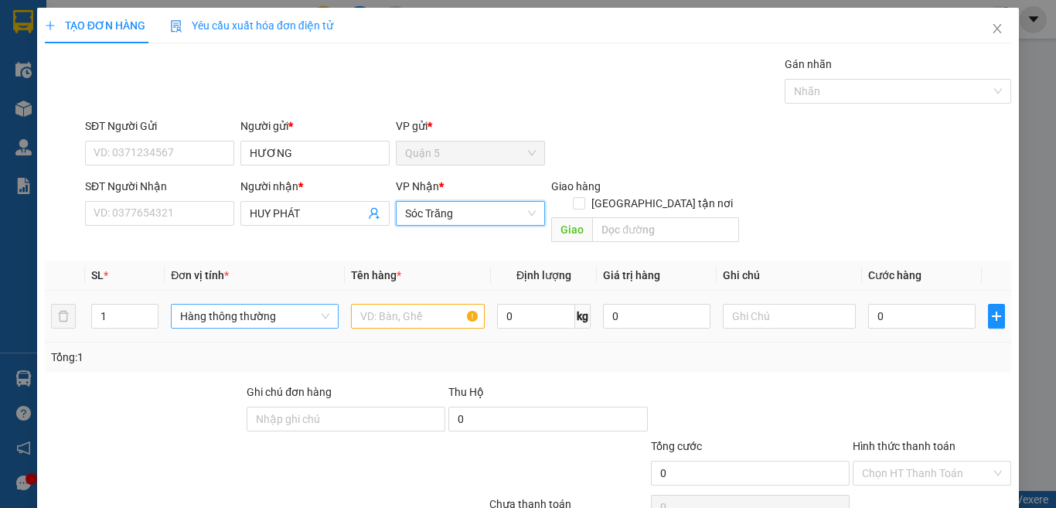
click at [222, 305] on span "Hàng thông thường" at bounding box center [254, 316] width 149 height 23
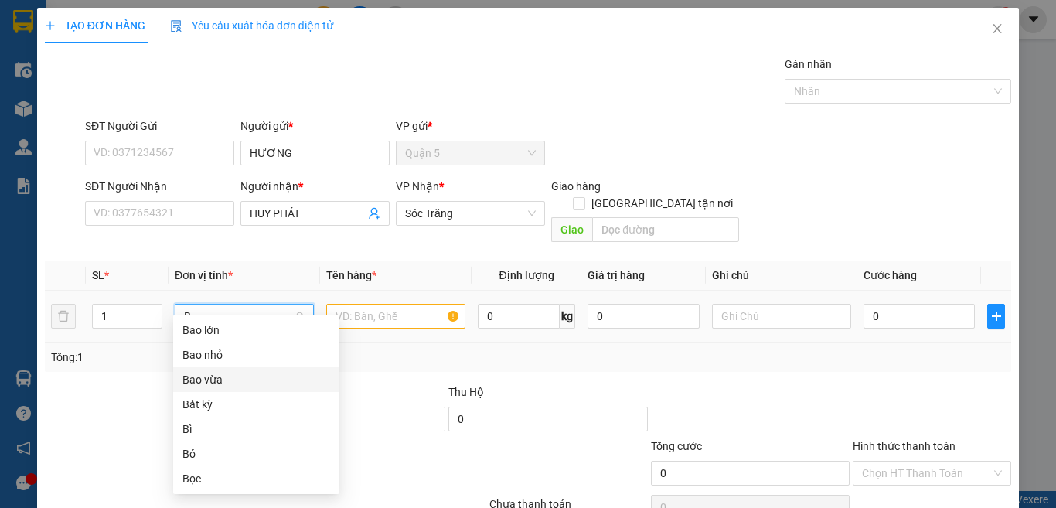
drag, startPoint x: 227, startPoint y: 371, endPoint x: 302, endPoint y: 316, distance: 92.9
click at [240, 366] on div "Bao lớn Bao nhỏ Bao vừa Bất kỳ Bì Bó Bọc" at bounding box center [256, 404] width 166 height 173
type input "B"
click at [346, 298] on td at bounding box center [396, 317] width 152 height 52
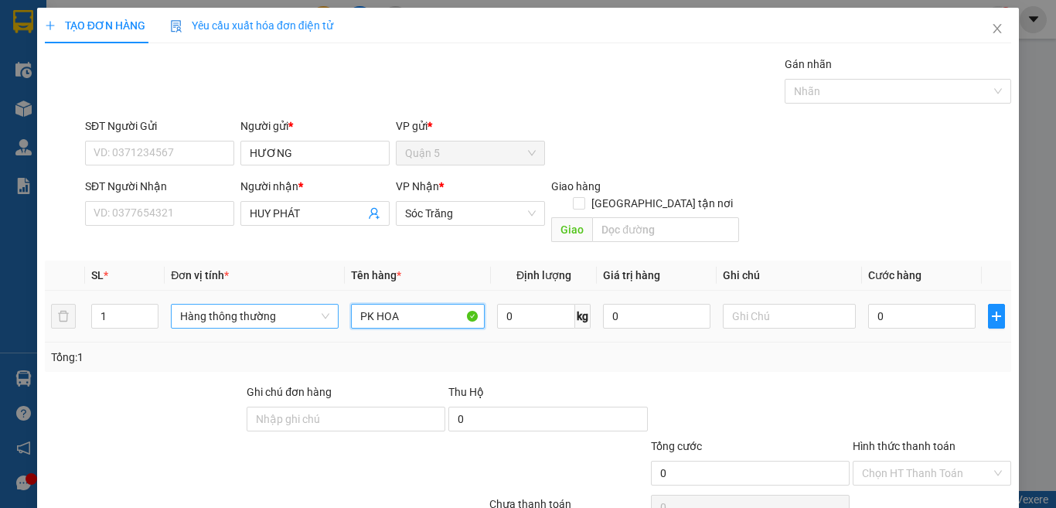
click at [204, 305] on span "Hàng thông thường" at bounding box center [254, 316] width 149 height 23
type input "PK HOA"
type input "B"
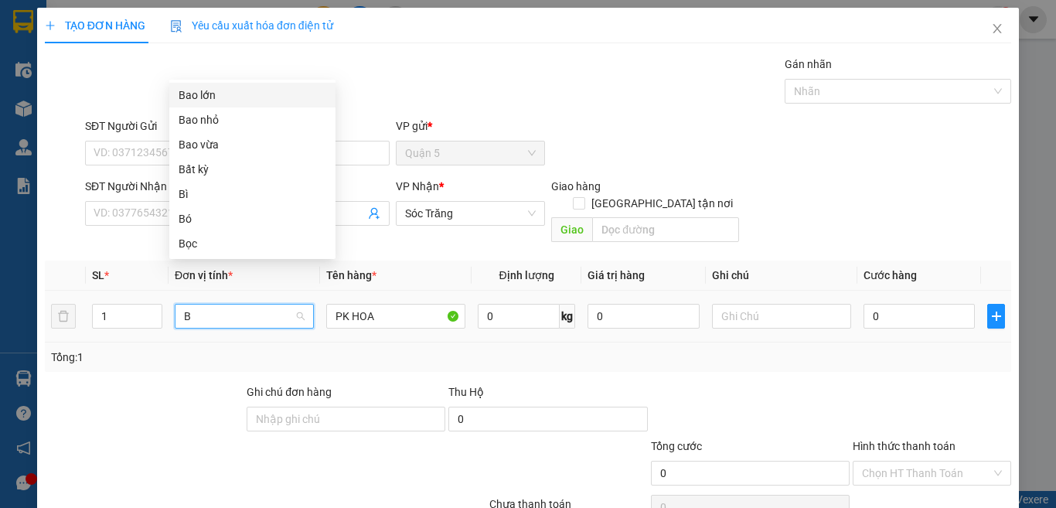
scroll to position [0, 0]
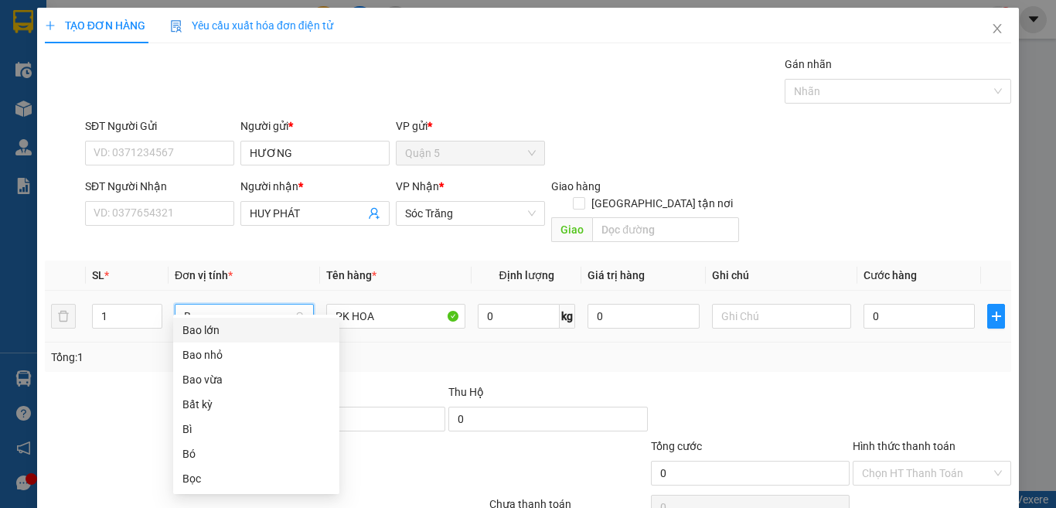
drag, startPoint x: 209, startPoint y: 325, endPoint x: 302, endPoint y: 291, distance: 98.8
click at [215, 325] on div "Bao lớn" at bounding box center [256, 330] width 148 height 17
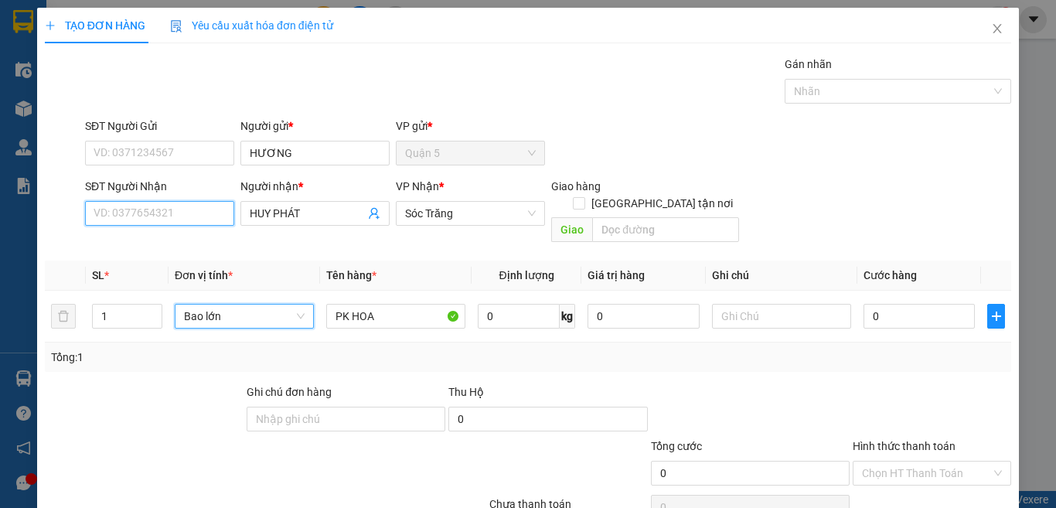
click at [208, 218] on input "SĐT Người Nhận" at bounding box center [159, 213] width 149 height 25
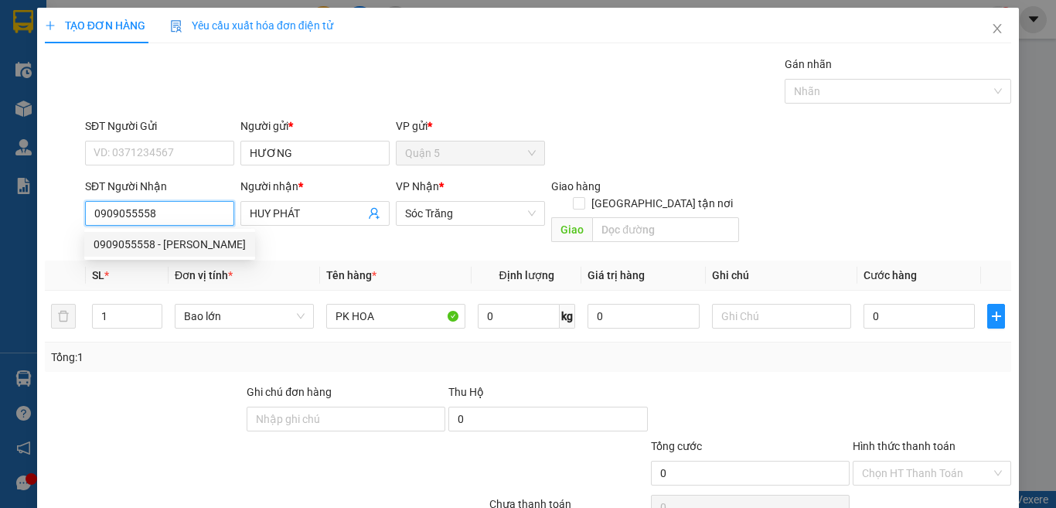
click at [206, 248] on div "0909055558 - HUY PHÁT" at bounding box center [170, 244] width 152 height 17
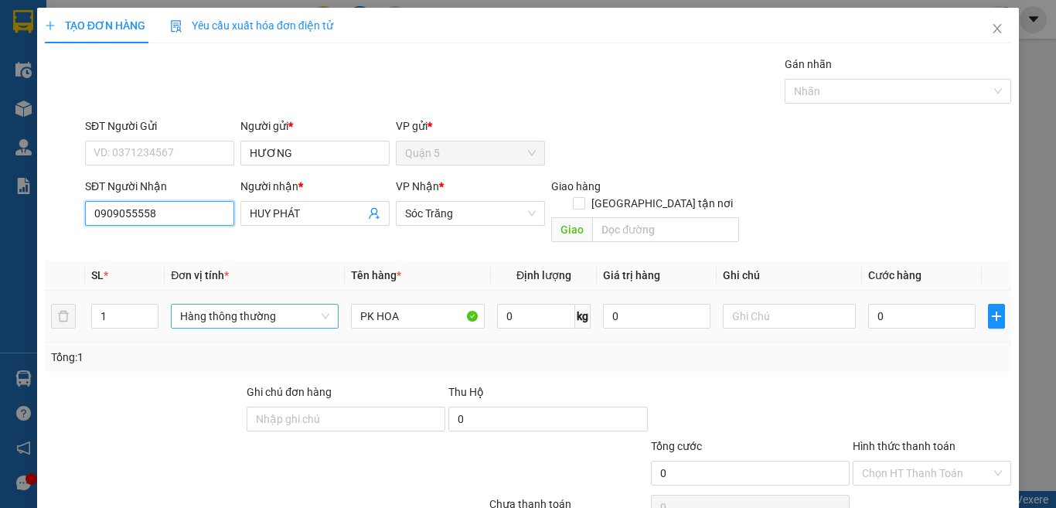
click at [221, 305] on span "Hàng thông thường" at bounding box center [254, 316] width 149 height 23
type input "0909055558"
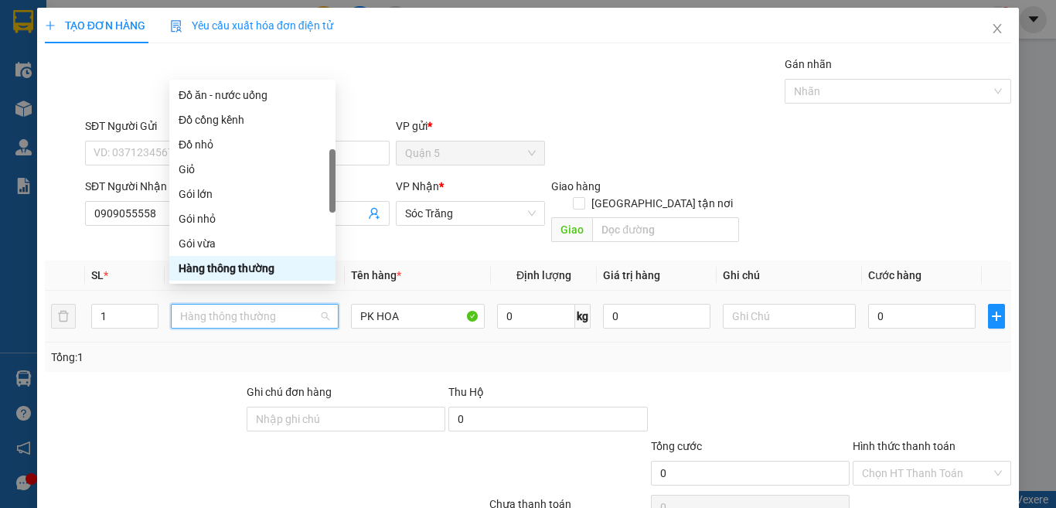
type input "B"
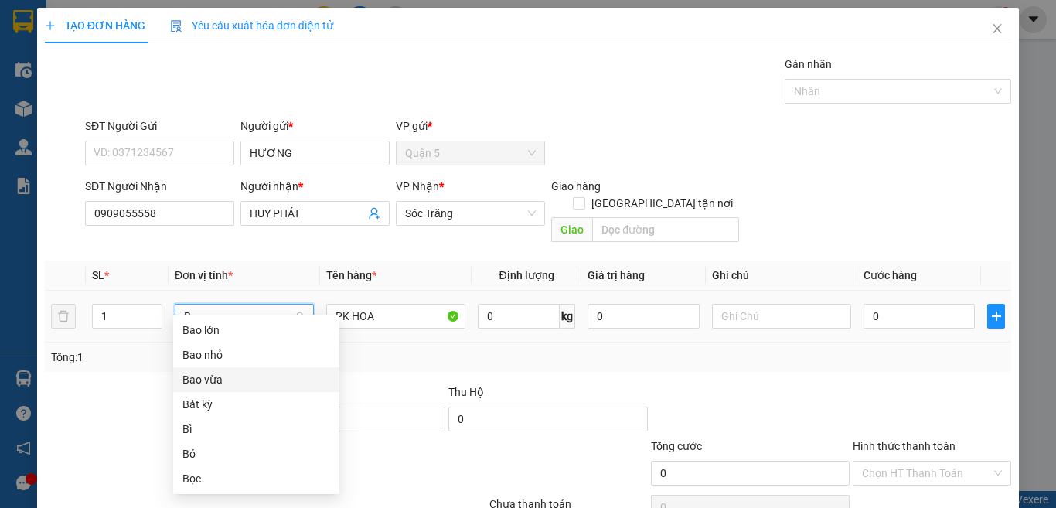
click at [243, 387] on div "Bao vừa" at bounding box center [256, 379] width 148 height 17
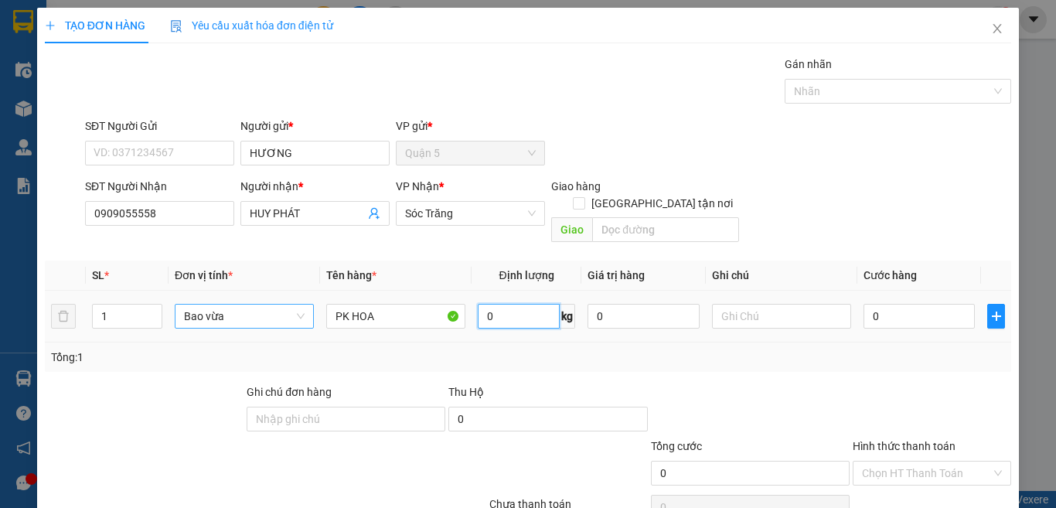
click at [526, 304] on input "0" at bounding box center [519, 316] width 82 height 25
type input "30"
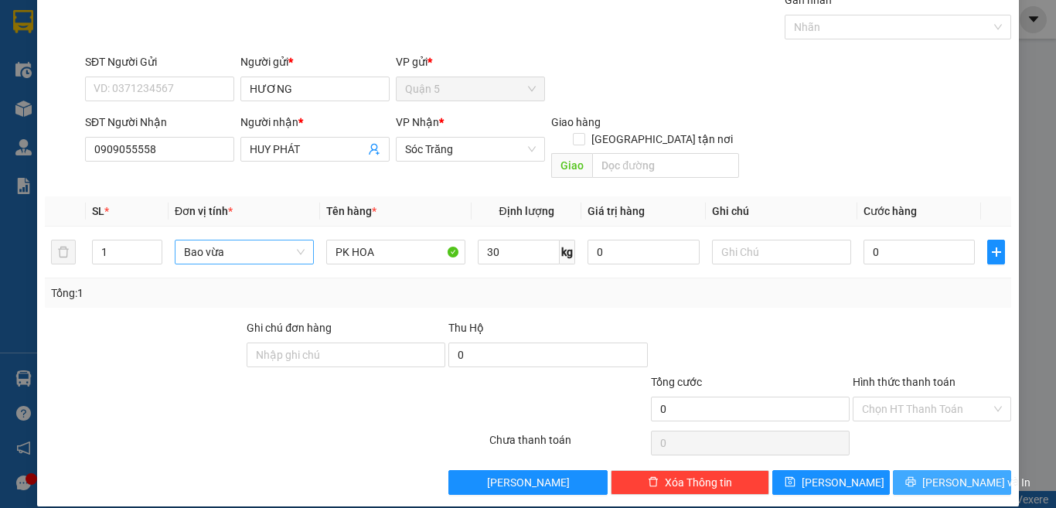
click at [944, 474] on span "[PERSON_NAME] và In" at bounding box center [976, 482] width 108 height 17
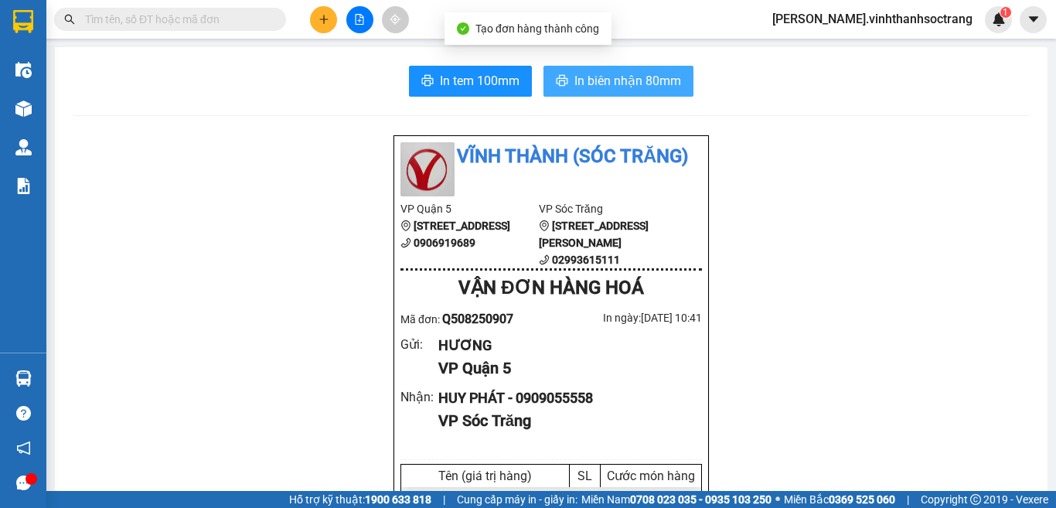
click at [578, 77] on span "In biên nhận 80mm" at bounding box center [627, 80] width 107 height 19
